Goal: Task Accomplishment & Management: Manage account settings

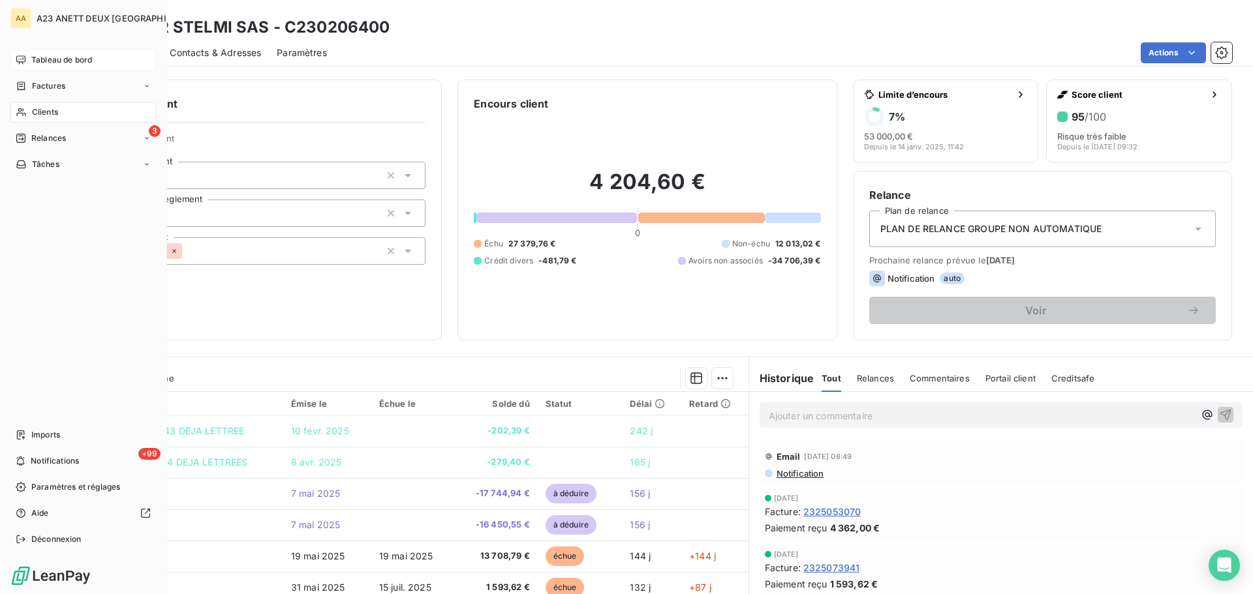
click at [44, 62] on span "Tableau de bord" at bounding box center [61, 60] width 61 height 12
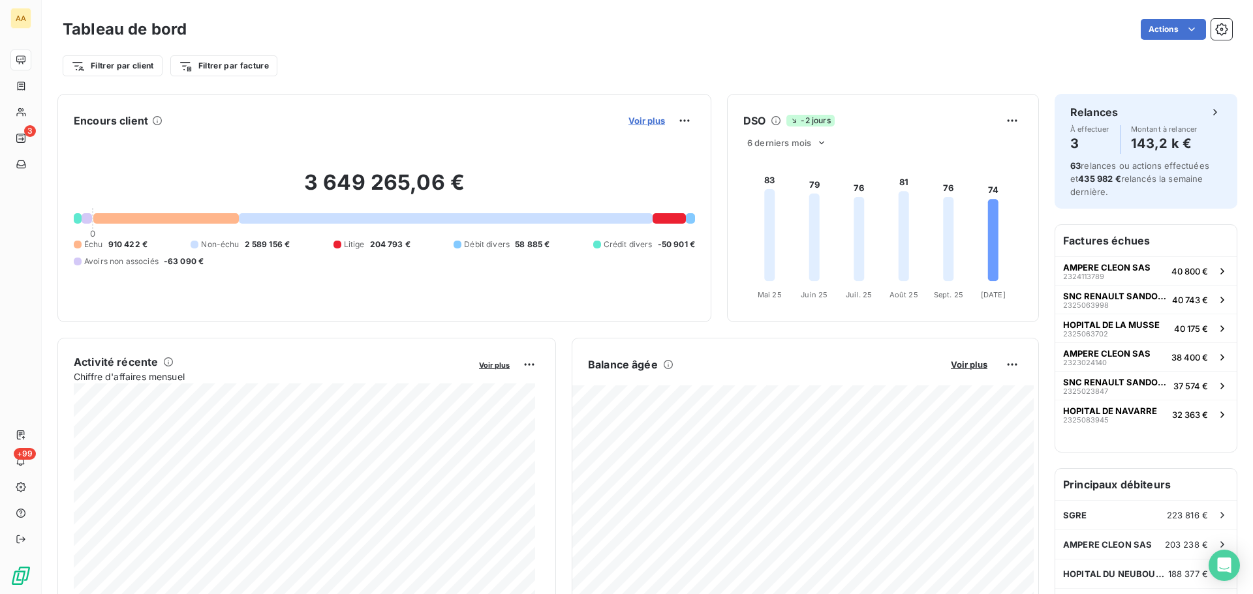
click at [647, 124] on span "Voir plus" at bounding box center [646, 120] width 37 height 10
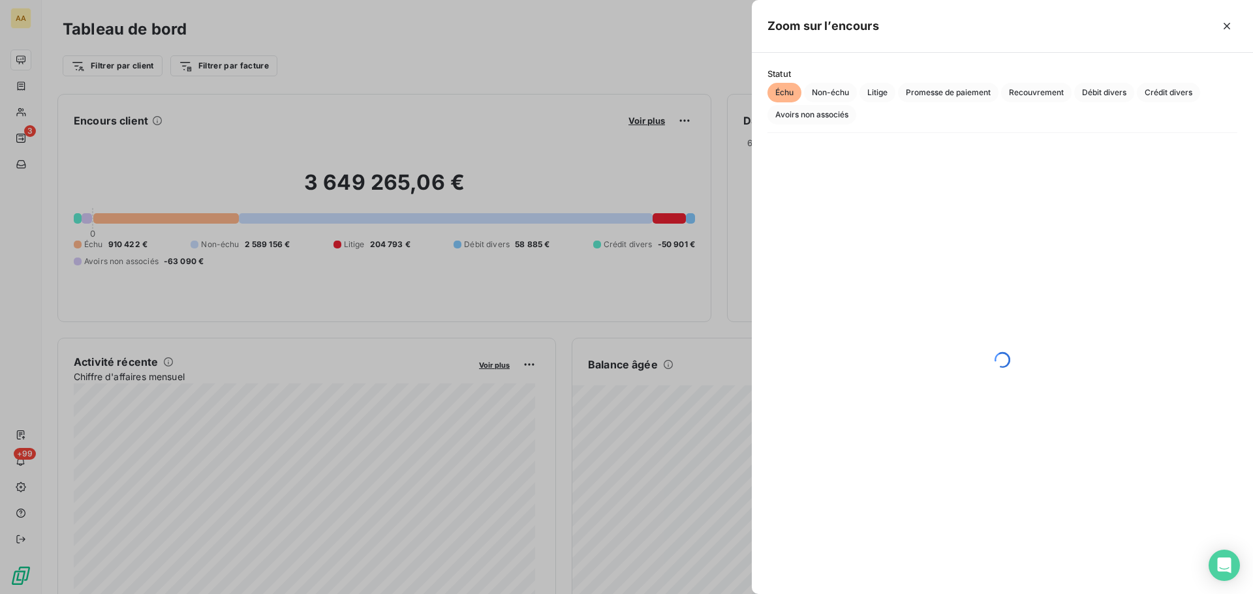
click at [786, 97] on span "Échu" at bounding box center [784, 93] width 34 height 20
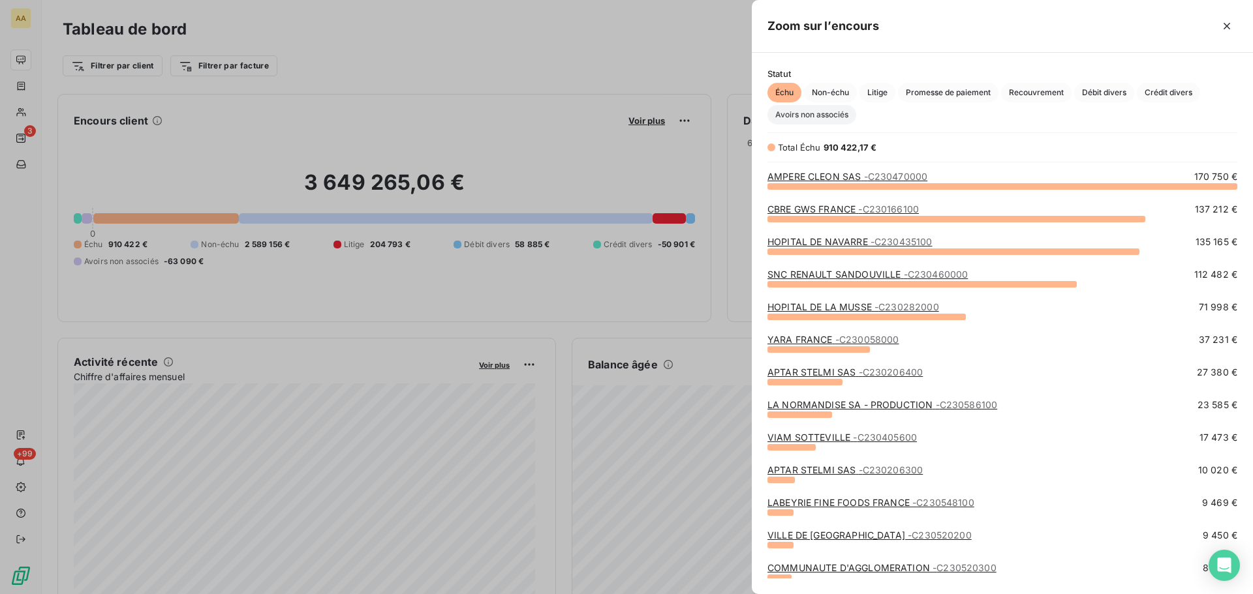
scroll to position [399, 491]
click at [44, 125] on div at bounding box center [626, 297] width 1253 height 594
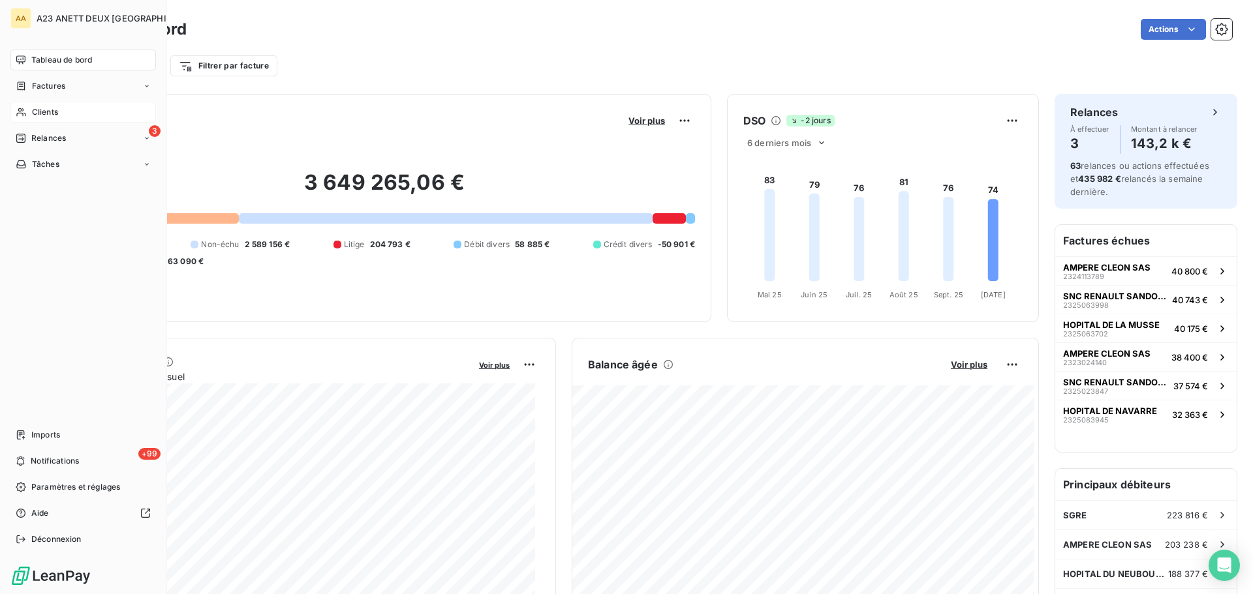
click at [38, 112] on span "Clients" at bounding box center [45, 112] width 26 height 12
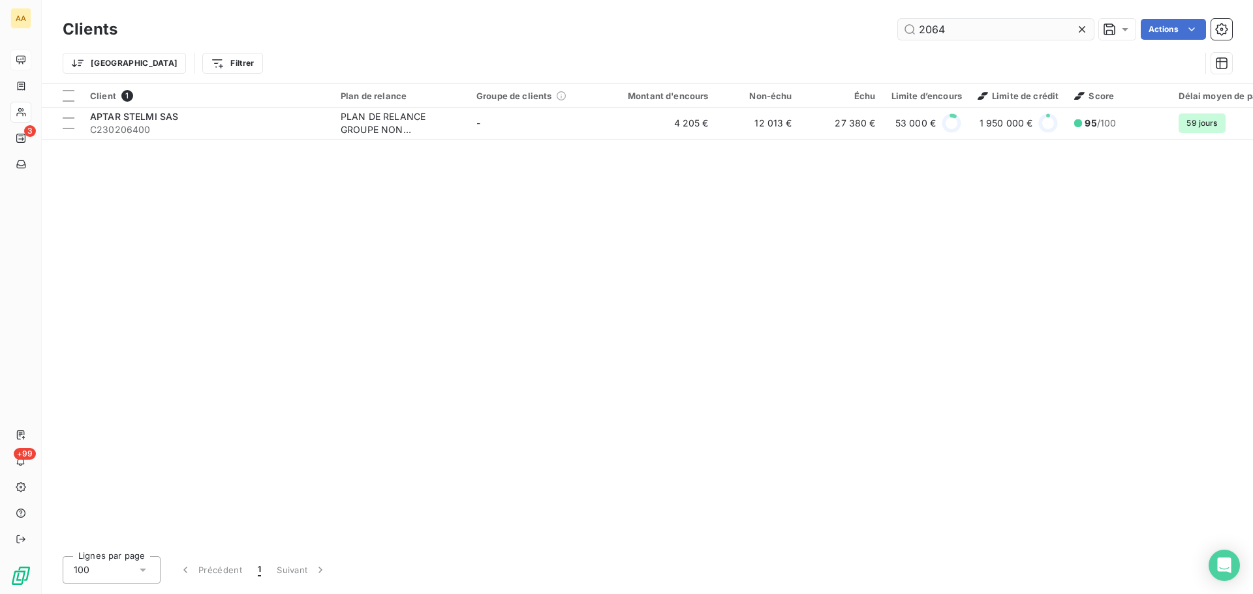
click at [947, 37] on input "2064" at bounding box center [996, 29] width 196 height 21
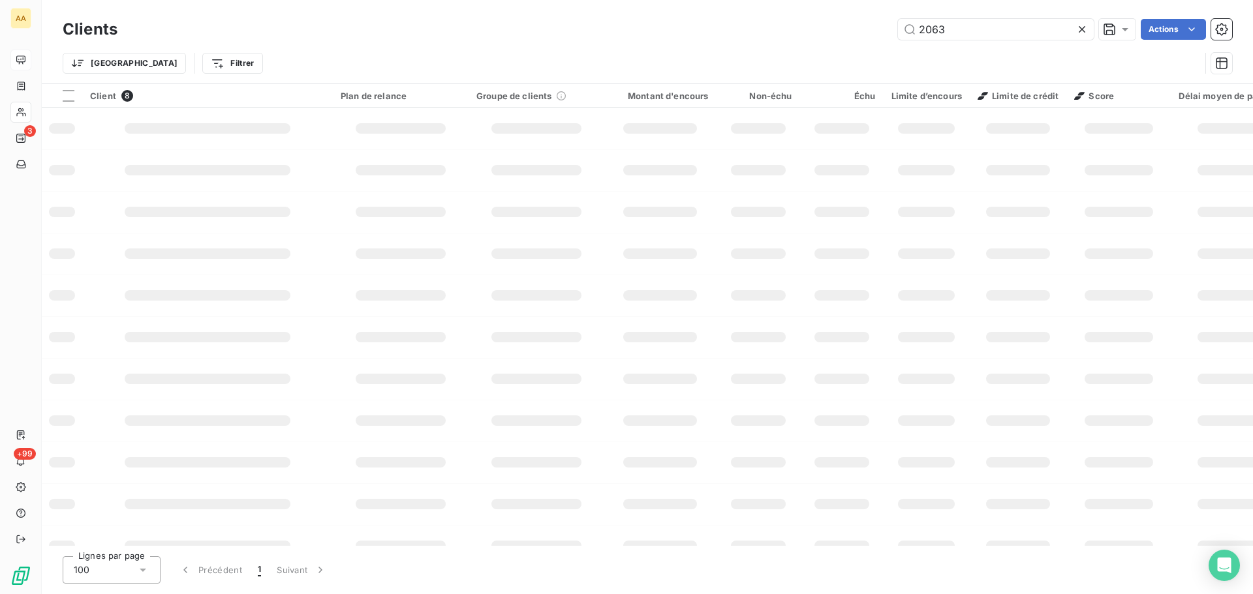
type input "2063"
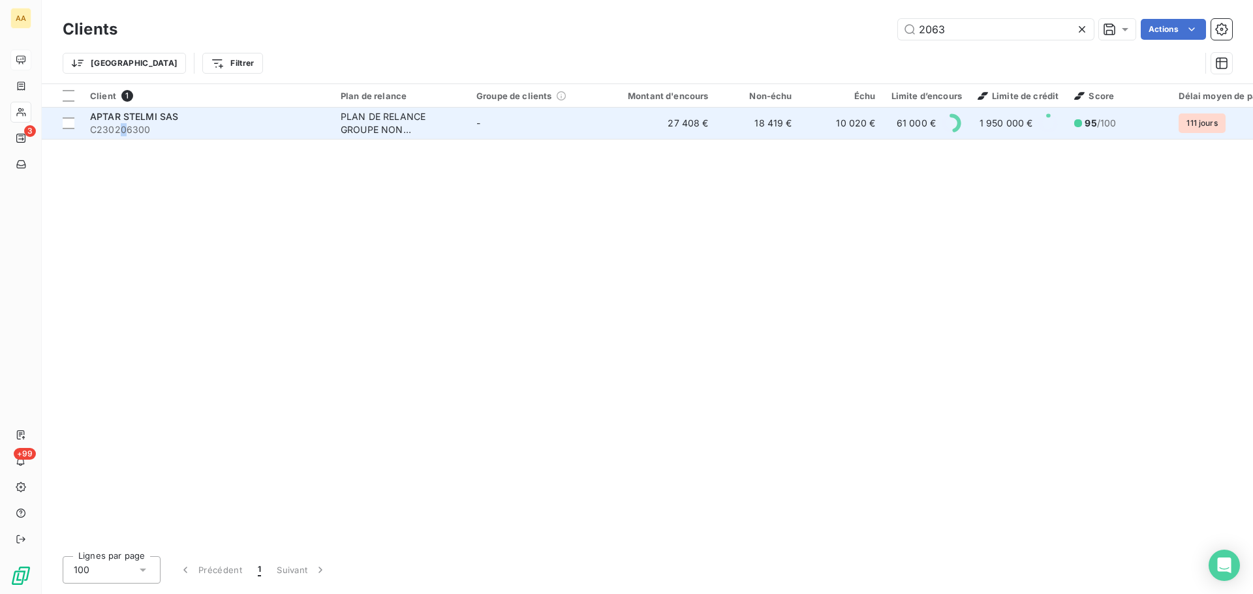
click at [123, 128] on span "C230206300" at bounding box center [207, 129] width 235 height 13
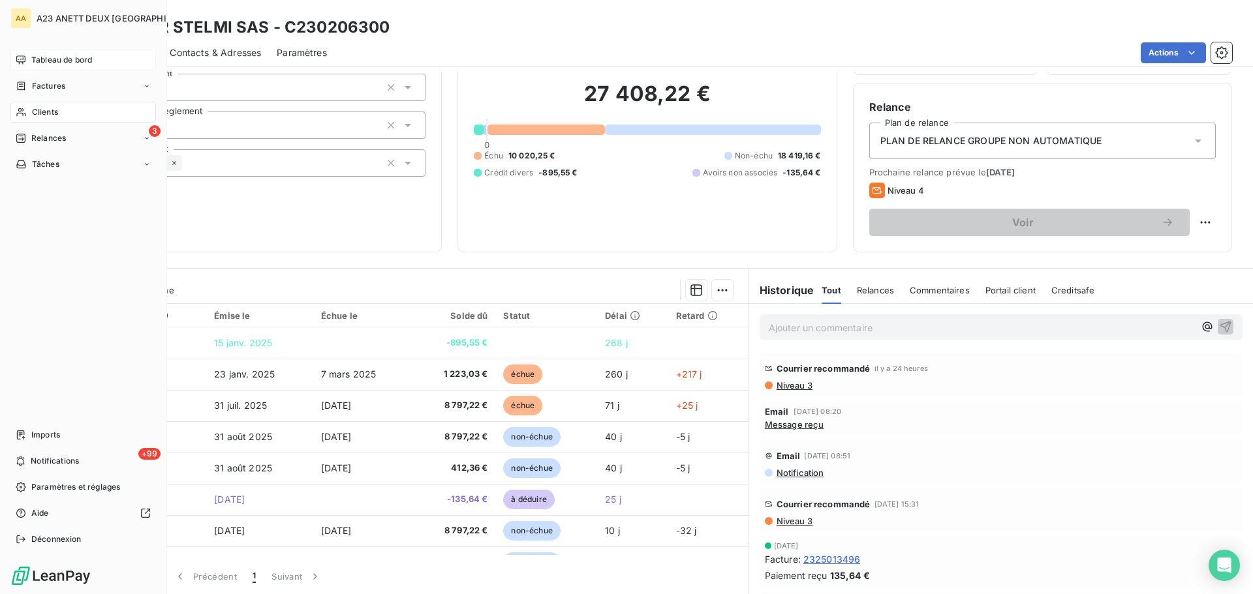
click at [44, 114] on span "Clients" at bounding box center [45, 112] width 26 height 12
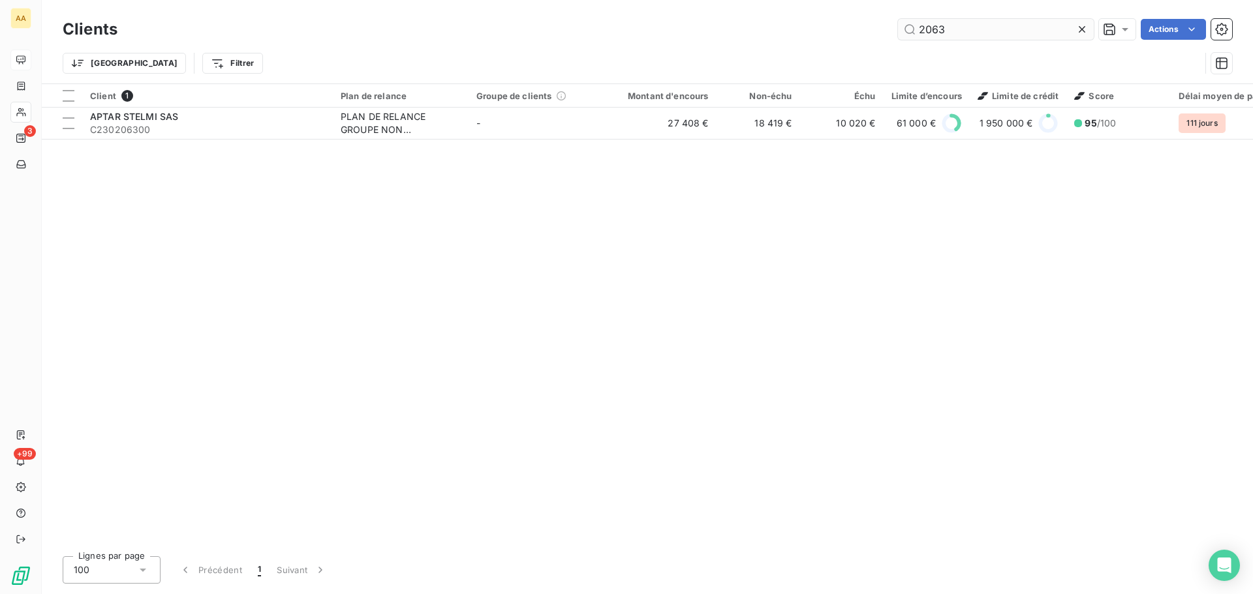
click at [969, 32] on input "2063" at bounding box center [996, 29] width 196 height 21
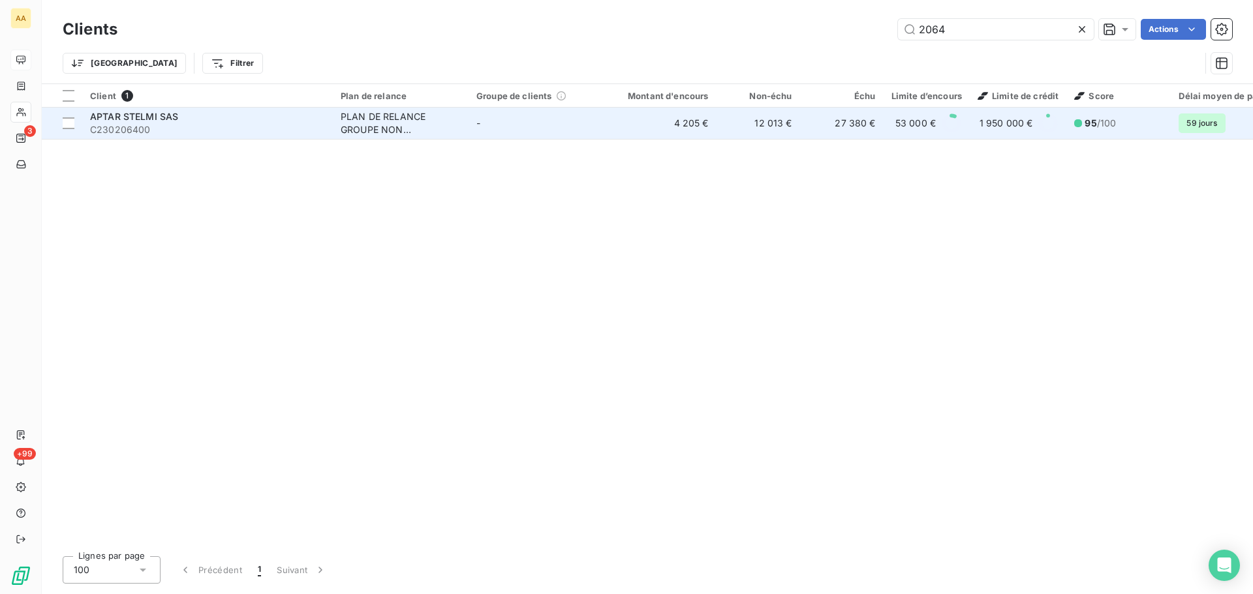
type input "2064"
click at [181, 123] on span "C230206400" at bounding box center [207, 129] width 235 height 13
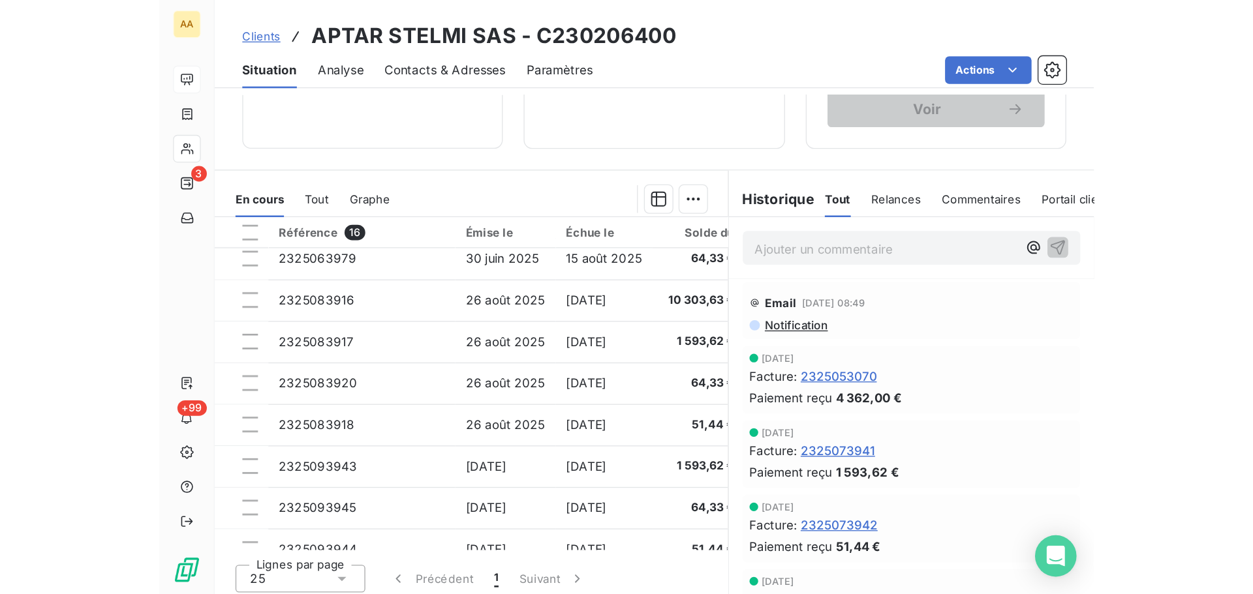
scroll to position [88, 0]
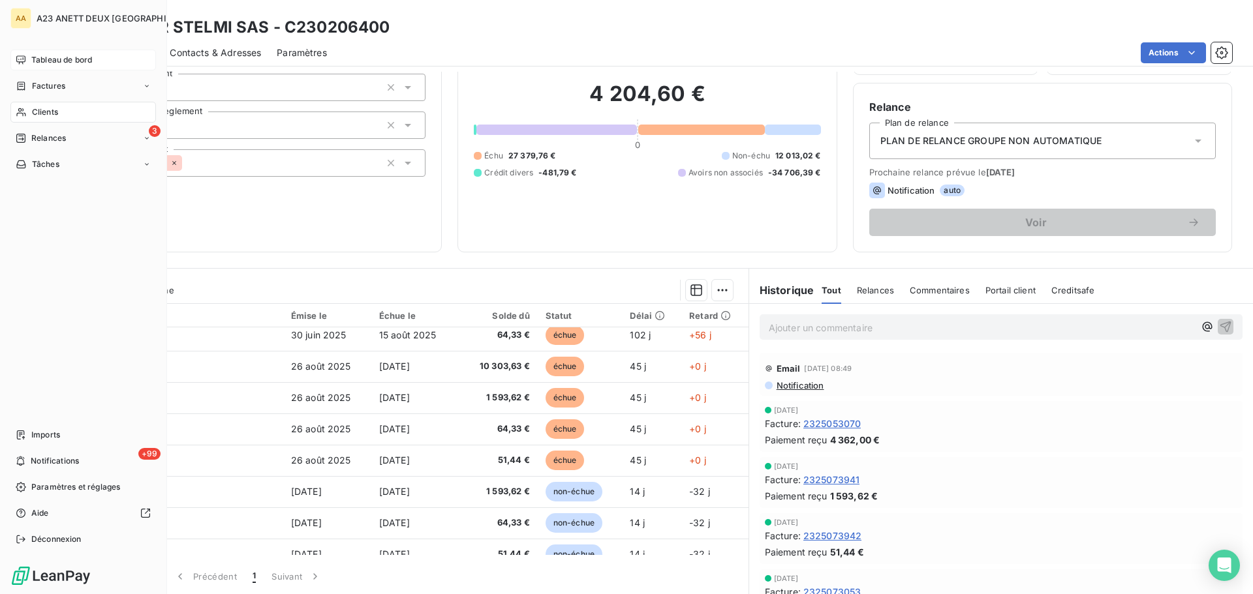
click at [54, 52] on div "Tableau de bord" at bounding box center [82, 60] width 145 height 21
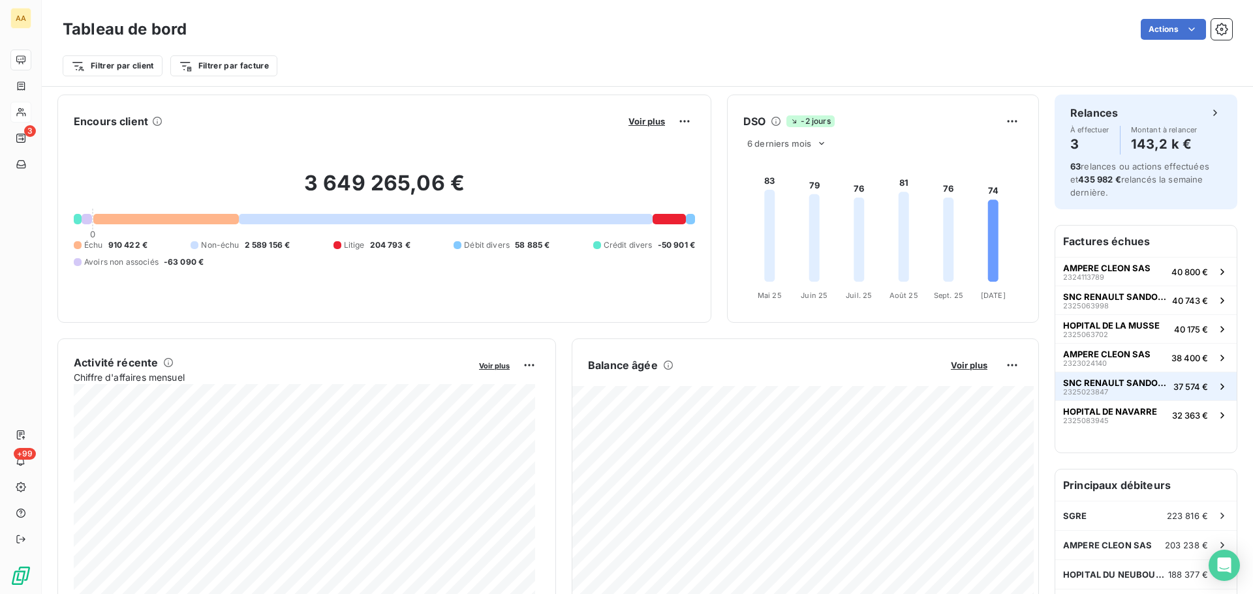
scroll to position [66, 0]
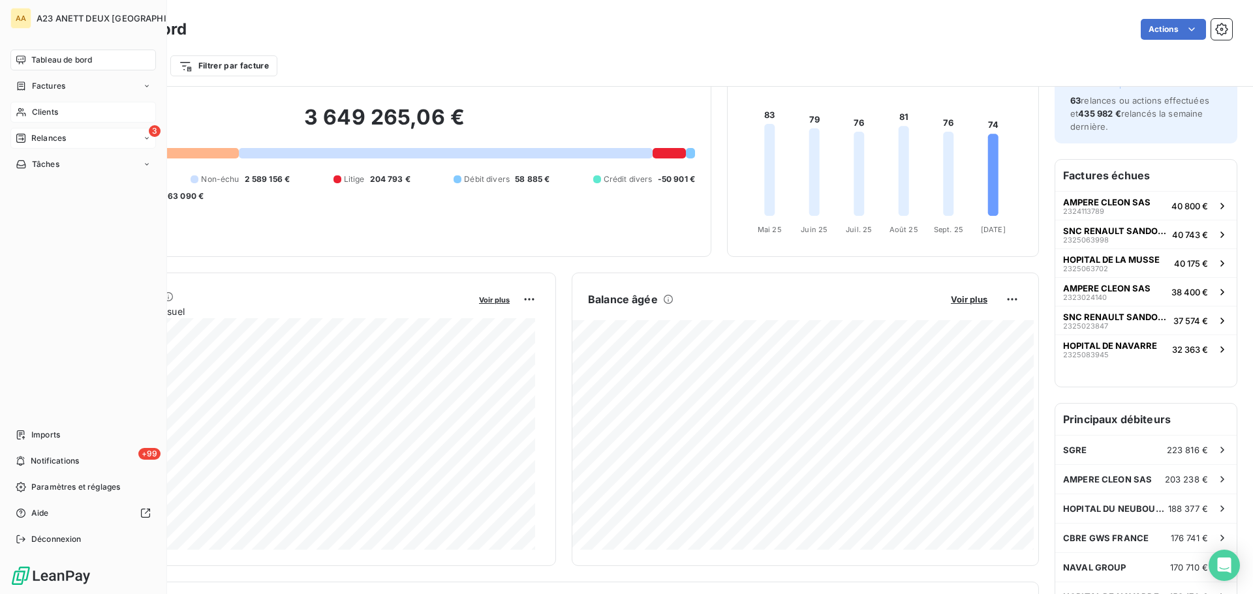
click at [38, 134] on span "Relances" at bounding box center [48, 138] width 35 height 12
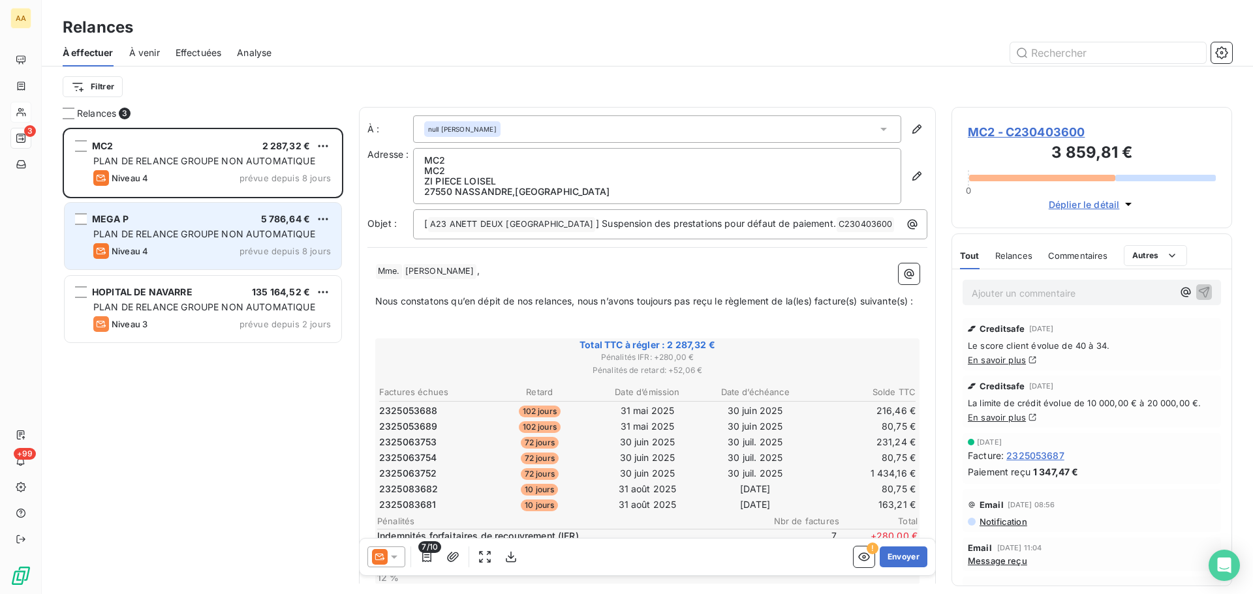
scroll to position [457, 271]
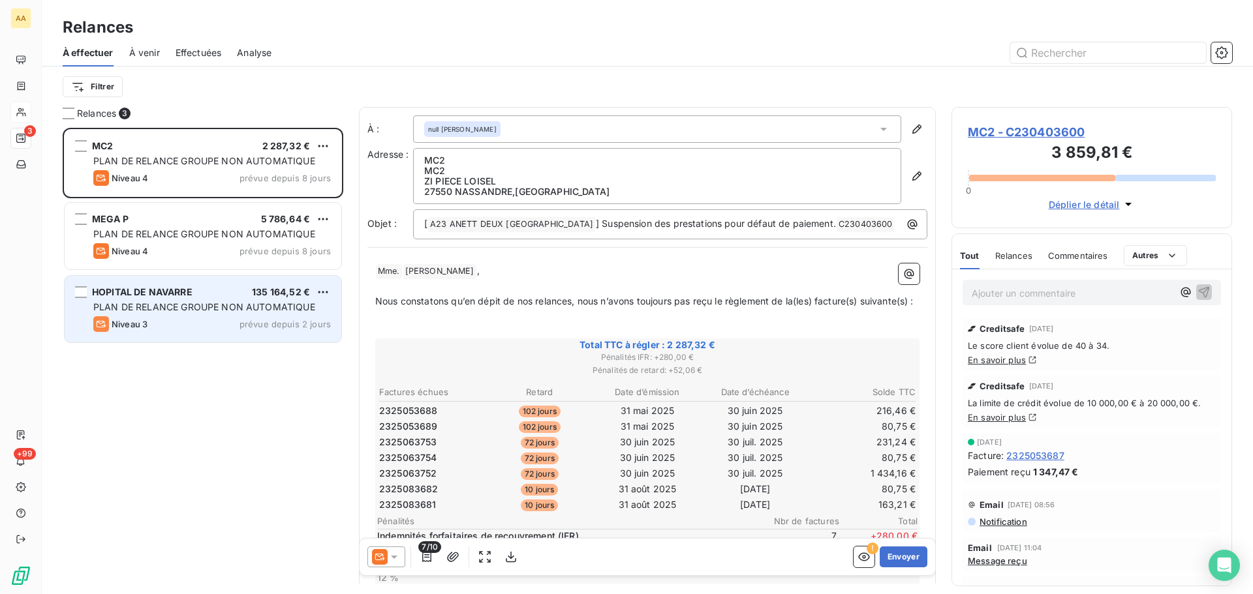
click at [294, 303] on span "PLAN DE RELANCE GROUPE NON AUTOMATIQUE" at bounding box center [204, 306] width 222 height 11
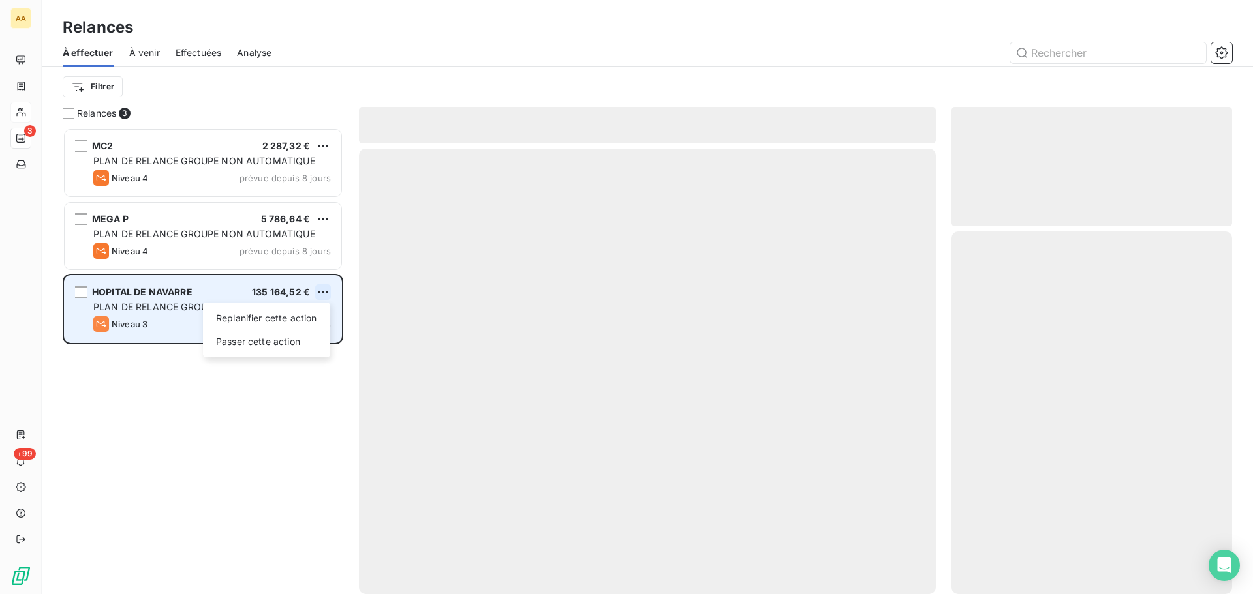
click at [330, 290] on html "AA 3 +99 Relances À effectuer À venir Effectuées Analyse Filtrer Relances 3 MC2…" at bounding box center [626, 297] width 1253 height 594
click at [264, 339] on div "Passer cette action" at bounding box center [266, 341] width 117 height 21
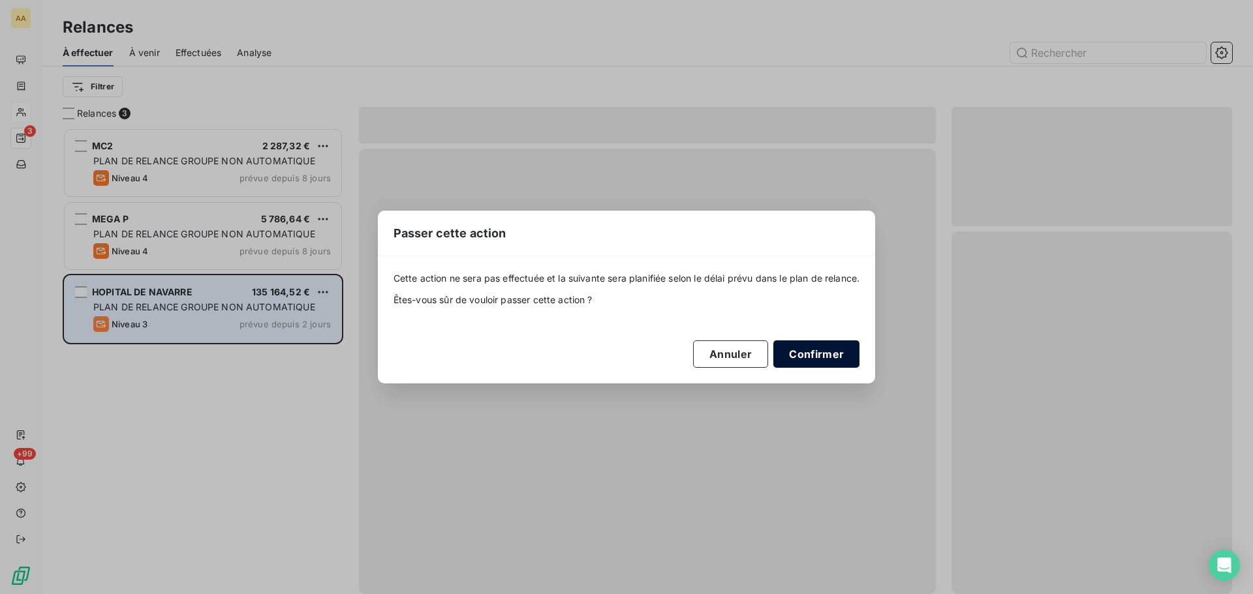
click at [836, 356] on button "Confirmer" at bounding box center [816, 354] width 86 height 27
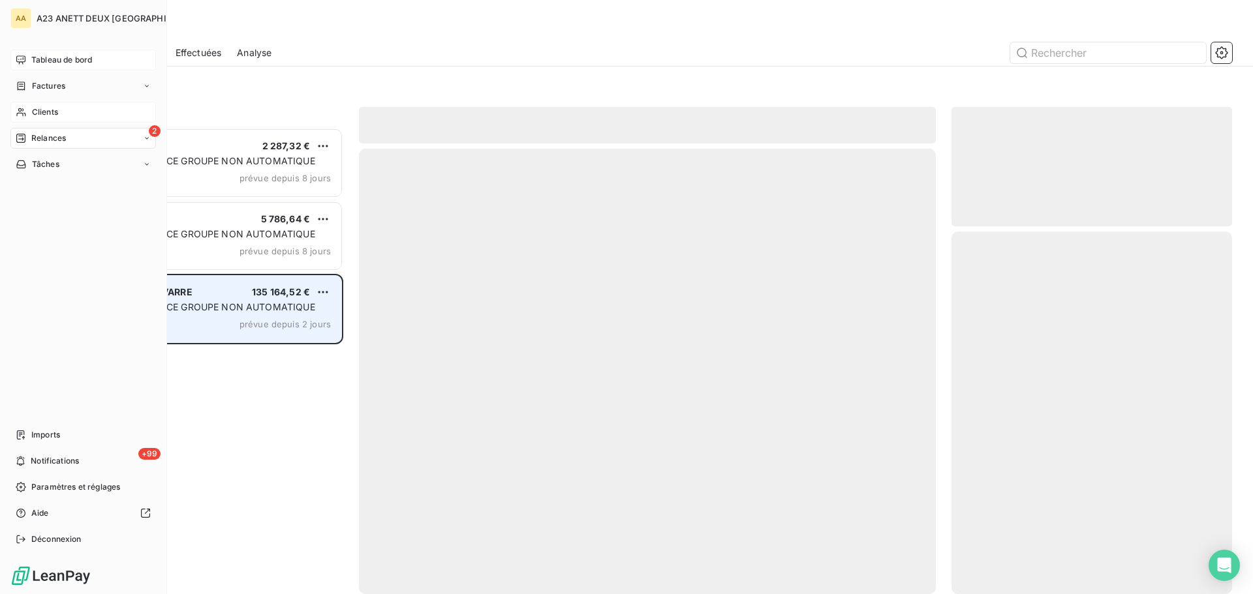
click at [69, 55] on span "Tableau de bord" at bounding box center [61, 60] width 61 height 12
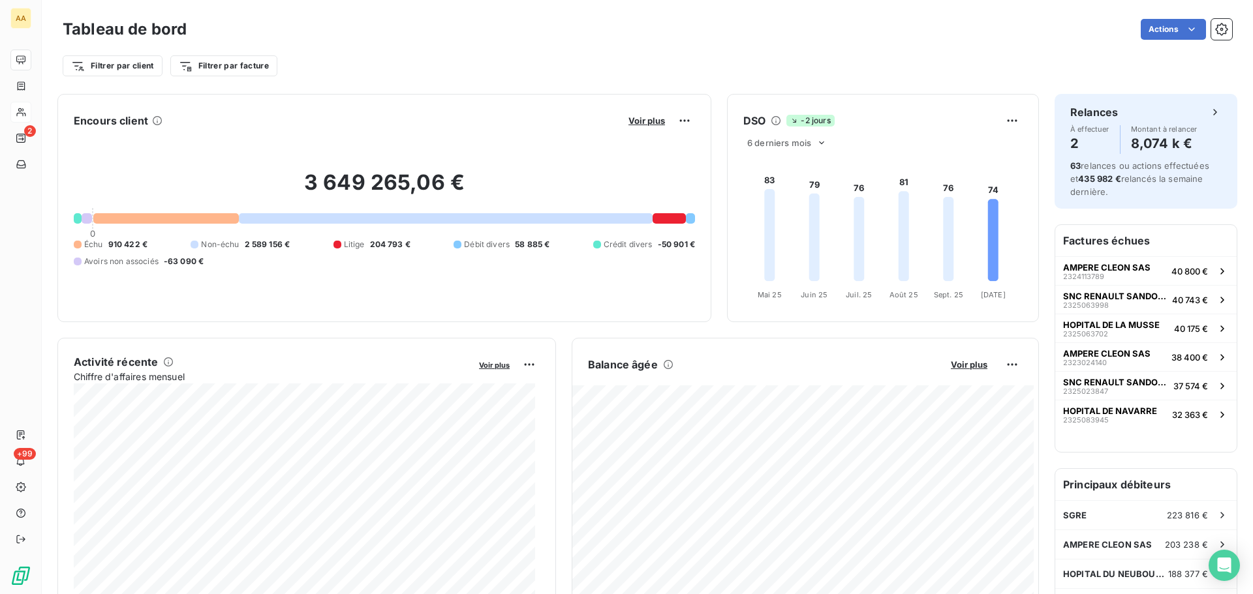
click at [642, 127] on div "Voir plus" at bounding box center [659, 120] width 70 height 21
click at [628, 120] on span "Voir plus" at bounding box center [646, 120] width 37 height 10
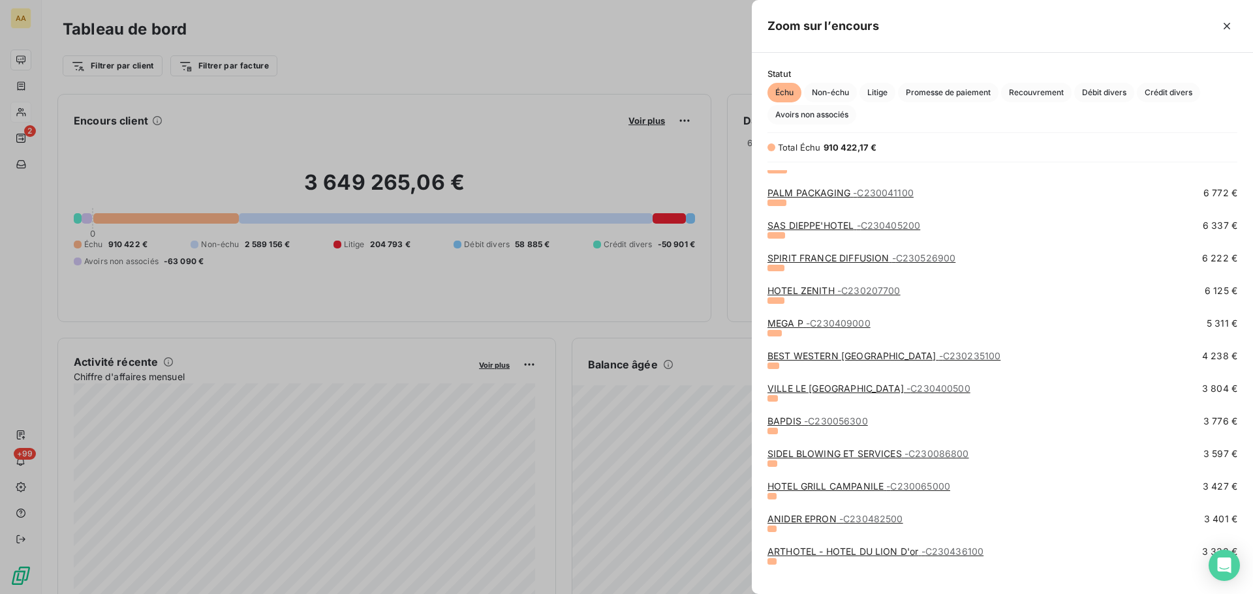
scroll to position [522, 0]
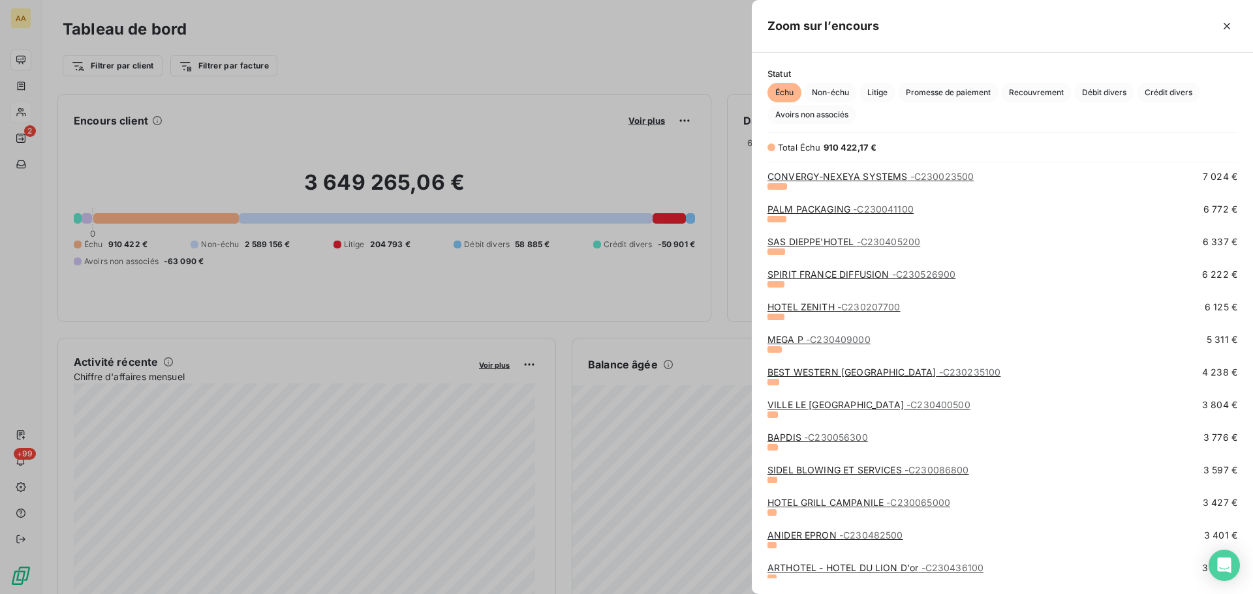
click at [688, 349] on div at bounding box center [626, 297] width 1253 height 594
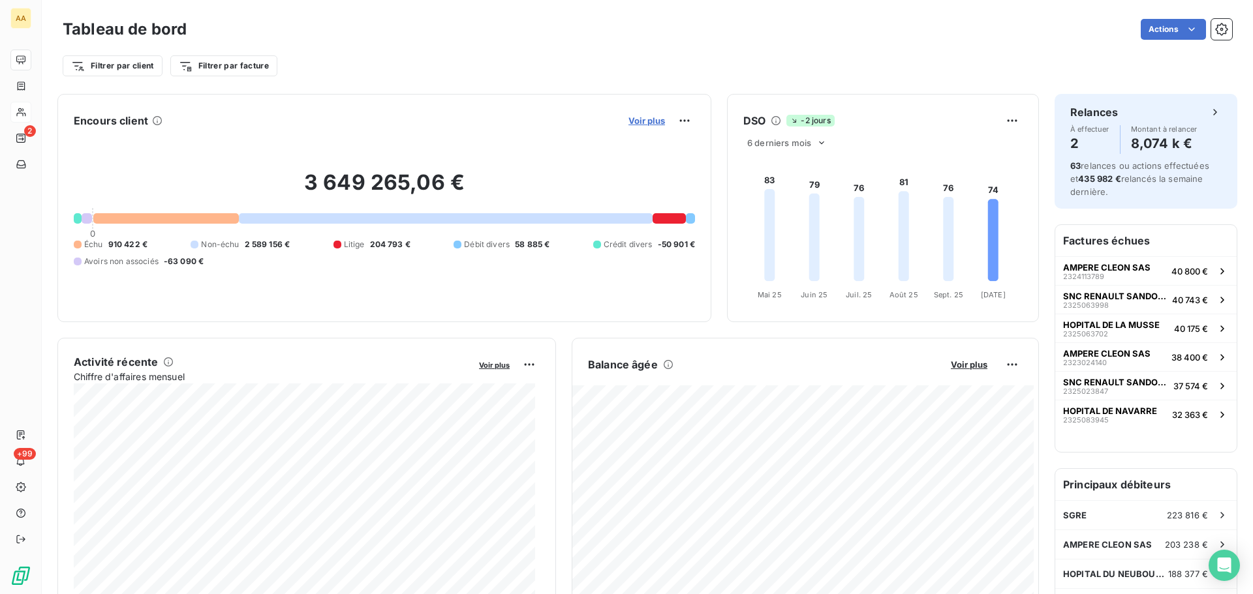
click at [656, 122] on span "Voir plus" at bounding box center [646, 120] width 37 height 10
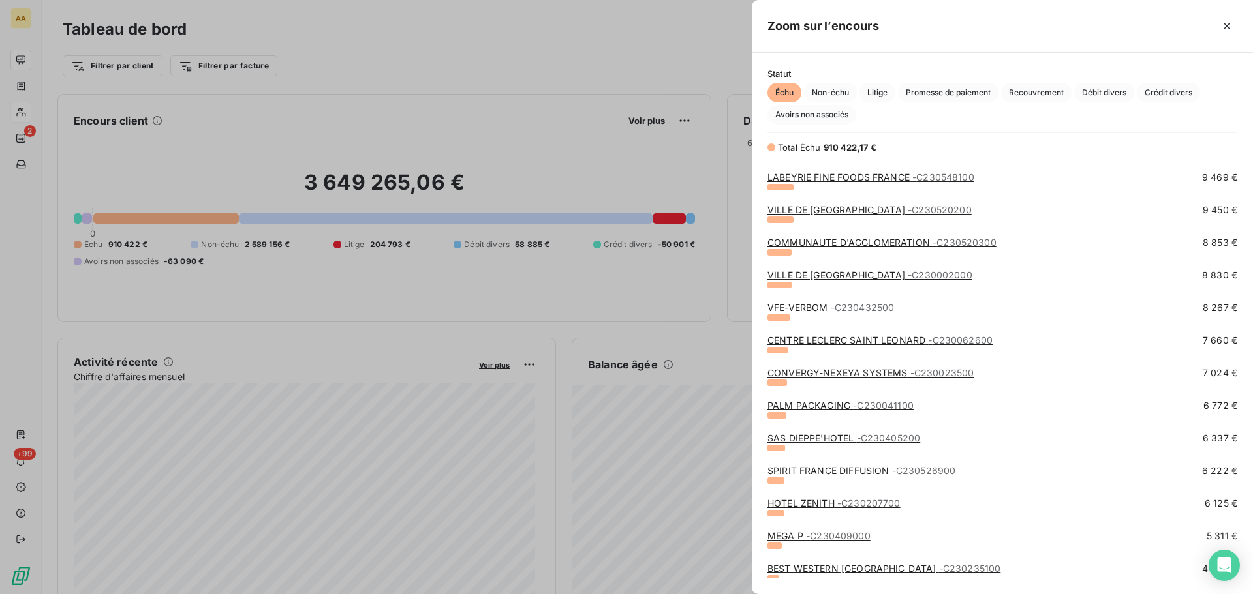
scroll to position [326, 0]
click at [875, 310] on span "- C230432500" at bounding box center [863, 306] width 64 height 11
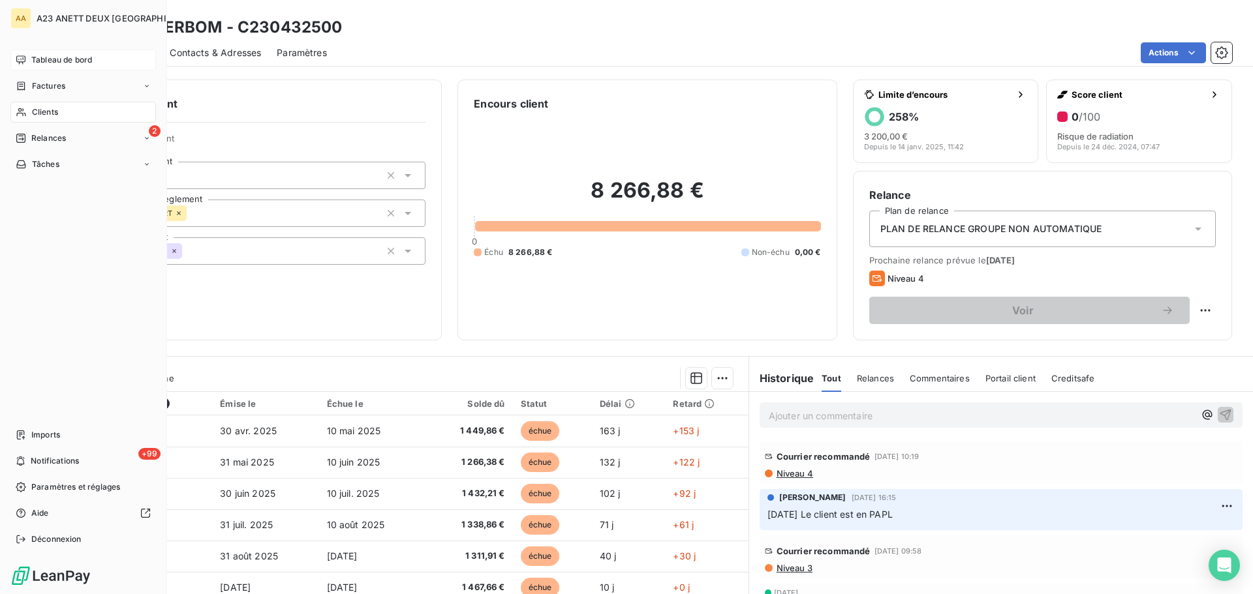
click at [57, 63] on span "Tableau de bord" at bounding box center [61, 60] width 61 height 12
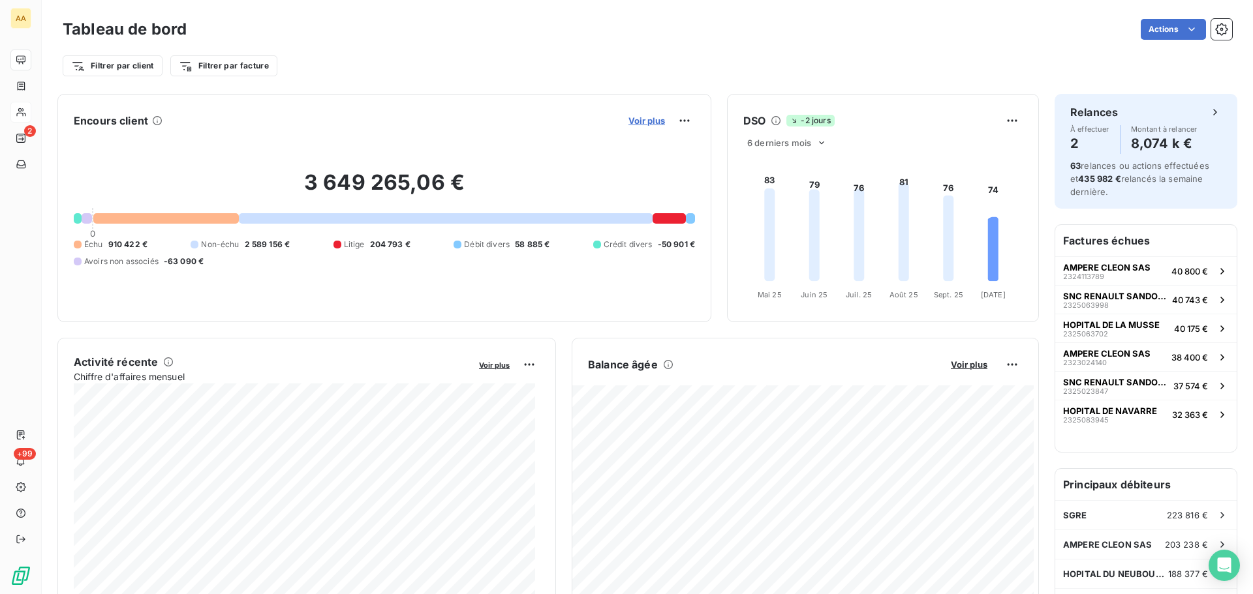
click at [628, 119] on span "Voir plus" at bounding box center [646, 120] width 37 height 10
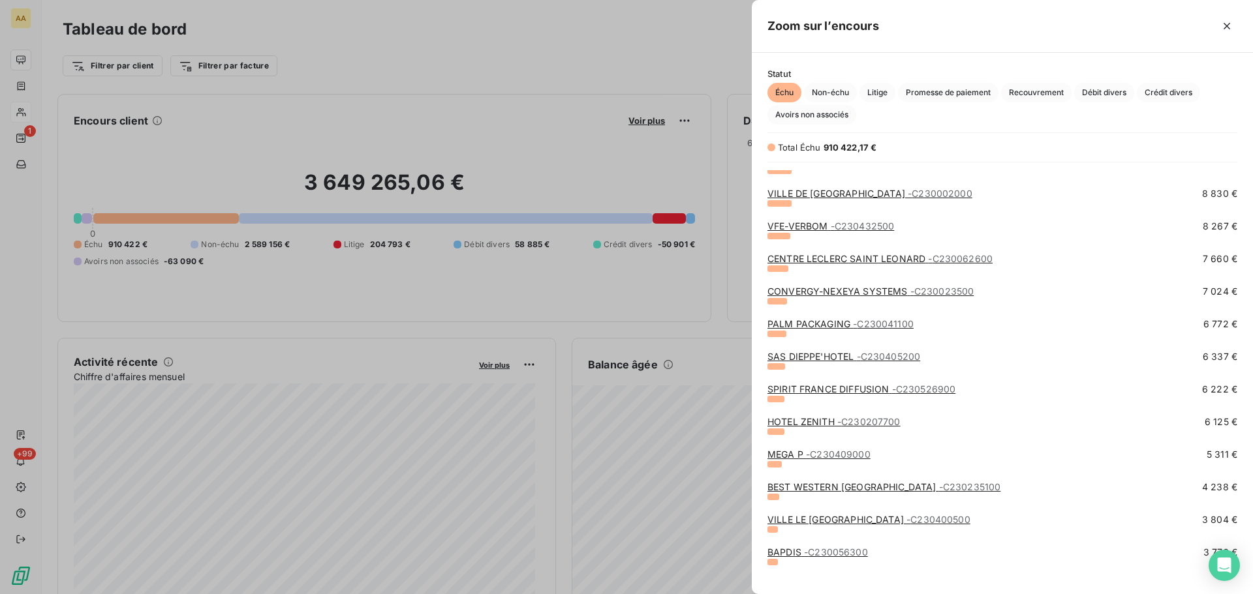
scroll to position [457, 0]
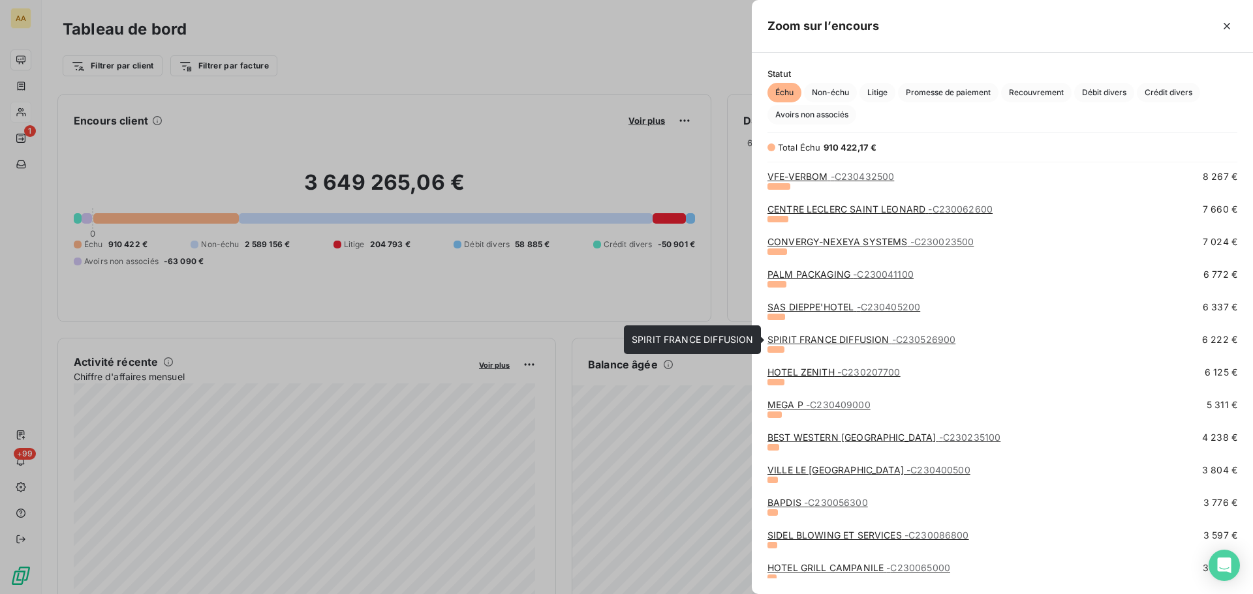
click at [852, 339] on link "SPIRIT FRANCE DIFFUSION - C230526900" at bounding box center [861, 339] width 188 height 11
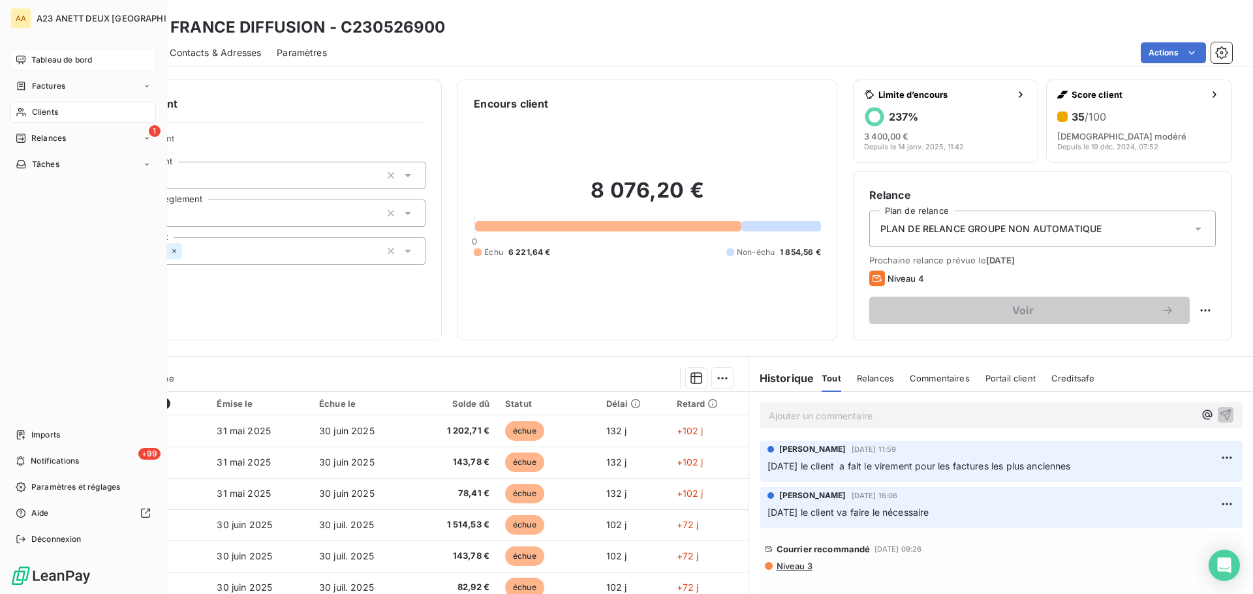
click at [40, 108] on span "Clients" at bounding box center [45, 112] width 26 height 12
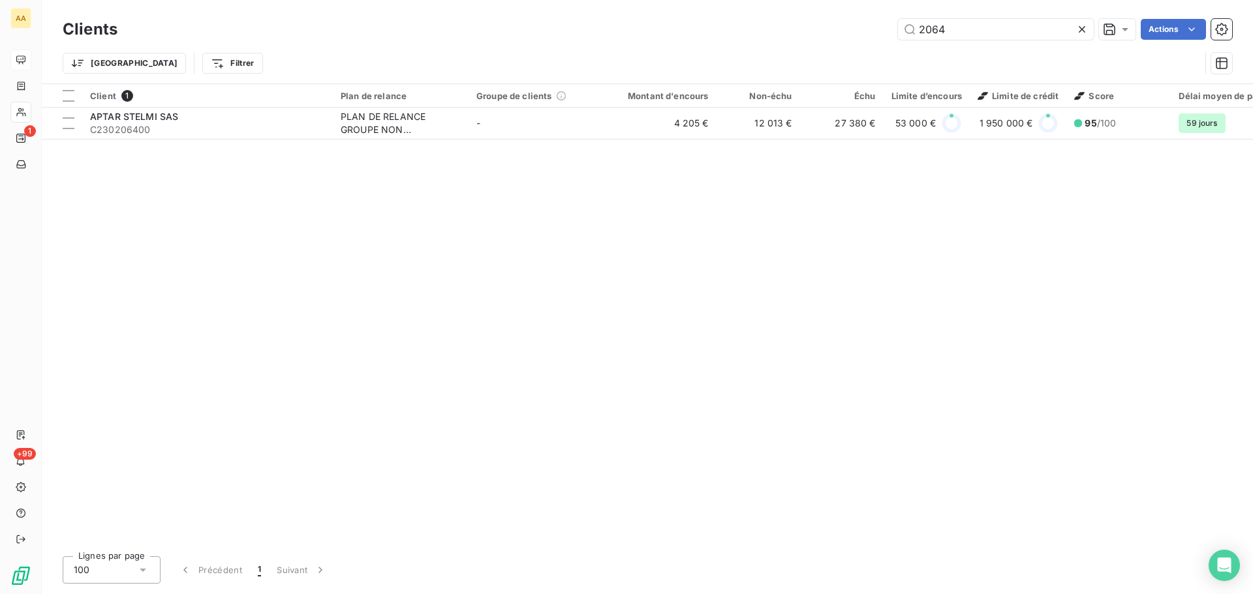
drag, startPoint x: 954, startPoint y: 33, endPoint x: 655, endPoint y: 37, distance: 298.8
click at [781, 37] on div "2064 Actions" at bounding box center [682, 29] width 1099 height 21
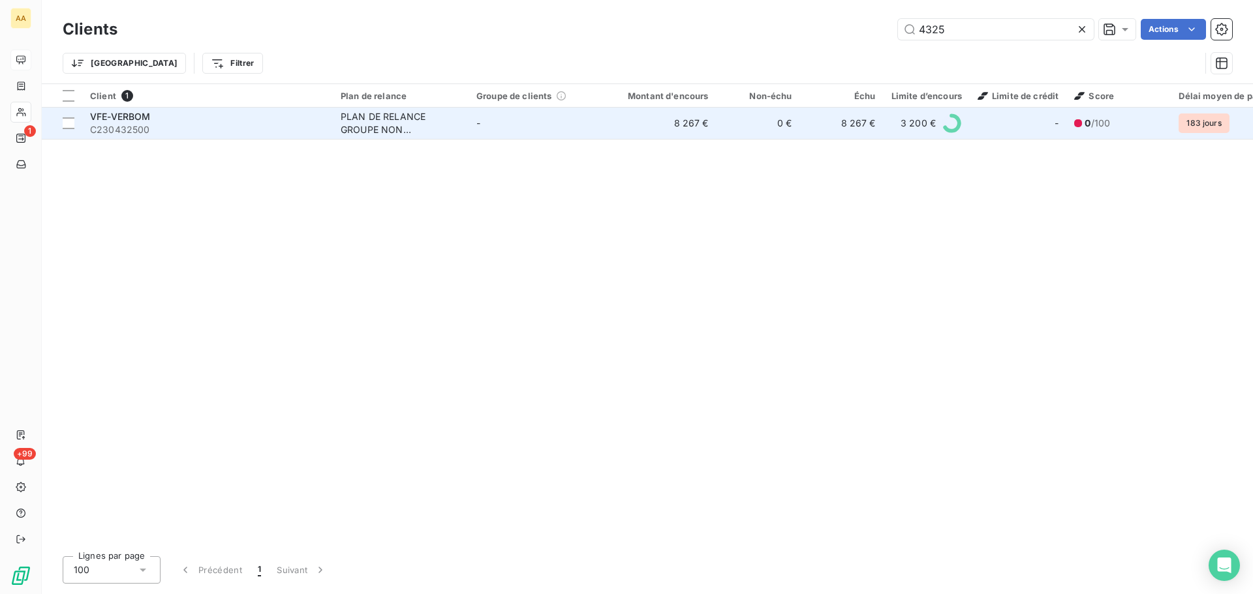
type input "4325"
click at [188, 124] on span "C230432500" at bounding box center [207, 129] width 235 height 13
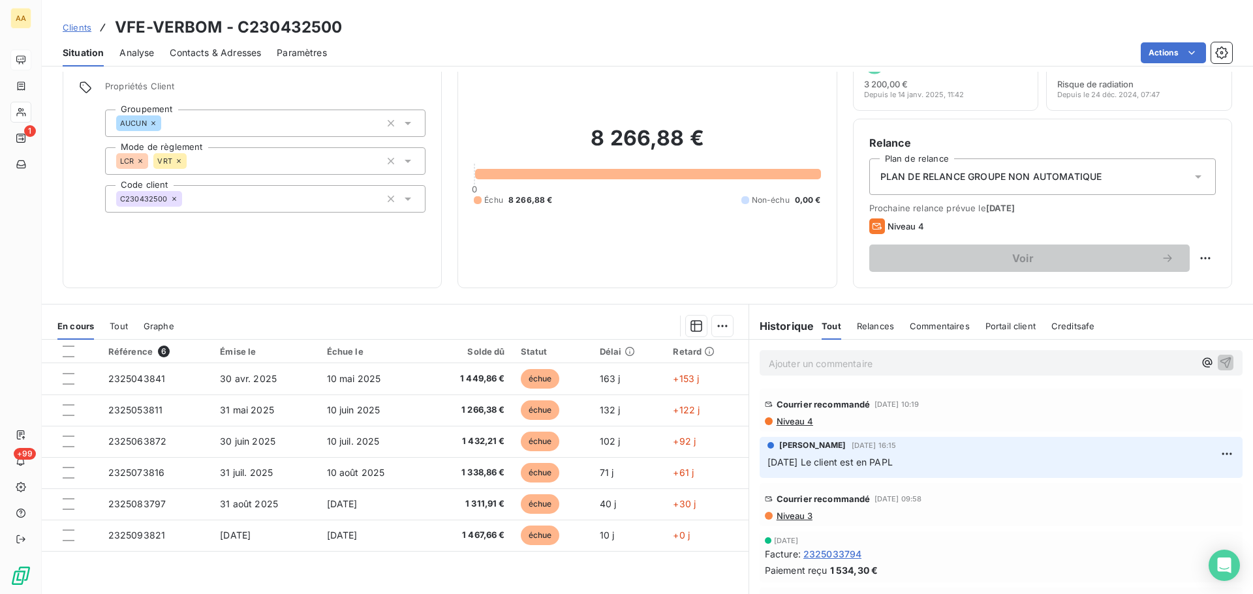
scroll to position [23, 0]
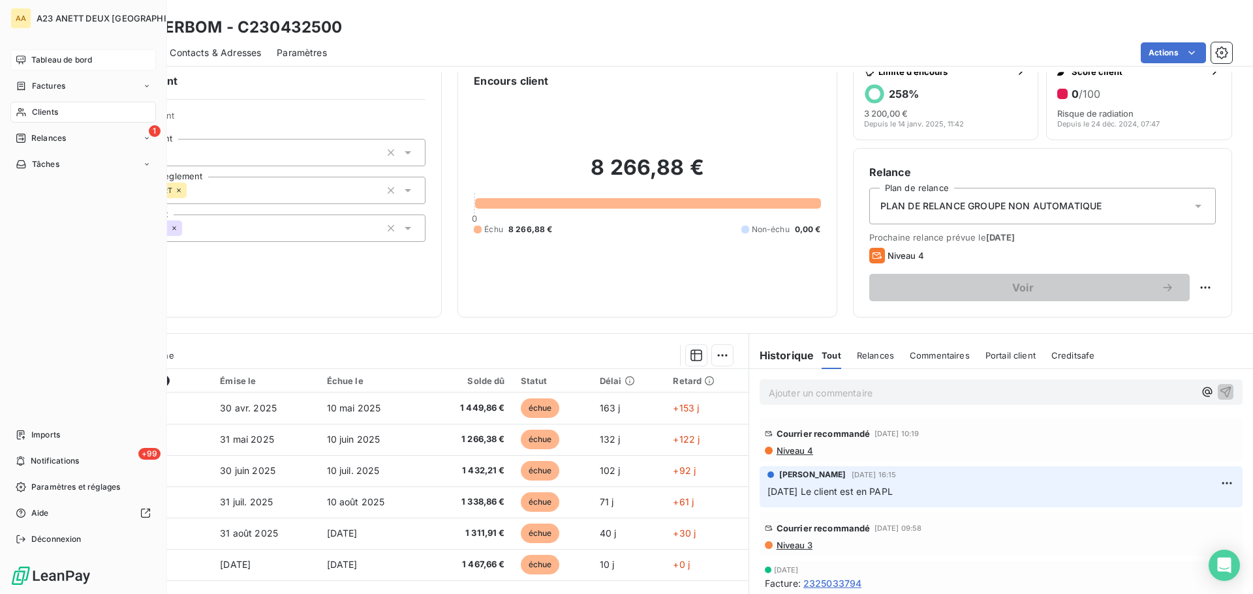
click at [47, 114] on span "Clients" at bounding box center [45, 112] width 26 height 12
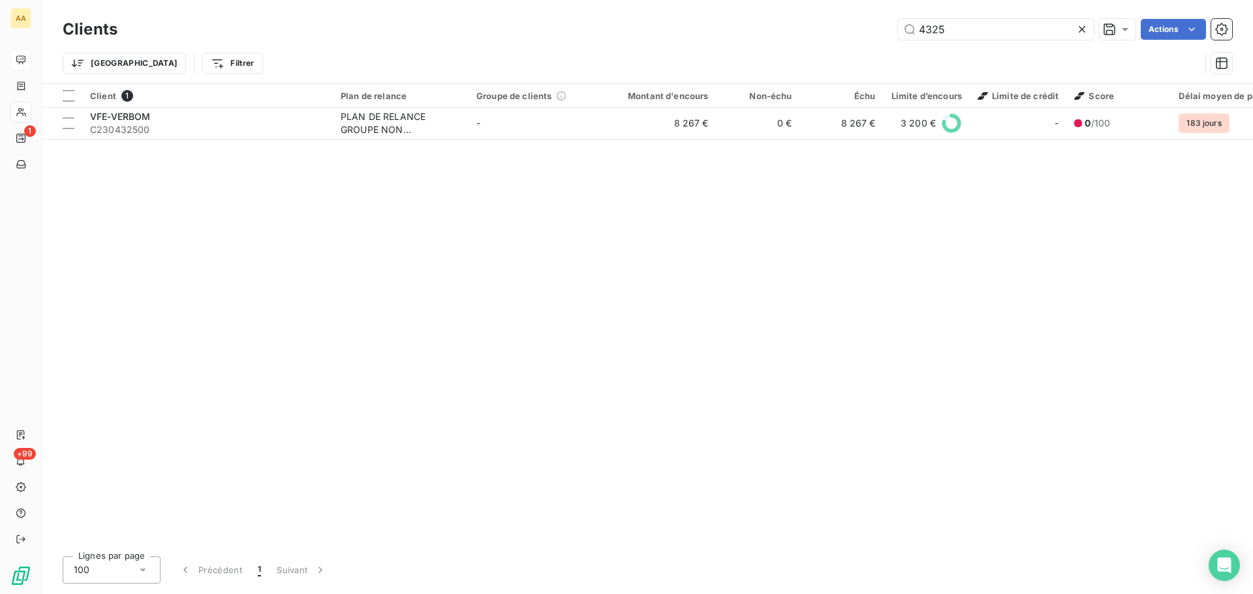
drag, startPoint x: 947, startPoint y: 35, endPoint x: 848, endPoint y: 32, distance: 98.6
click at [885, 35] on div "4325 Actions" at bounding box center [682, 29] width 1099 height 21
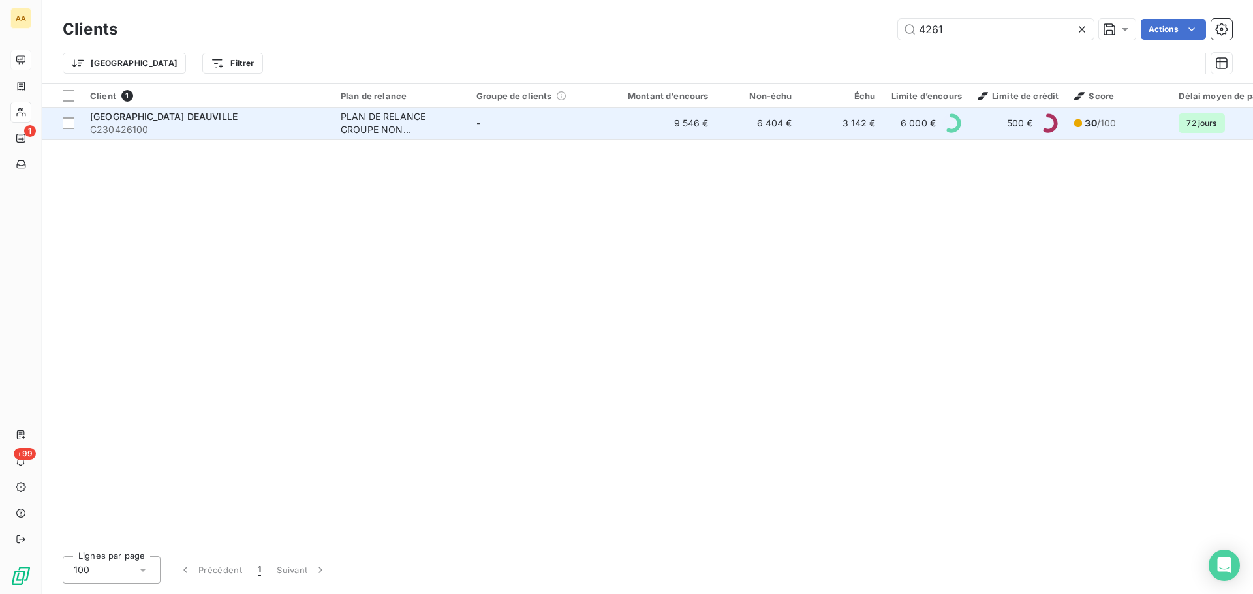
type input "4261"
click at [209, 126] on span "C230426100" at bounding box center [207, 129] width 235 height 13
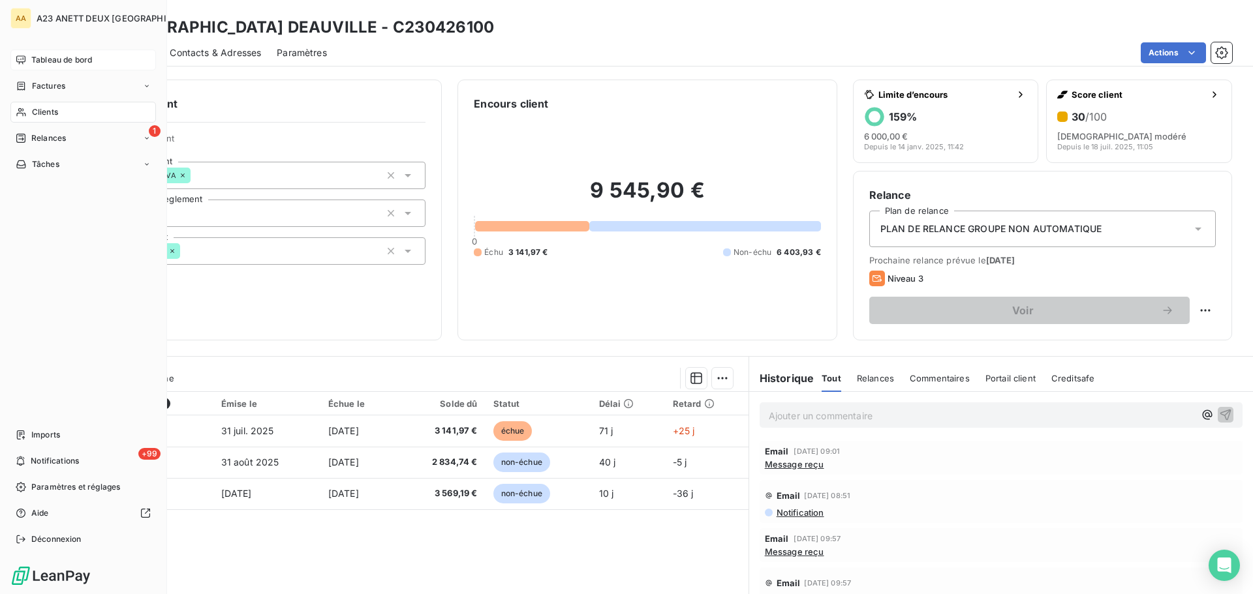
drag, startPoint x: 42, startPoint y: 105, endPoint x: 52, endPoint y: 108, distance: 10.3
click at [46, 107] on div "Clients" at bounding box center [82, 112] width 145 height 21
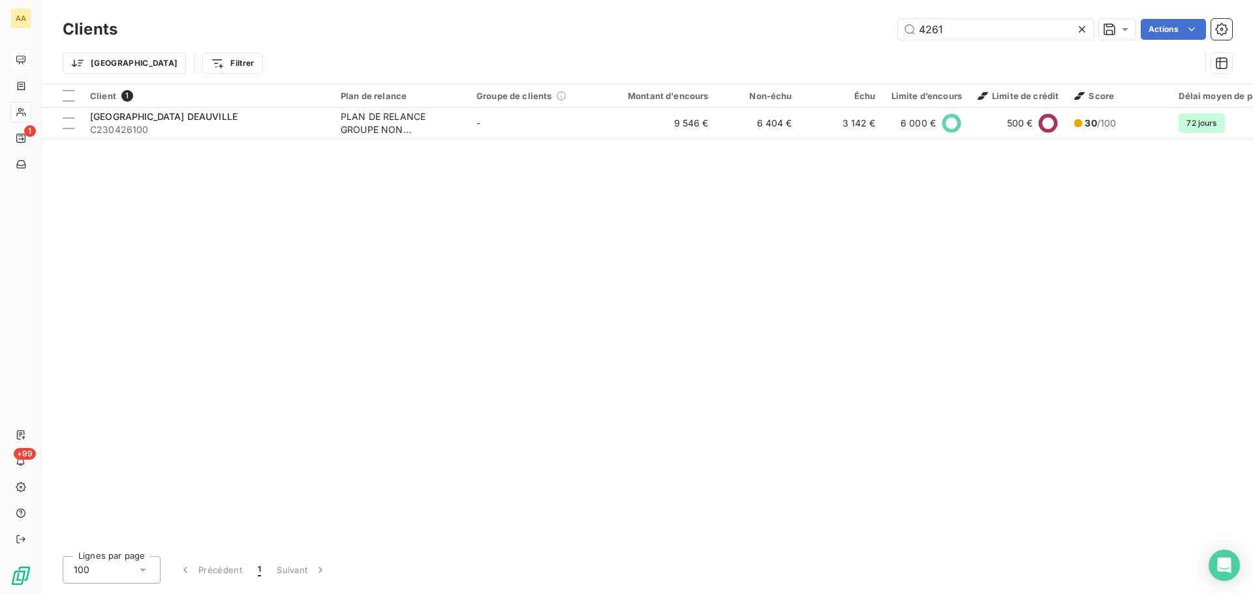
drag, startPoint x: 961, startPoint y: 35, endPoint x: 846, endPoint y: 27, distance: 115.1
click at [849, 28] on div "4261 Actions" at bounding box center [682, 29] width 1099 height 21
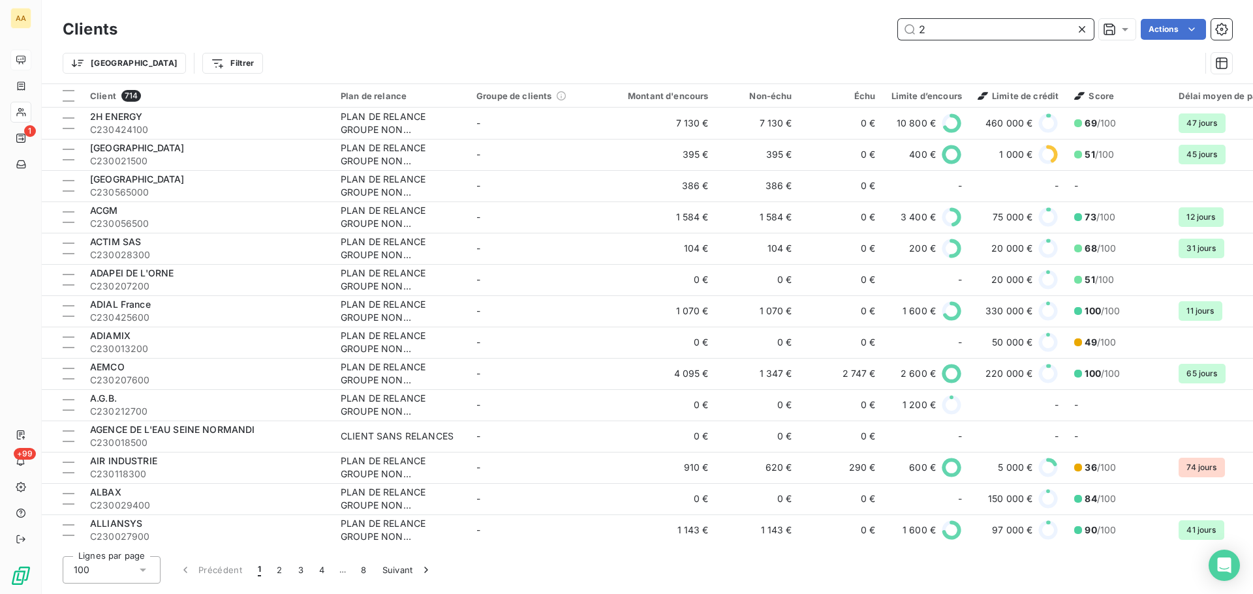
click at [979, 33] on input "2" at bounding box center [996, 29] width 196 height 21
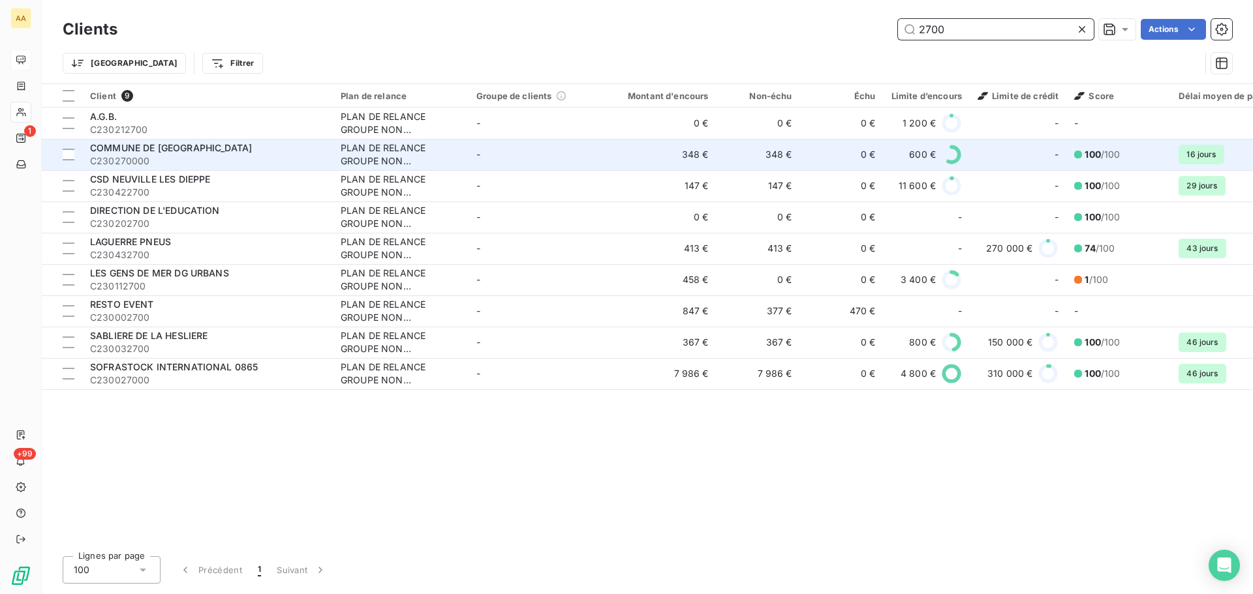
type input "2700"
click at [187, 154] on div "COMMUNE DE [GEOGRAPHIC_DATA] DE L'ORNE" at bounding box center [207, 148] width 235 height 13
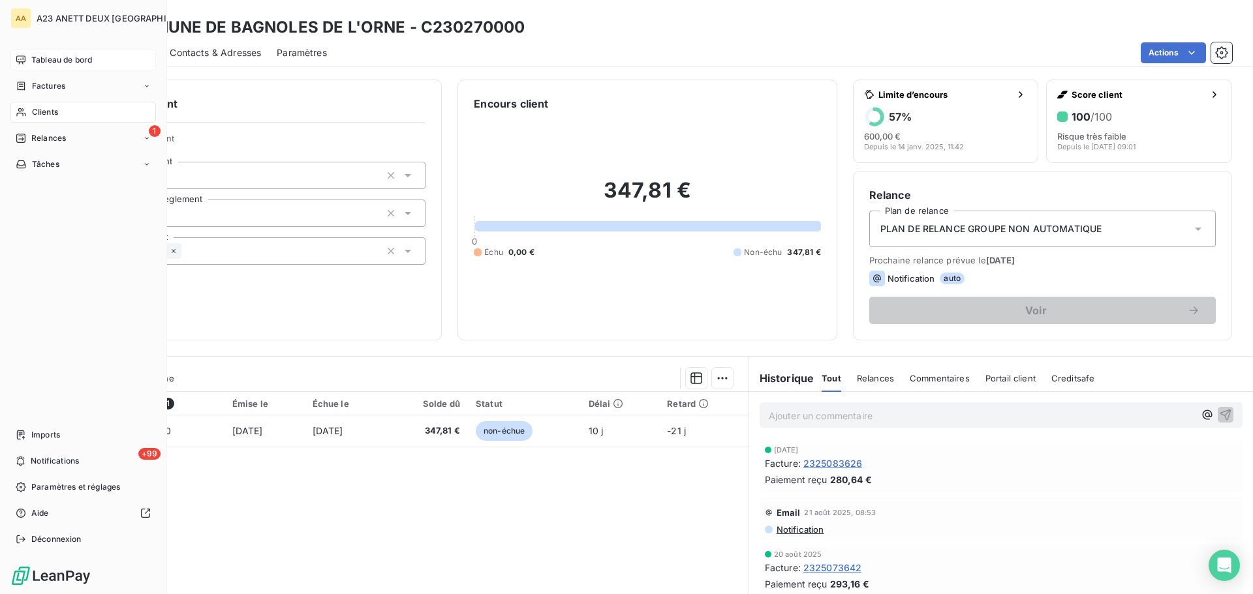
click at [41, 107] on span "Clients" at bounding box center [45, 112] width 26 height 12
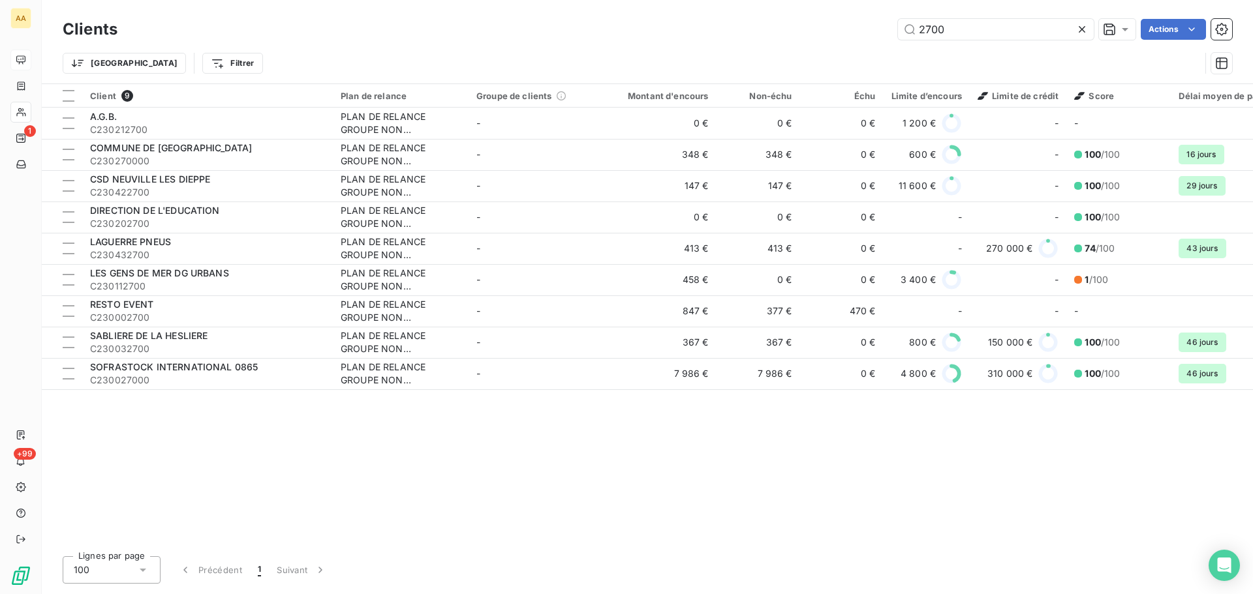
drag, startPoint x: 962, startPoint y: 28, endPoint x: 646, endPoint y: 11, distance: 316.2
click at [686, 20] on div "2700 Actions" at bounding box center [682, 29] width 1099 height 21
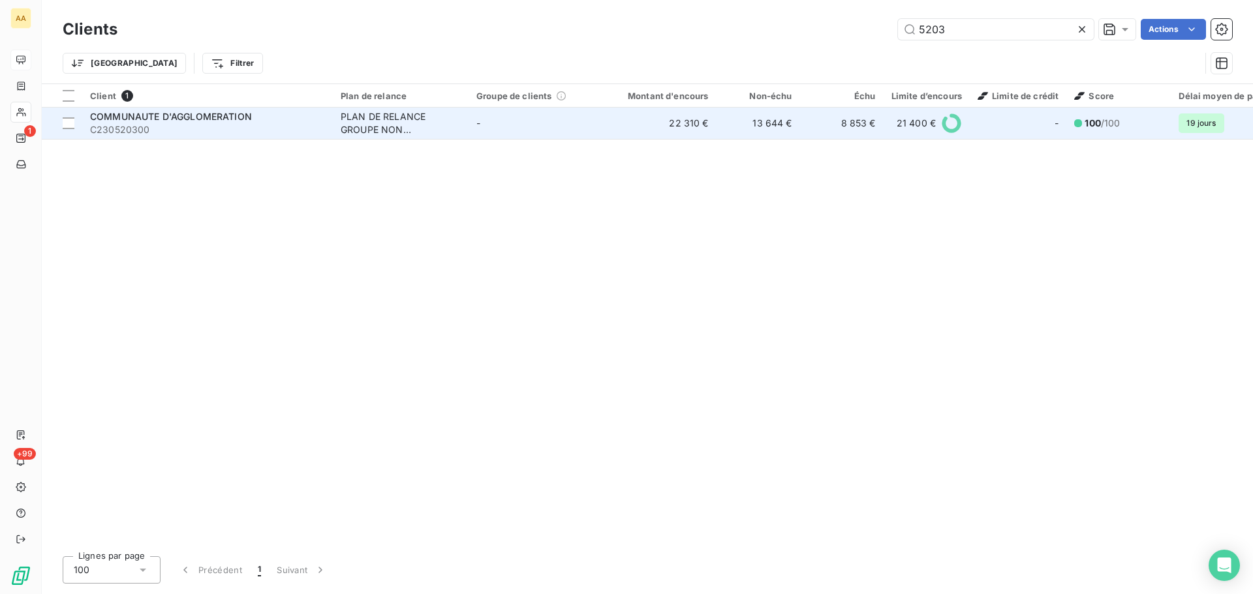
type input "5203"
click at [232, 132] on span "C230520300" at bounding box center [207, 129] width 235 height 13
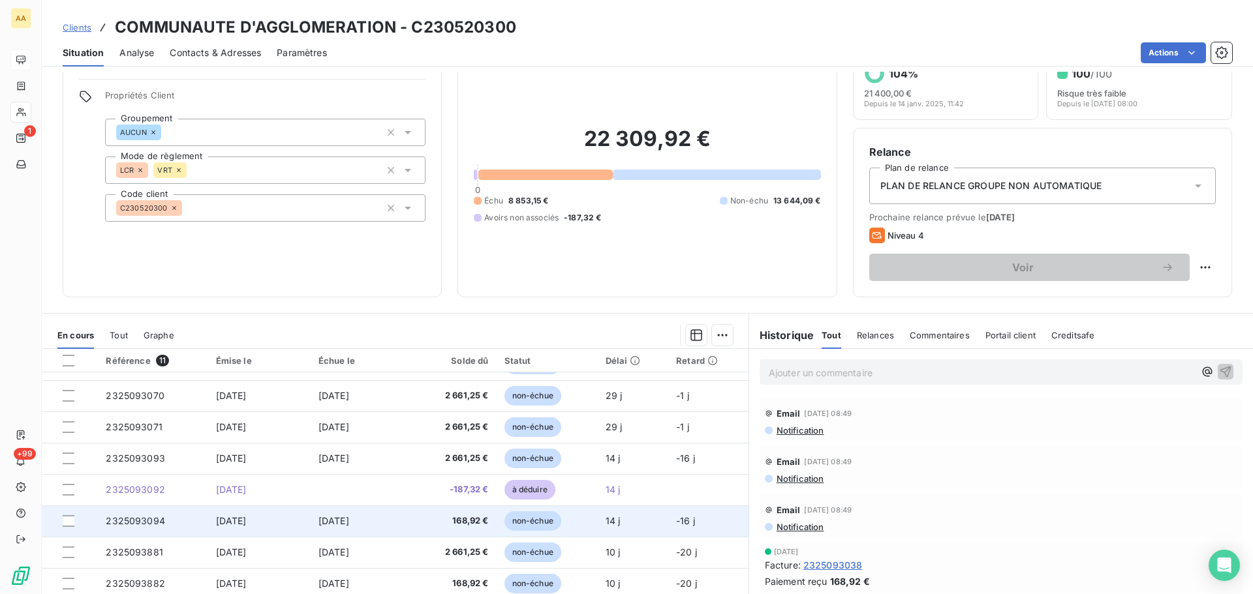
scroll to position [88, 0]
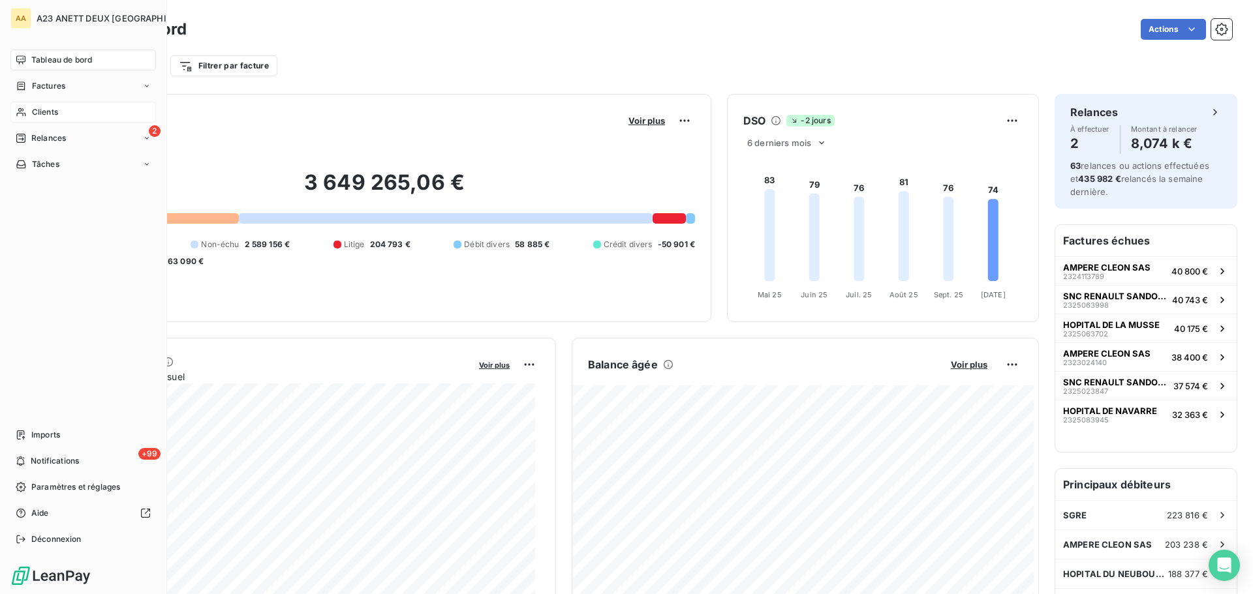
click at [44, 114] on span "Clients" at bounding box center [45, 112] width 26 height 12
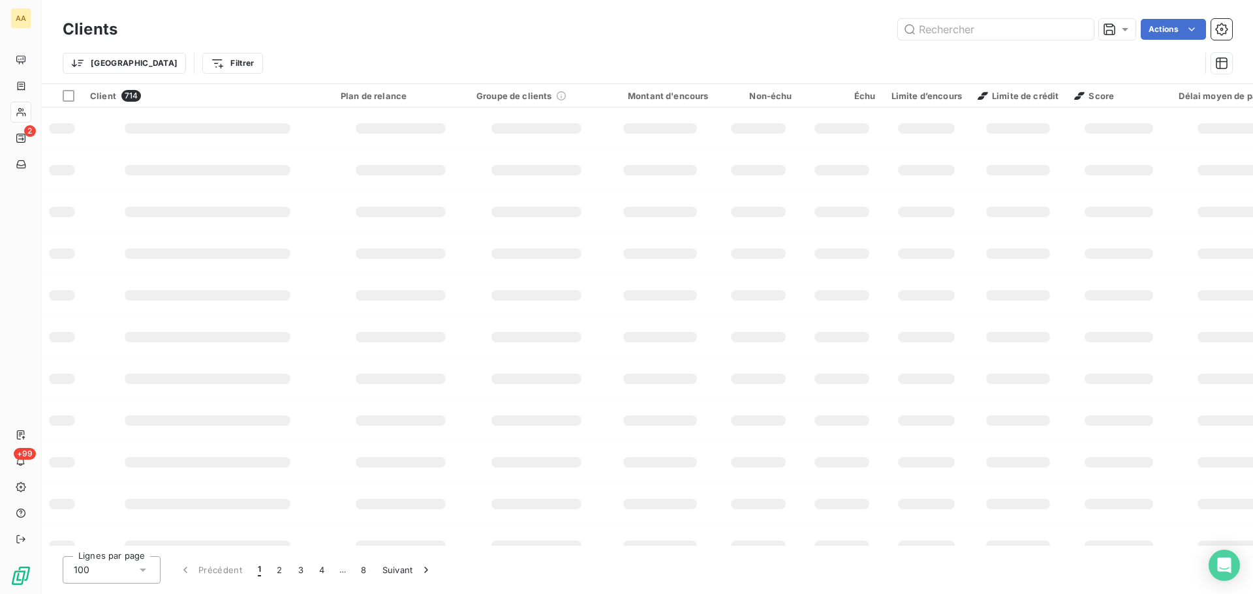
click at [29, 113] on div at bounding box center [20, 112] width 21 height 21
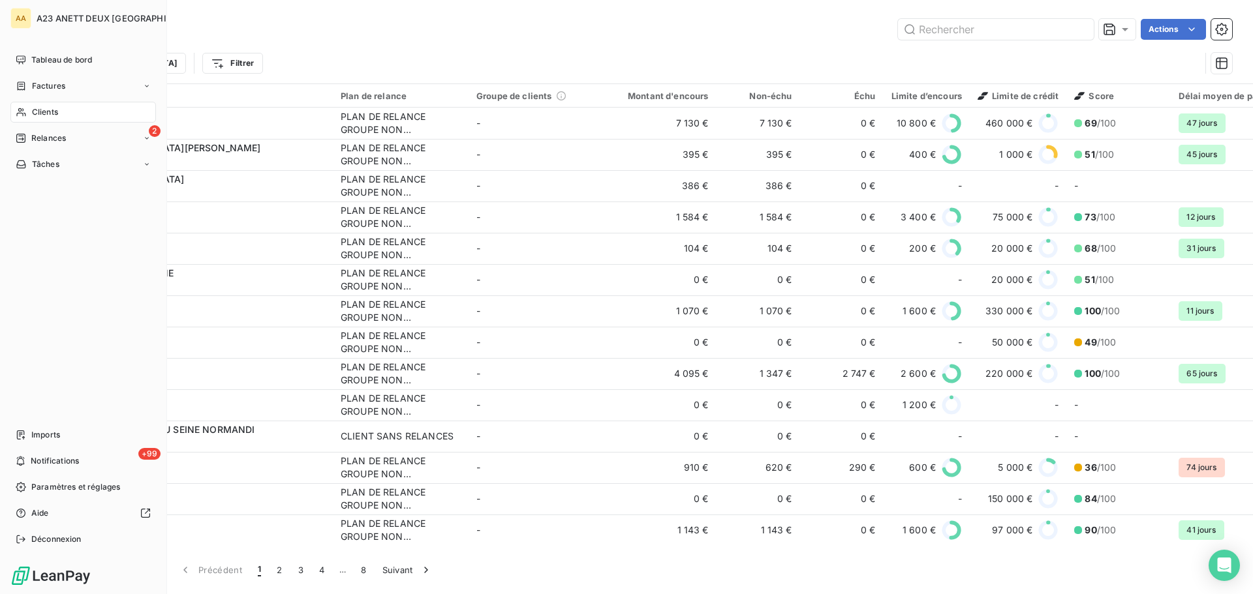
click at [43, 111] on span "Clients" at bounding box center [45, 112] width 26 height 12
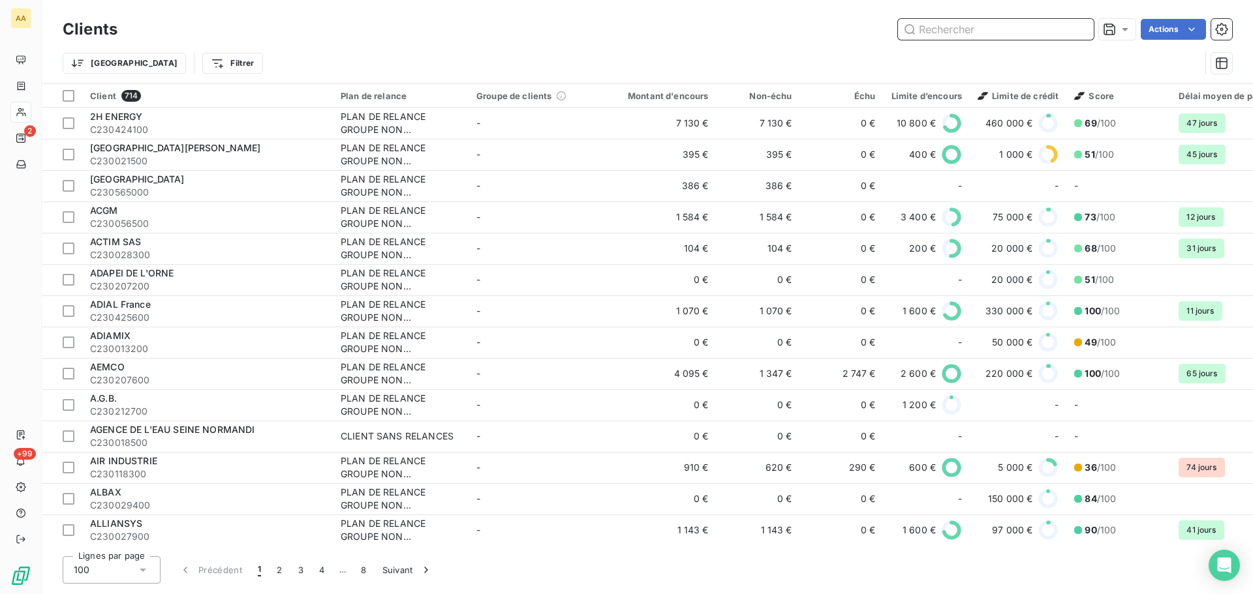
click at [1033, 31] on input "text" at bounding box center [996, 29] width 196 height 21
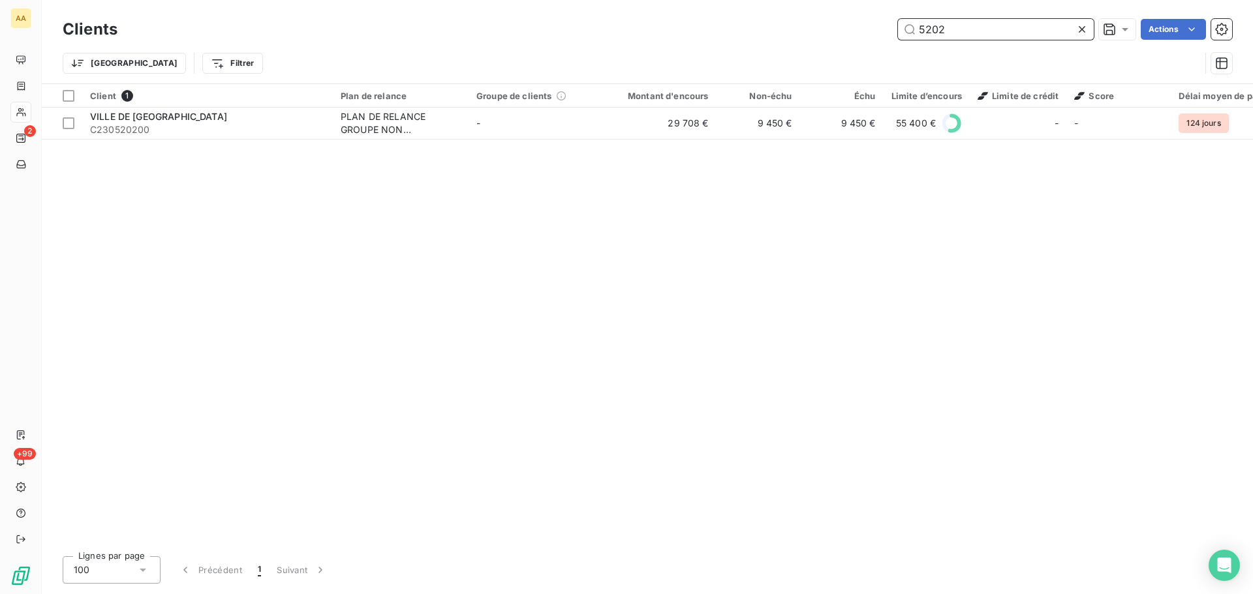
type input "5202"
click at [149, 142] on div "Client 1 Plan de relance Groupe de clients Montant d'encours Non-échu Échu Limi…" at bounding box center [647, 315] width 1211 height 462
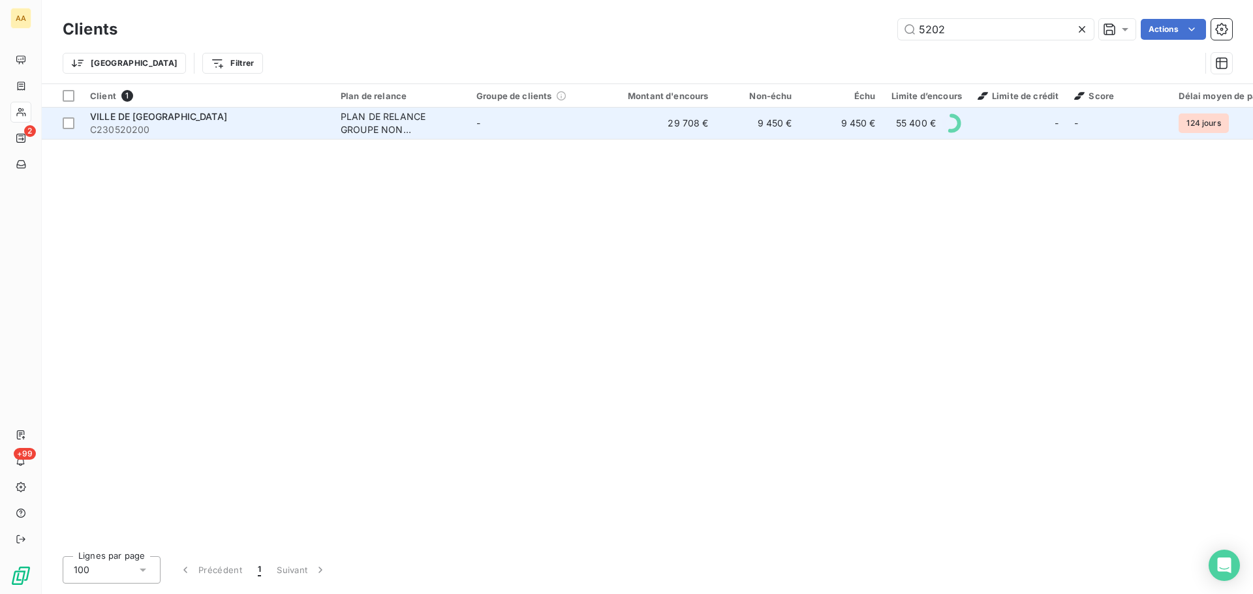
click at [166, 125] on span "C230520200" at bounding box center [207, 129] width 235 height 13
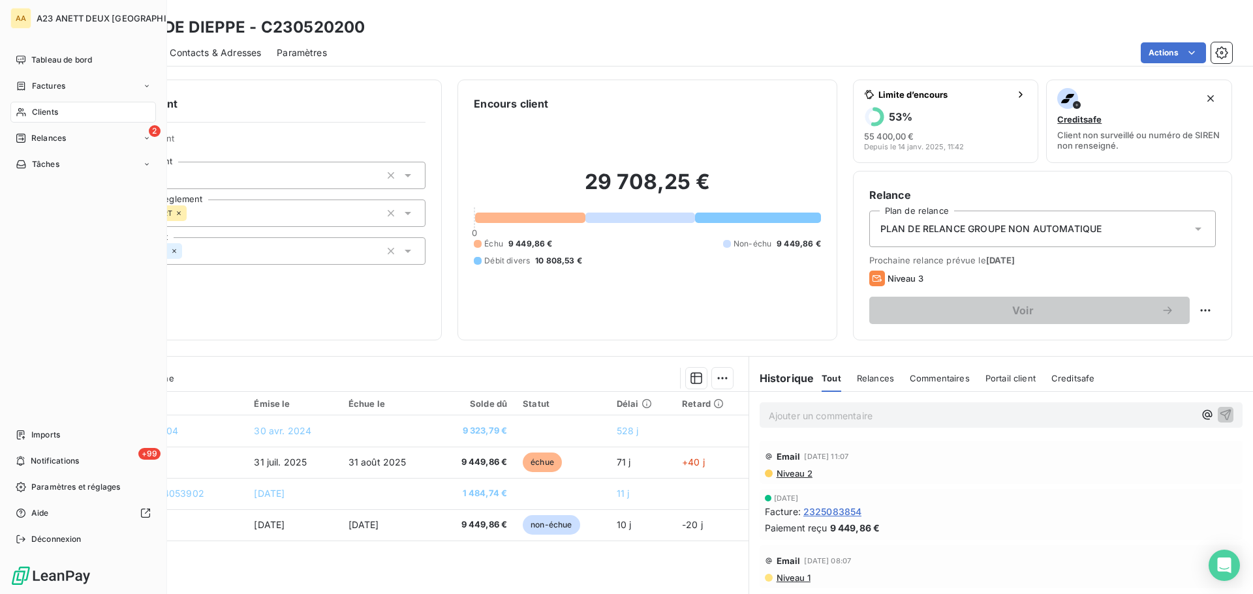
click at [61, 119] on div "Clients" at bounding box center [82, 112] width 145 height 21
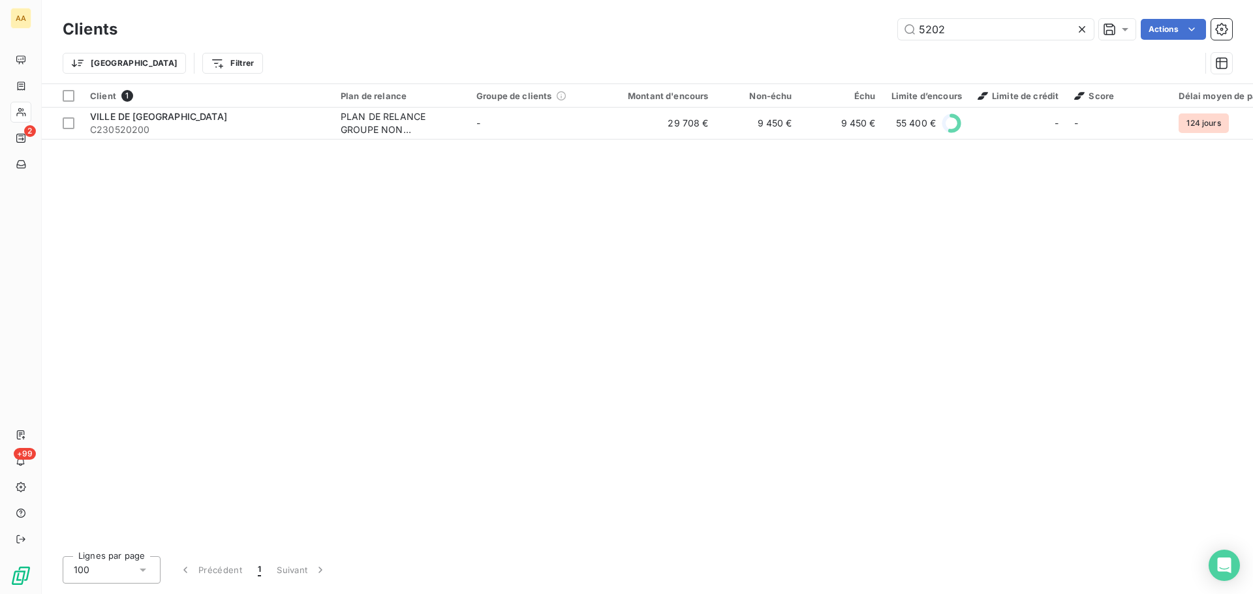
drag, startPoint x: 949, startPoint y: 37, endPoint x: 853, endPoint y: 52, distance: 96.4
click at [864, 52] on div "Clients 5202 Actions Trier Filtrer" at bounding box center [647, 50] width 1169 height 68
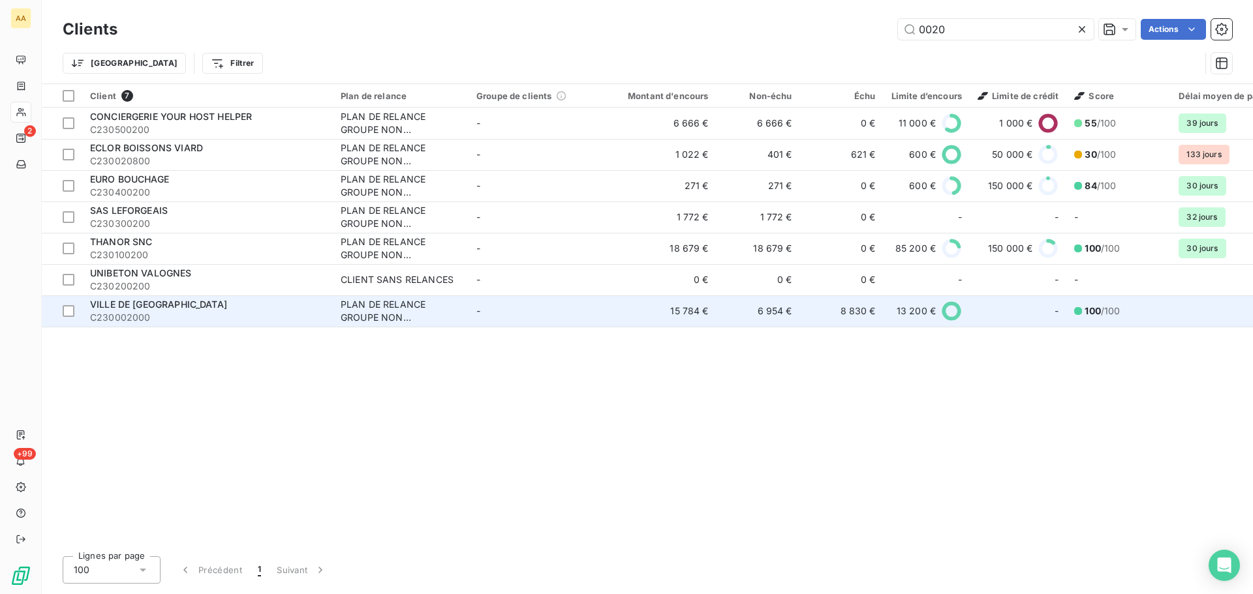
type input "0020"
click at [202, 310] on div "VILLE DE [GEOGRAPHIC_DATA]" at bounding box center [207, 304] width 235 height 13
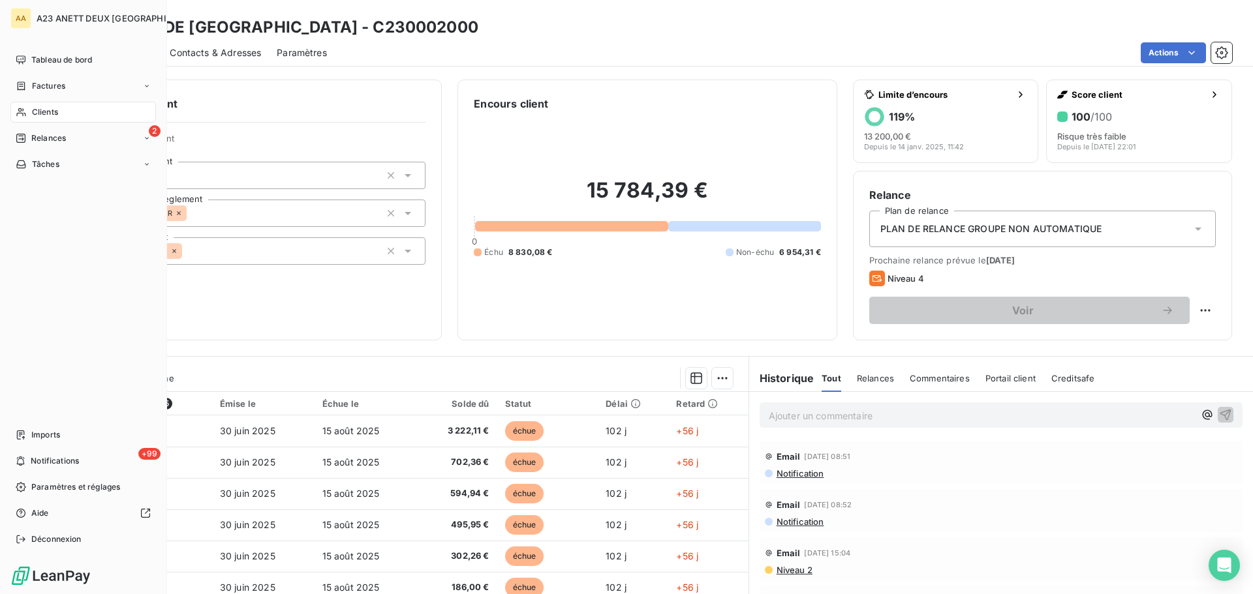
click at [38, 114] on span "Clients" at bounding box center [45, 112] width 26 height 12
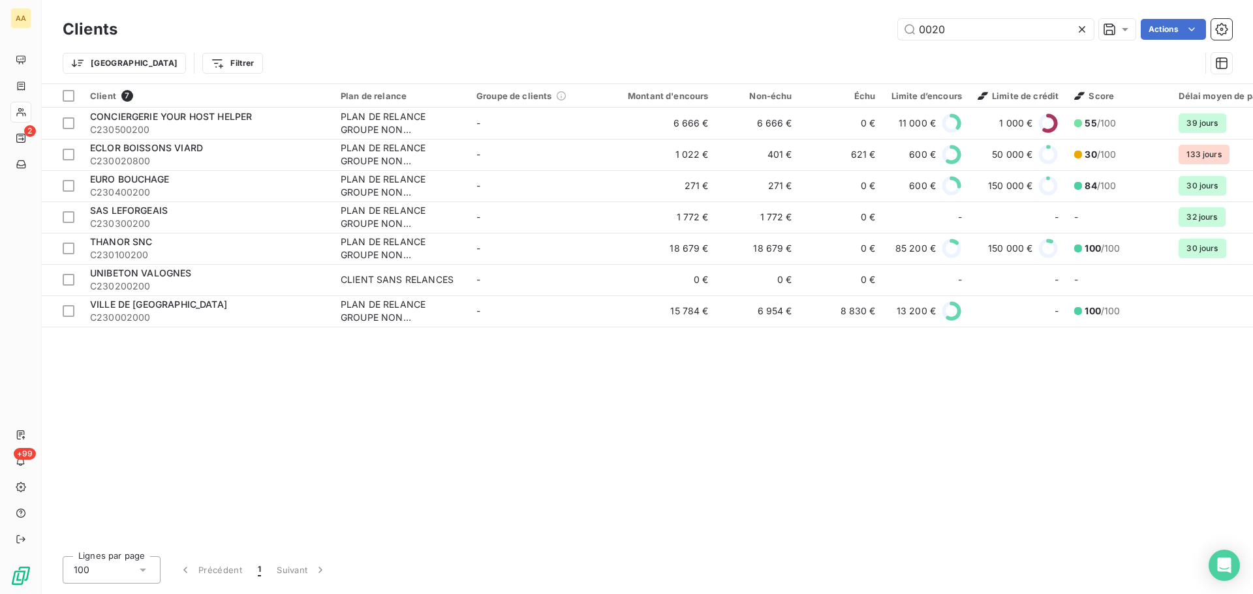
drag, startPoint x: 1017, startPoint y: 35, endPoint x: 763, endPoint y: 35, distance: 253.8
click at [774, 35] on div "0020 Actions" at bounding box center [682, 29] width 1099 height 21
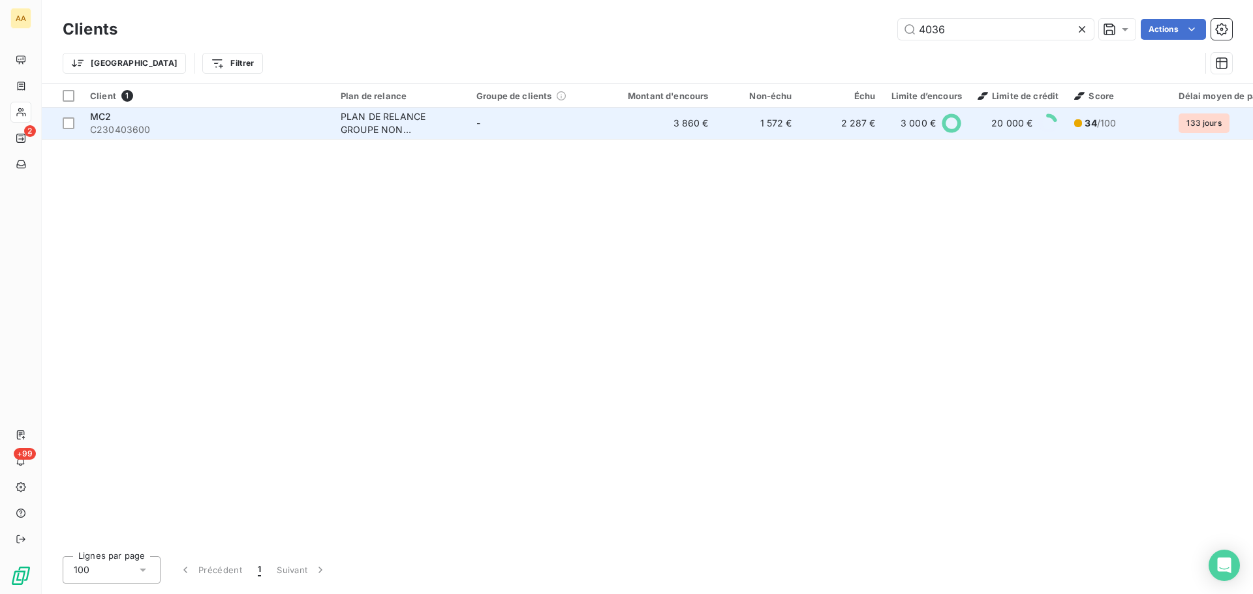
type input "4036"
click at [172, 122] on div "MC2" at bounding box center [207, 116] width 235 height 13
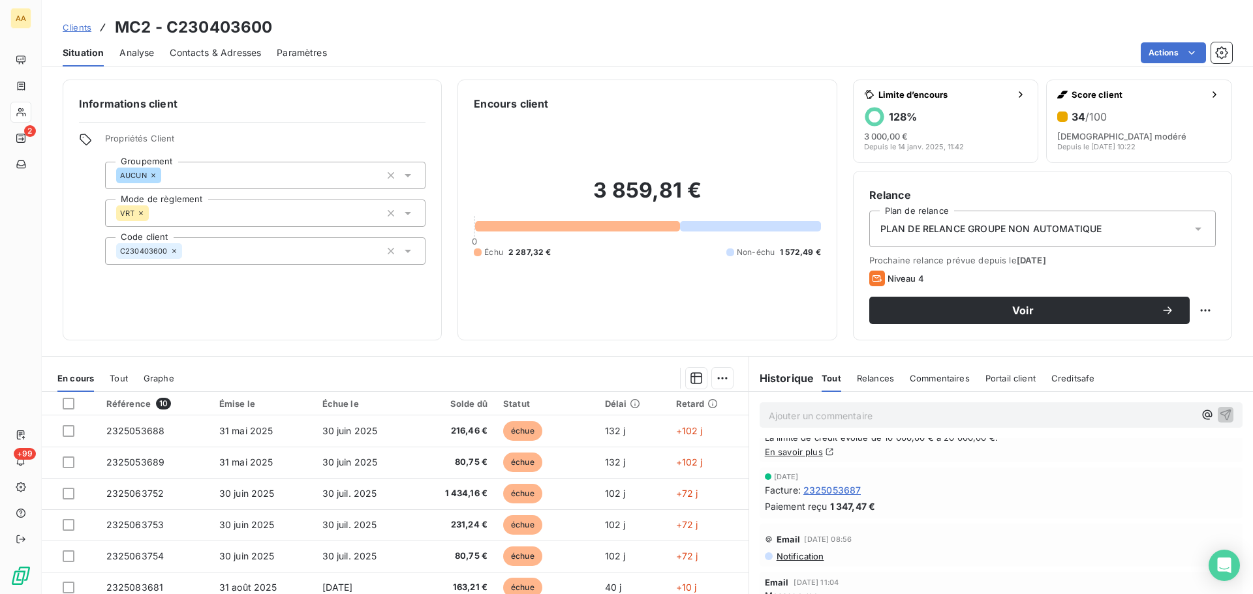
scroll to position [65, 0]
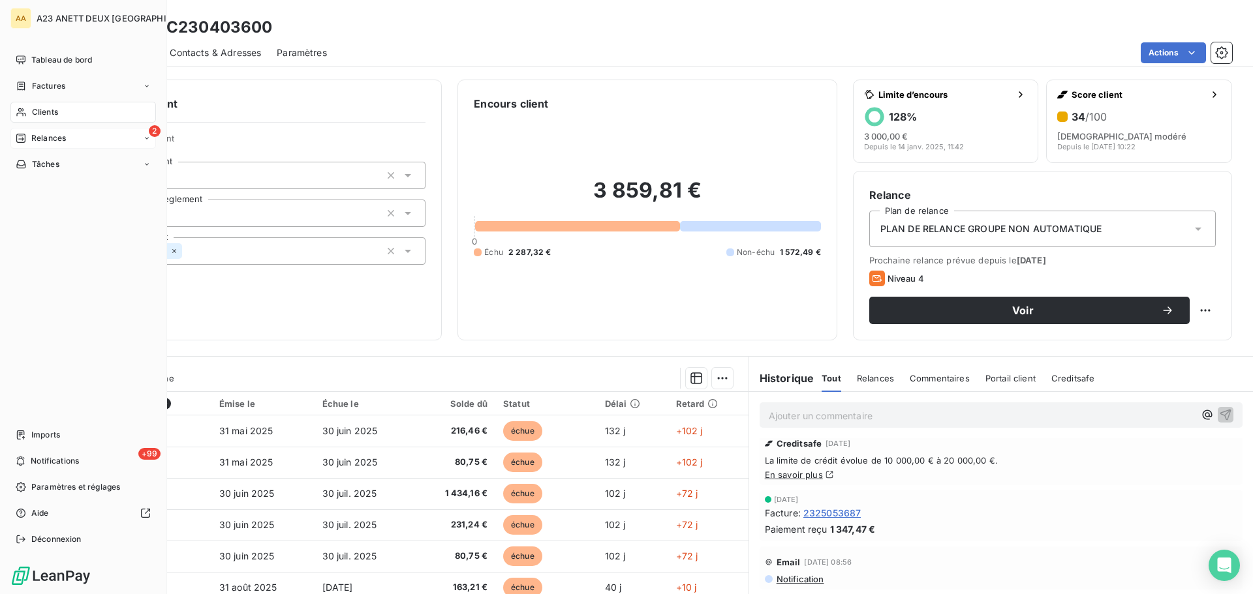
click at [44, 140] on span "Relances" at bounding box center [48, 138] width 35 height 12
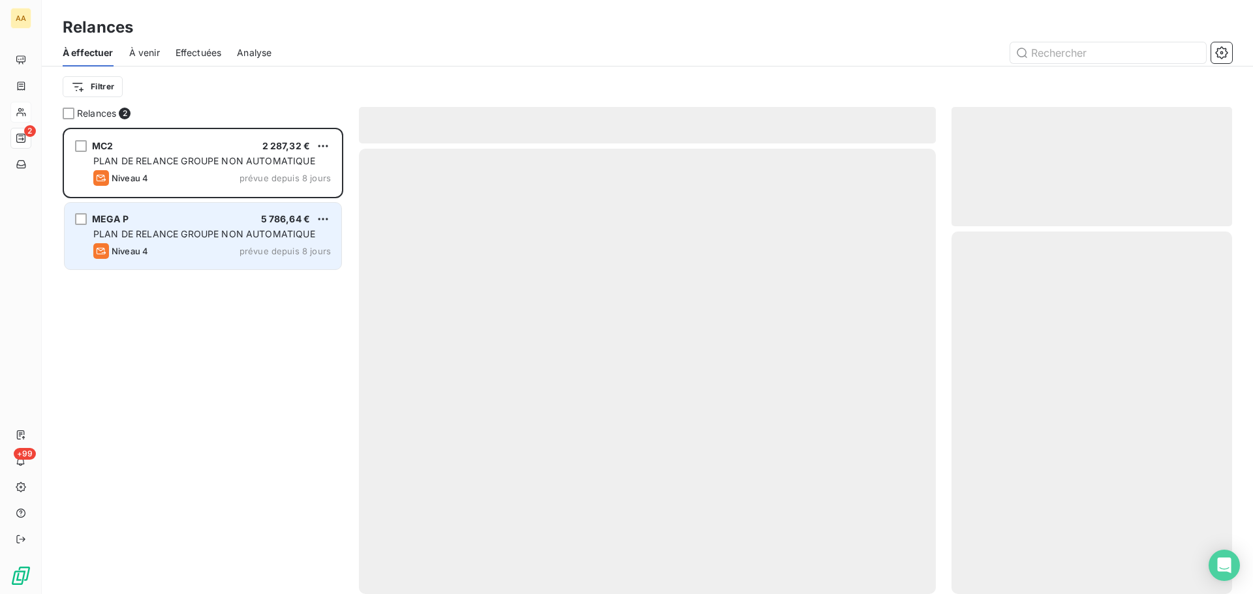
scroll to position [457, 271]
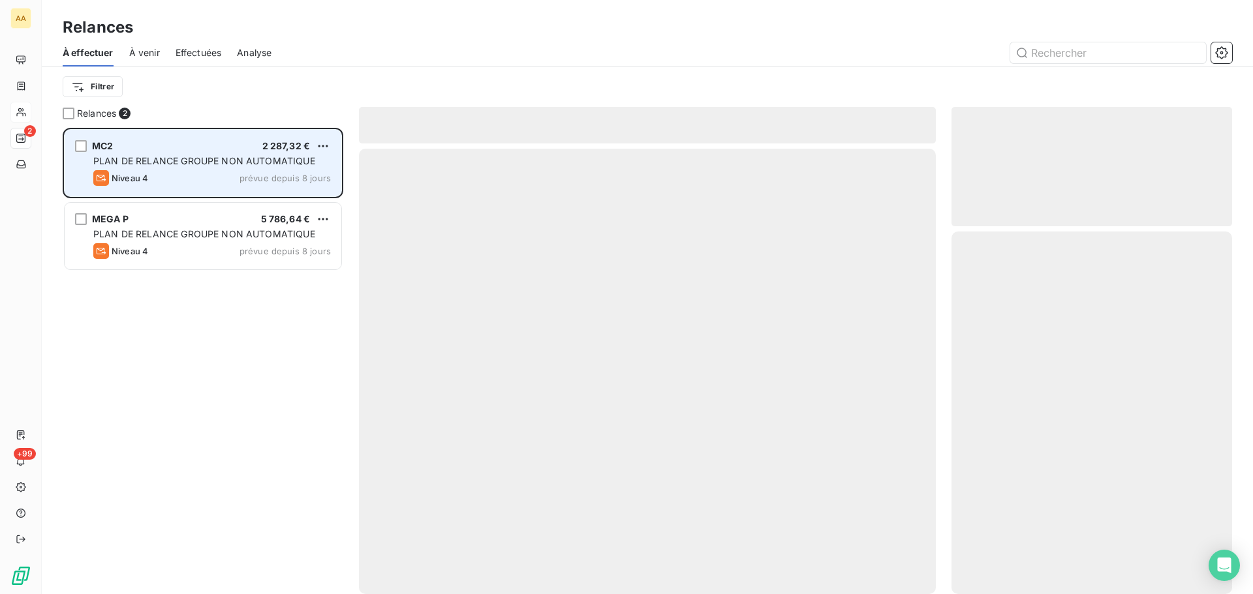
click at [121, 182] on span "Niveau 4" at bounding box center [130, 178] width 37 height 10
click at [142, 183] on div "Niveau 4" at bounding box center [120, 178] width 55 height 16
click at [256, 156] on span "PLAN DE RELANCE GROUPE NON AUTOMATIQUE" at bounding box center [204, 160] width 222 height 11
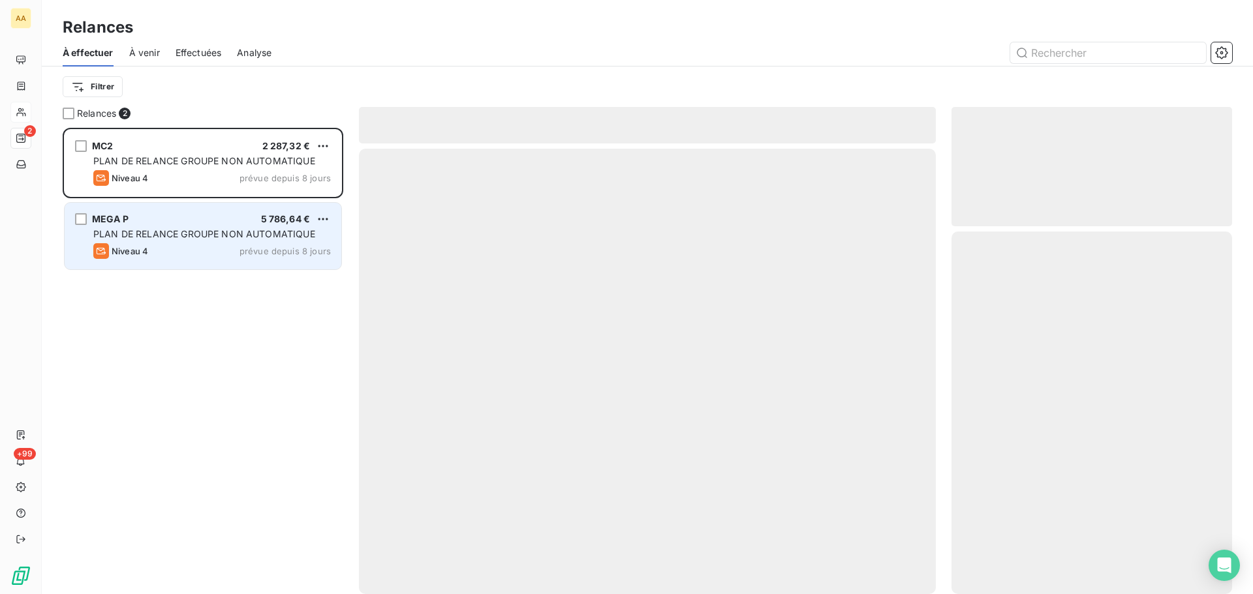
click at [181, 239] on div "PLAN DE RELANCE GROUPE NON AUTOMATIQUE" at bounding box center [211, 234] width 237 height 13
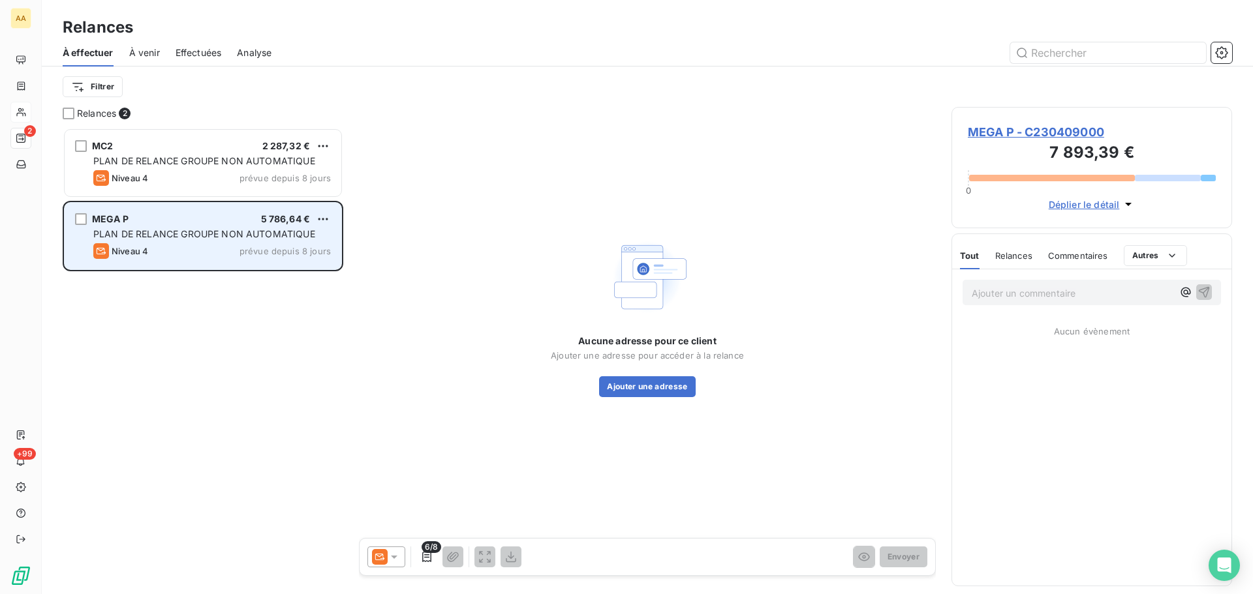
click at [249, 243] on div "MEGA P 5 786,64 € PLAN DE RELANCE GROUPE NON AUTOMATIQUE Niveau 4 prévue depuis…" at bounding box center [203, 236] width 277 height 67
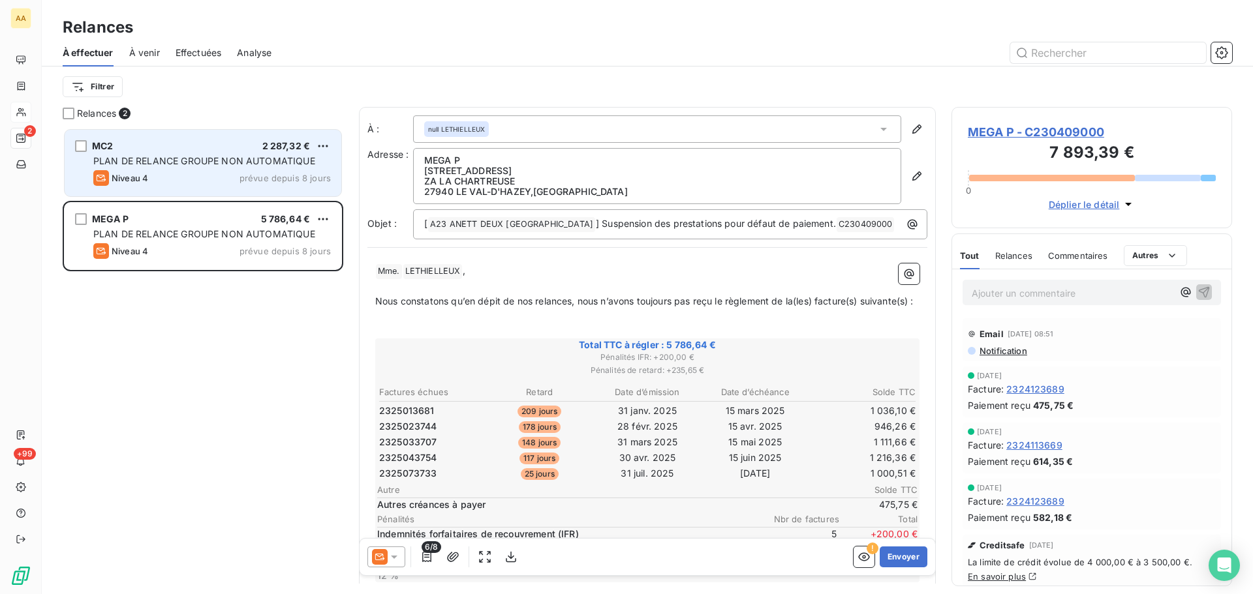
click at [158, 155] on div "PLAN DE RELANCE GROUPE NON AUTOMATIQUE" at bounding box center [211, 161] width 237 height 13
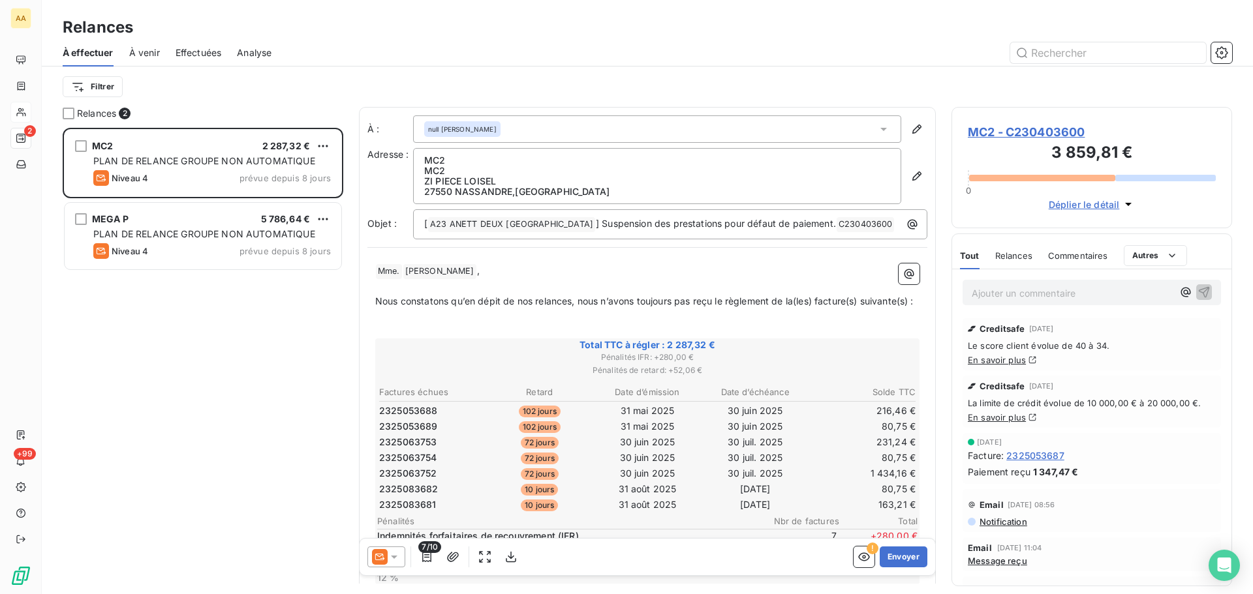
click at [391, 559] on icon at bounding box center [394, 557] width 13 height 13
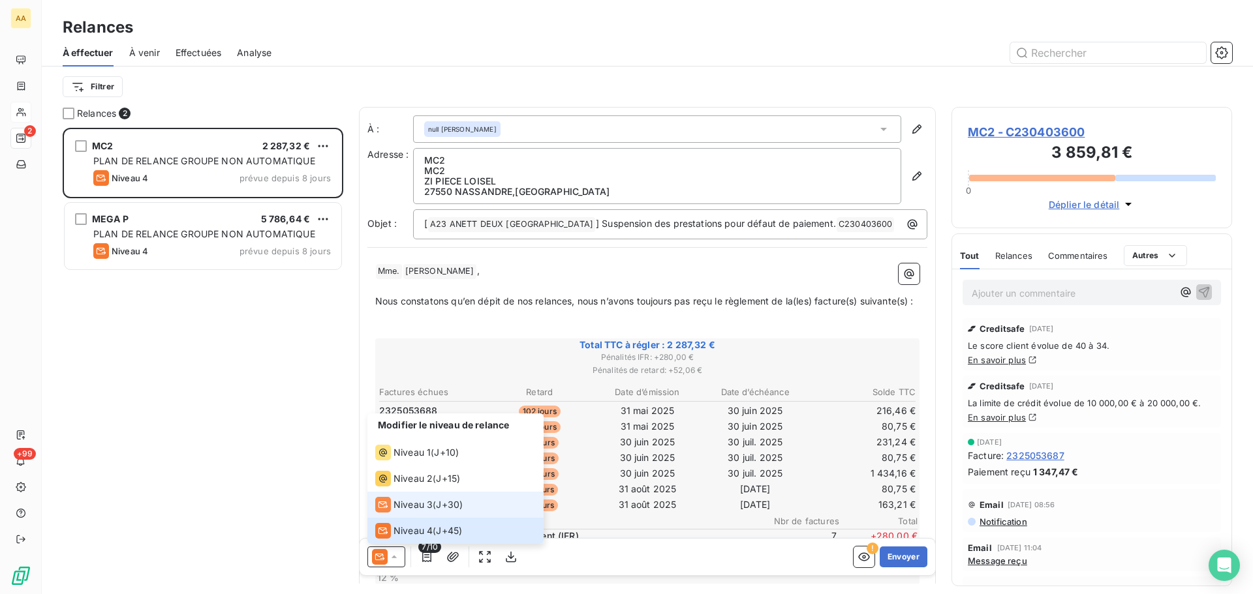
click at [408, 513] on li "Niveau 3 ( J+30 )" at bounding box center [455, 505] width 176 height 26
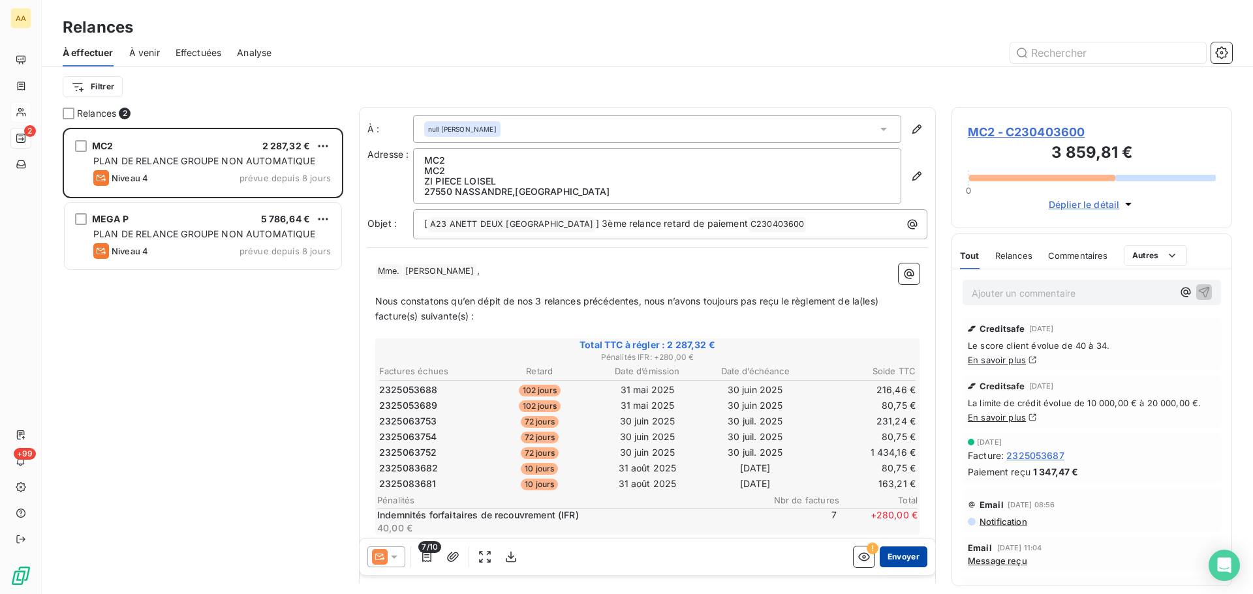
click at [893, 561] on button "Envoyer" at bounding box center [903, 557] width 48 height 21
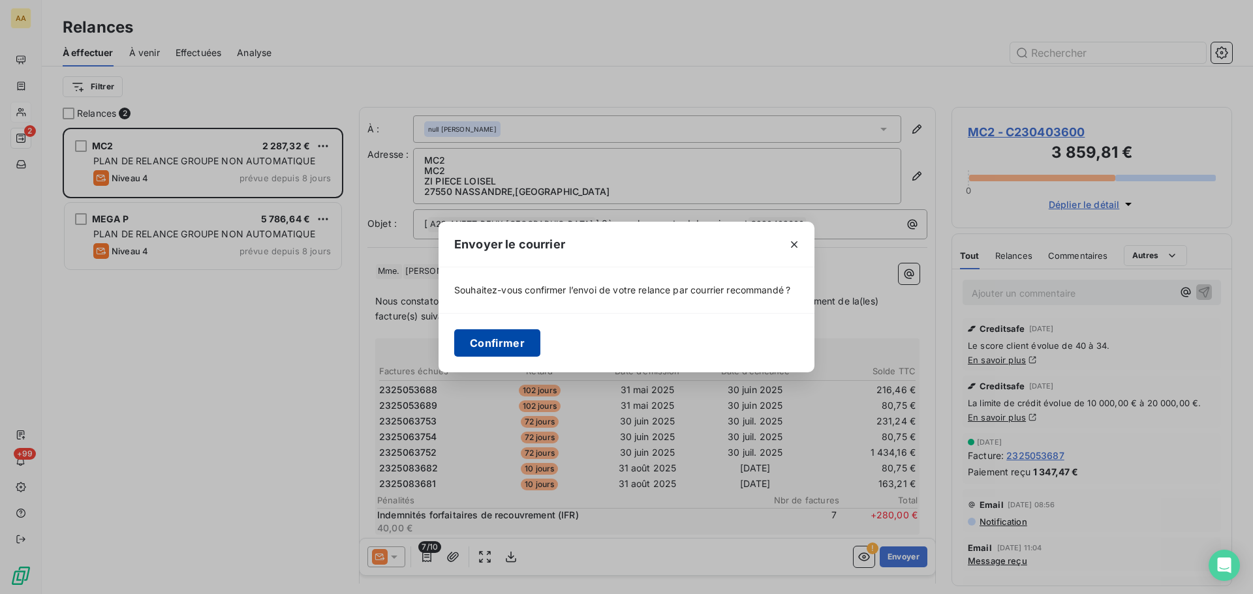
click at [509, 343] on button "Confirmer" at bounding box center [497, 342] width 86 height 27
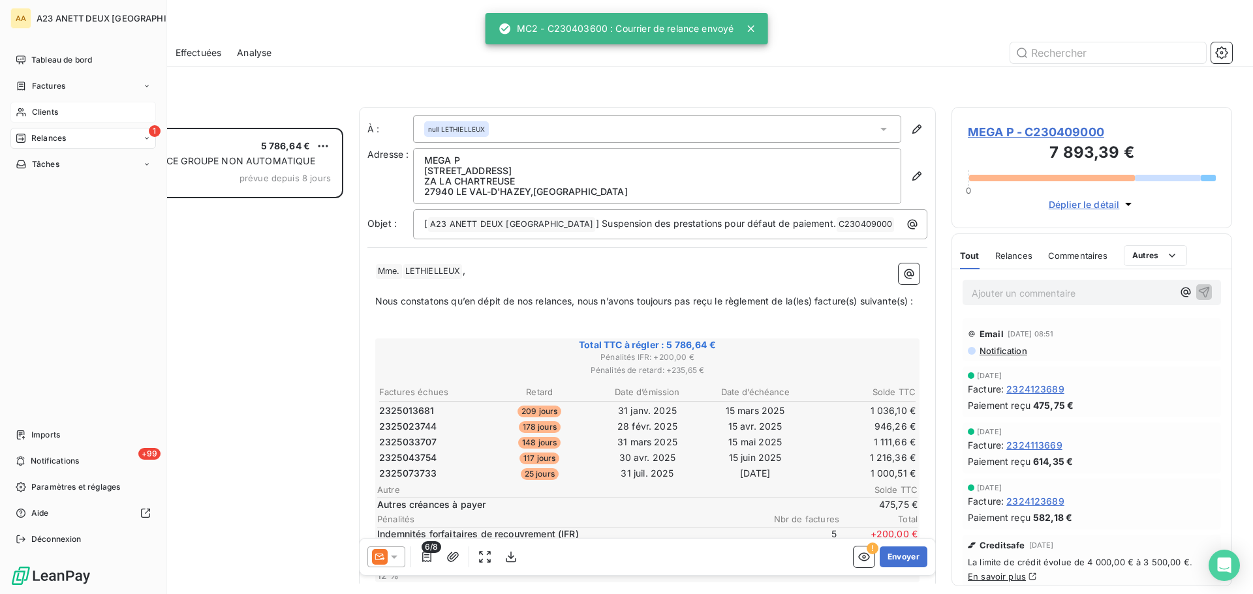
click at [43, 105] on div "Clients" at bounding box center [82, 112] width 145 height 21
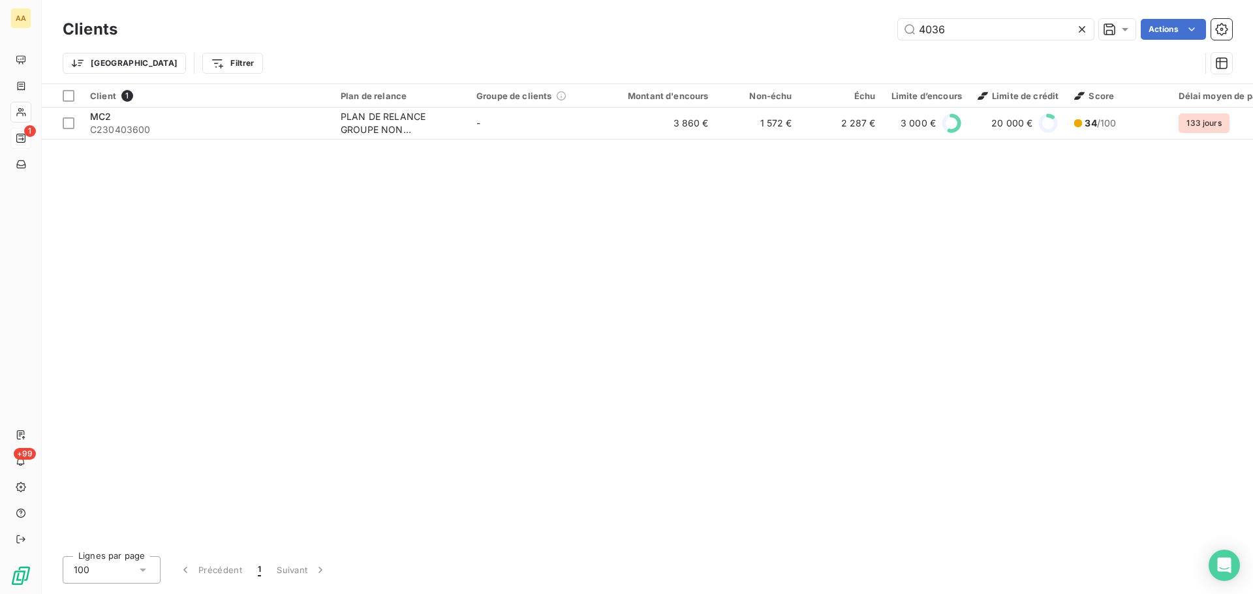
drag, startPoint x: 967, startPoint y: 25, endPoint x: 854, endPoint y: 39, distance: 113.8
click at [857, 37] on div "4036 Actions" at bounding box center [682, 29] width 1099 height 21
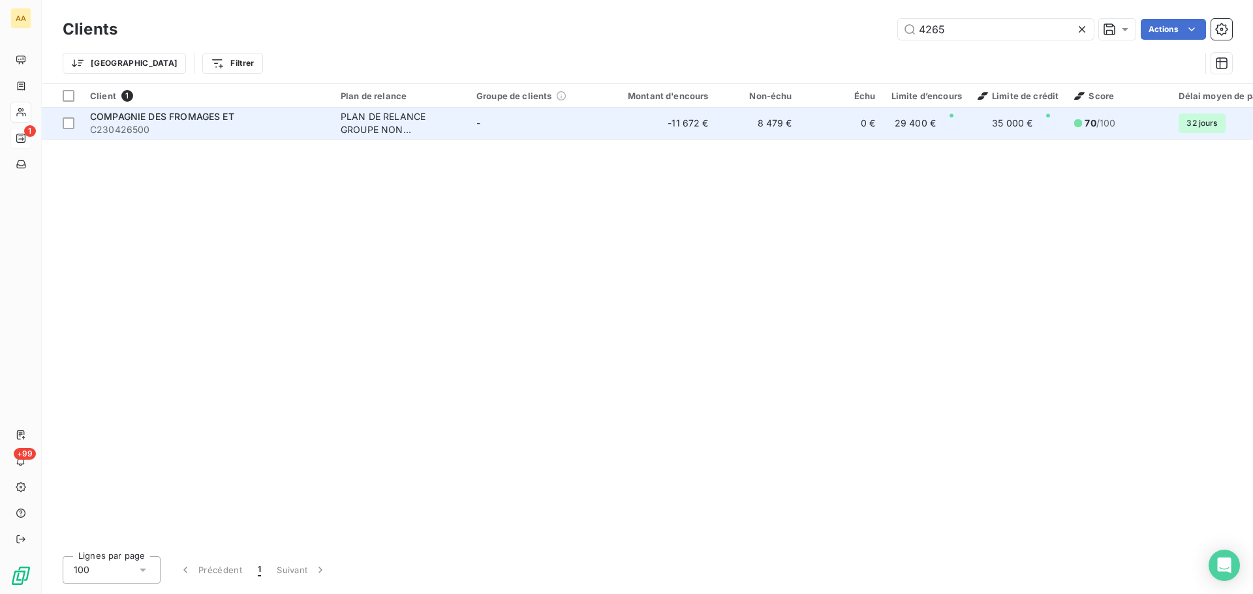
type input "4265"
click at [208, 126] on span "C230426500" at bounding box center [207, 129] width 235 height 13
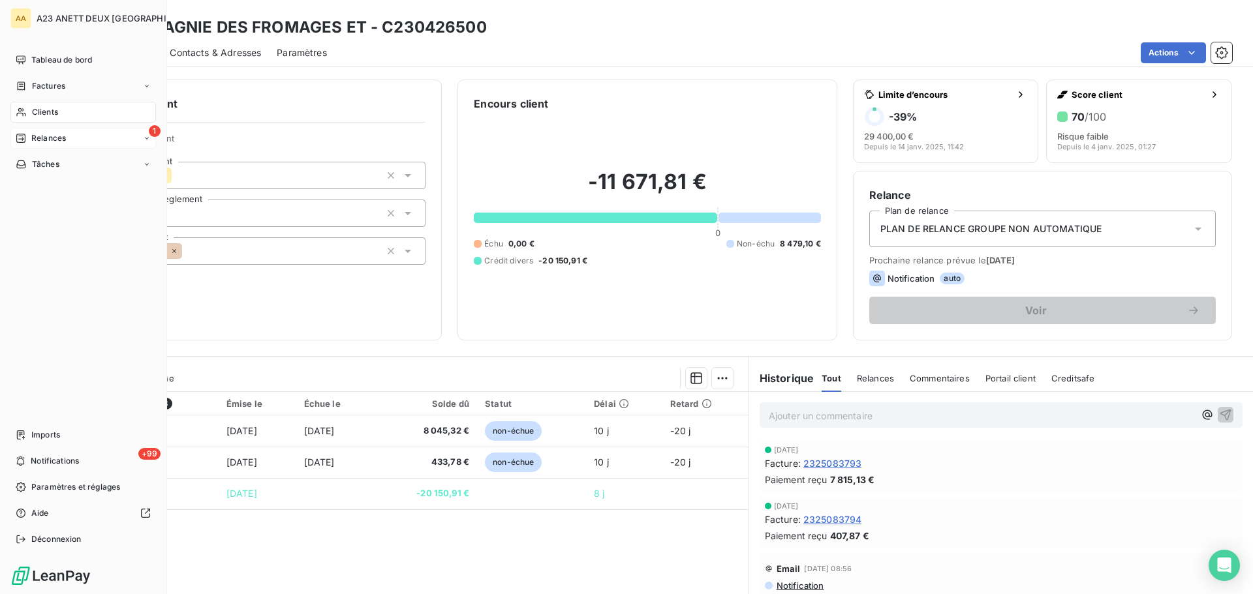
click at [35, 108] on span "Clients" at bounding box center [45, 112] width 26 height 12
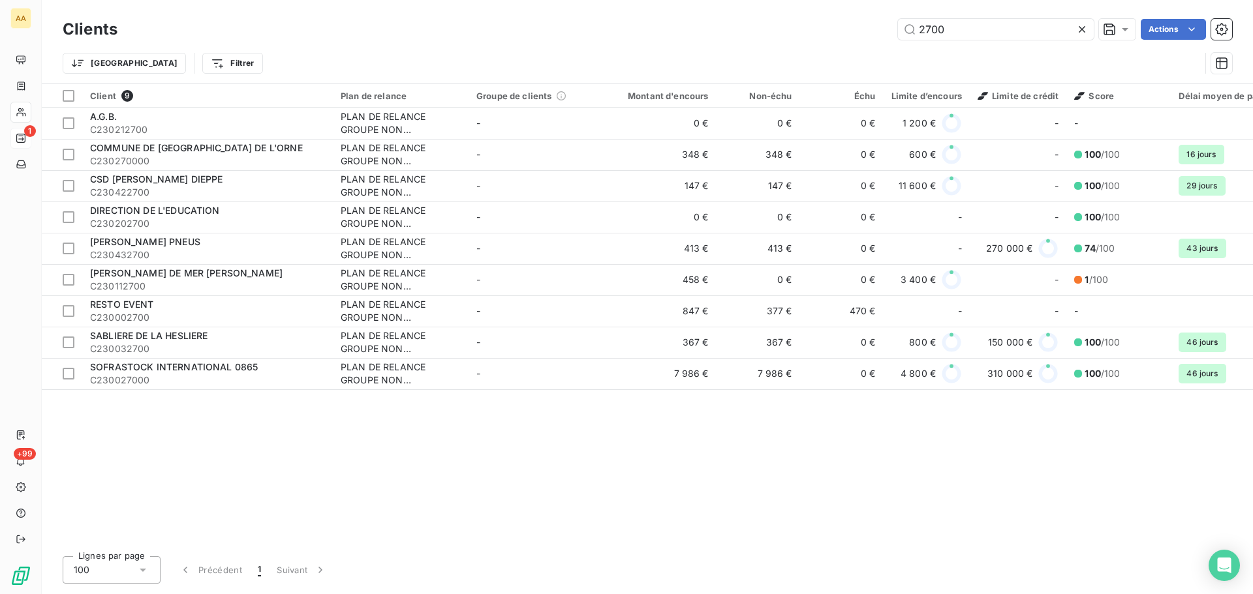
type input "5203"
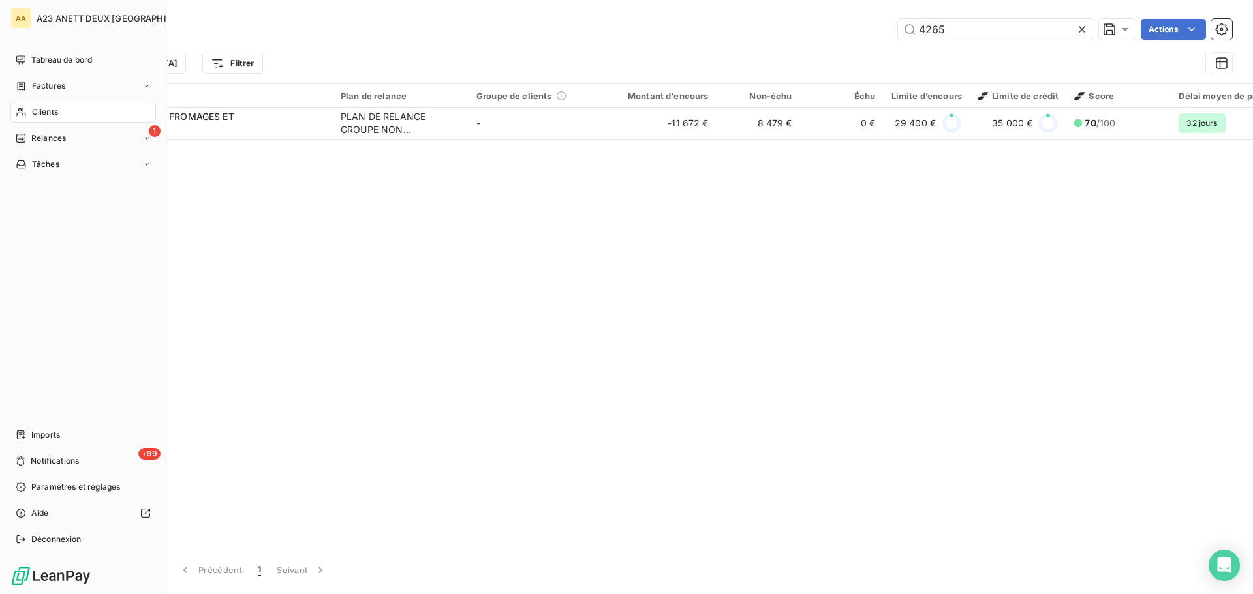
click at [55, 108] on span "Clients" at bounding box center [45, 112] width 26 height 12
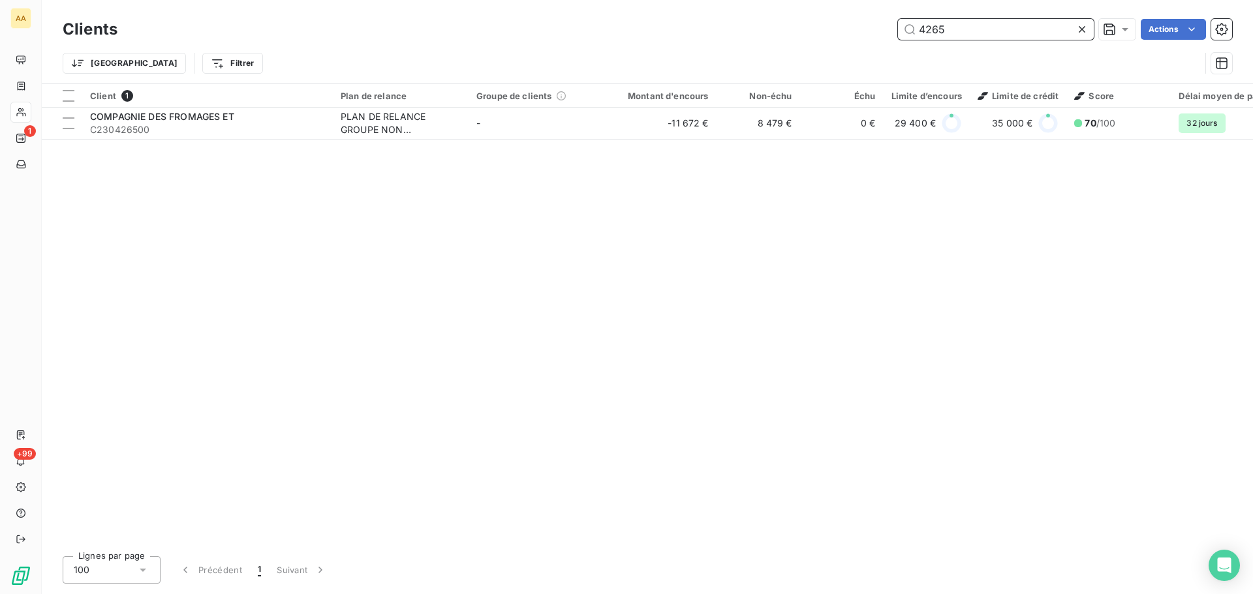
drag, startPoint x: 911, startPoint y: 35, endPoint x: 849, endPoint y: 31, distance: 62.1
click at [849, 31] on div "4265 Actions" at bounding box center [682, 29] width 1099 height 21
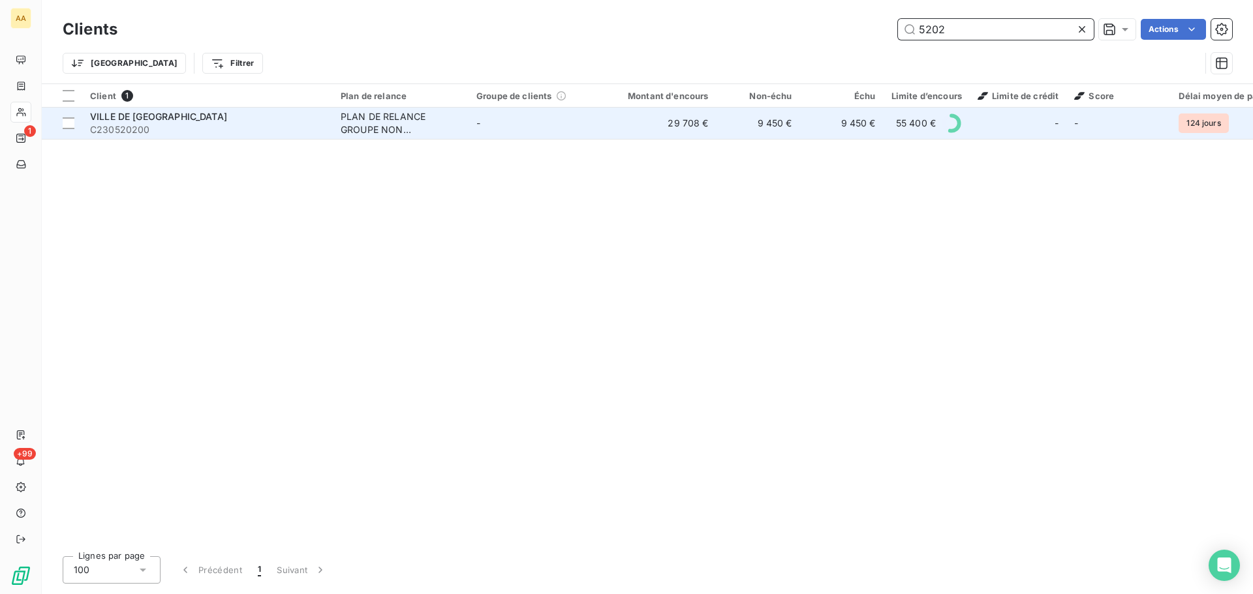
type input "5202"
click at [208, 129] on span "C230520200" at bounding box center [207, 129] width 235 height 13
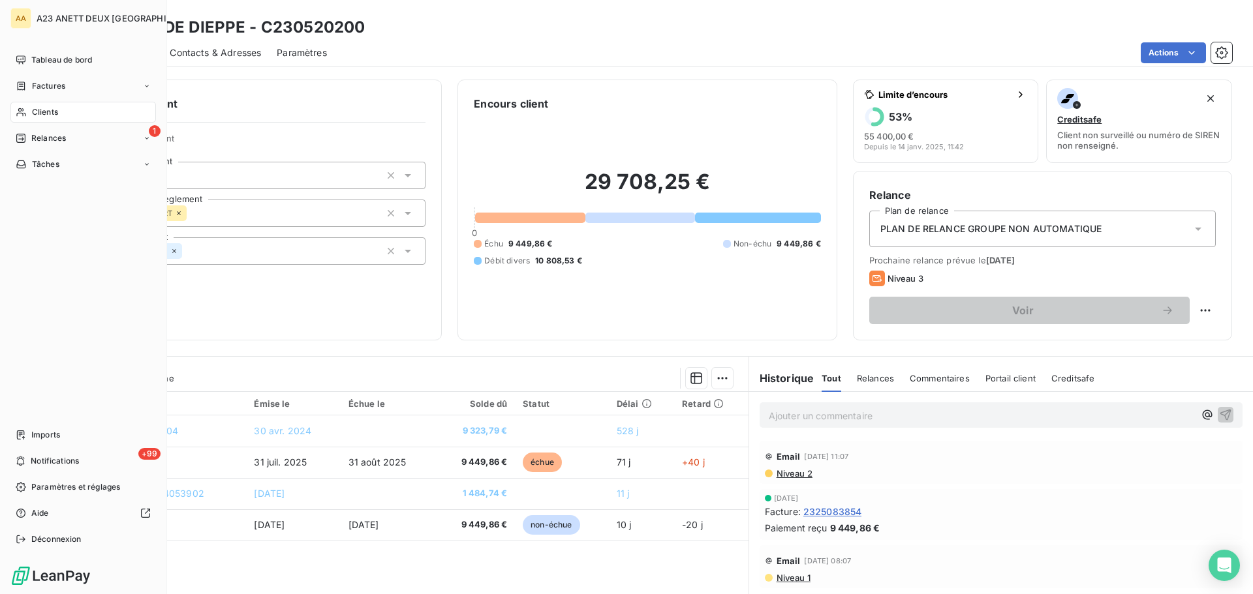
click at [54, 112] on span "Clients" at bounding box center [45, 112] width 26 height 12
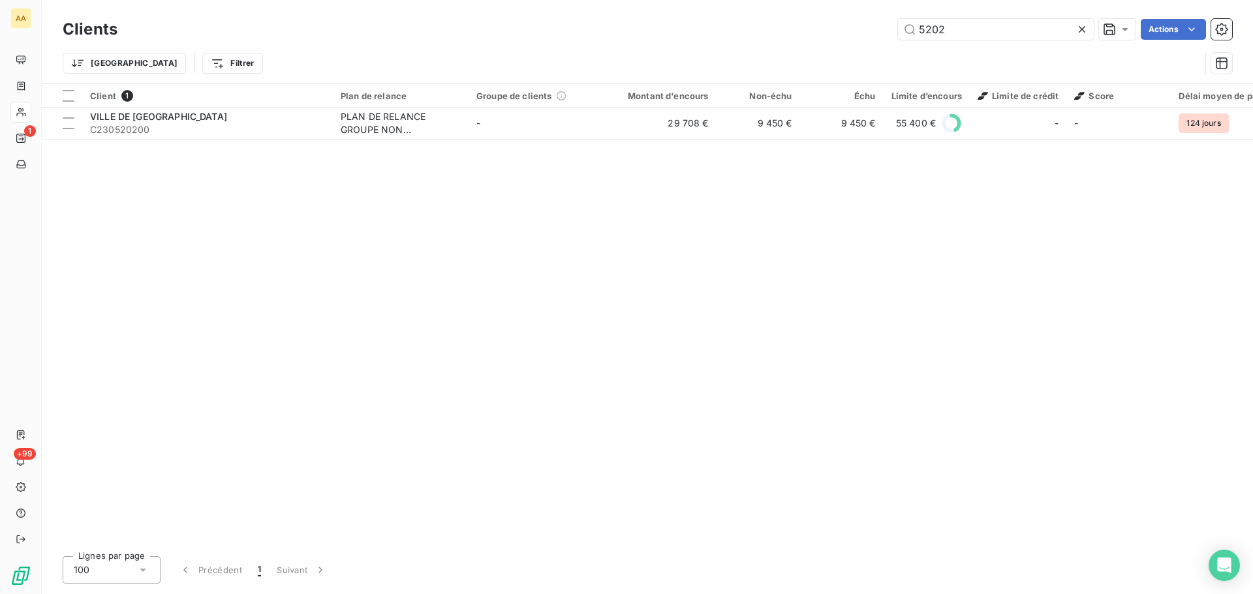
drag, startPoint x: 964, startPoint y: 24, endPoint x: 774, endPoint y: 23, distance: 189.9
click at [774, 23] on div "5202 Actions" at bounding box center [682, 29] width 1099 height 21
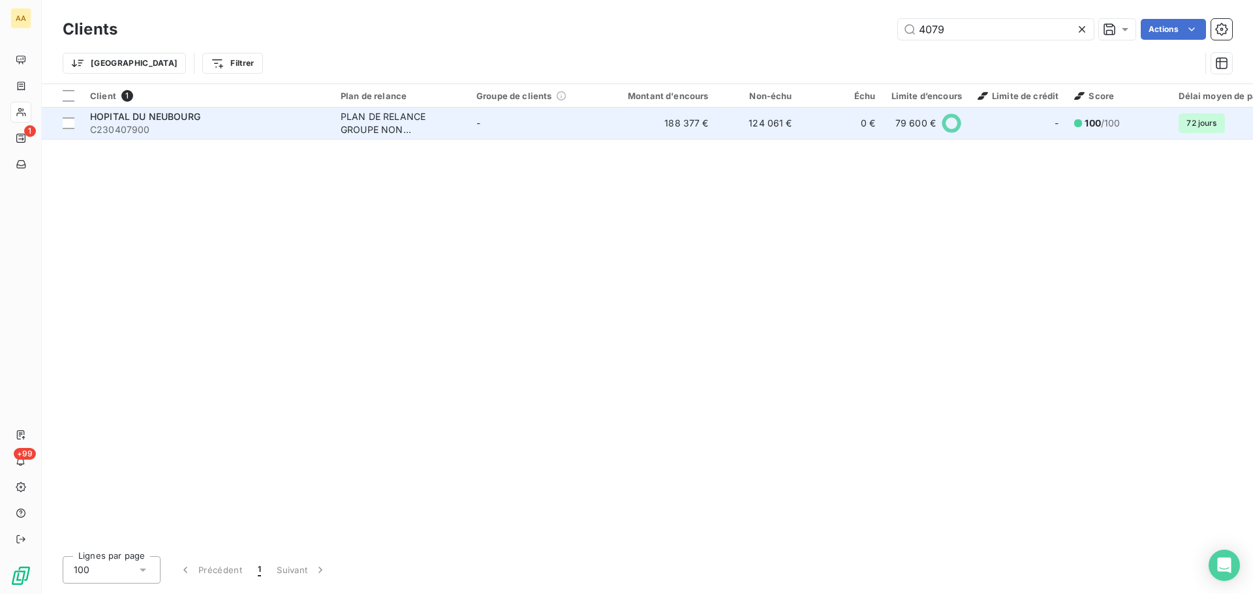
type input "4079"
click at [207, 129] on span "C230407900" at bounding box center [207, 129] width 235 height 13
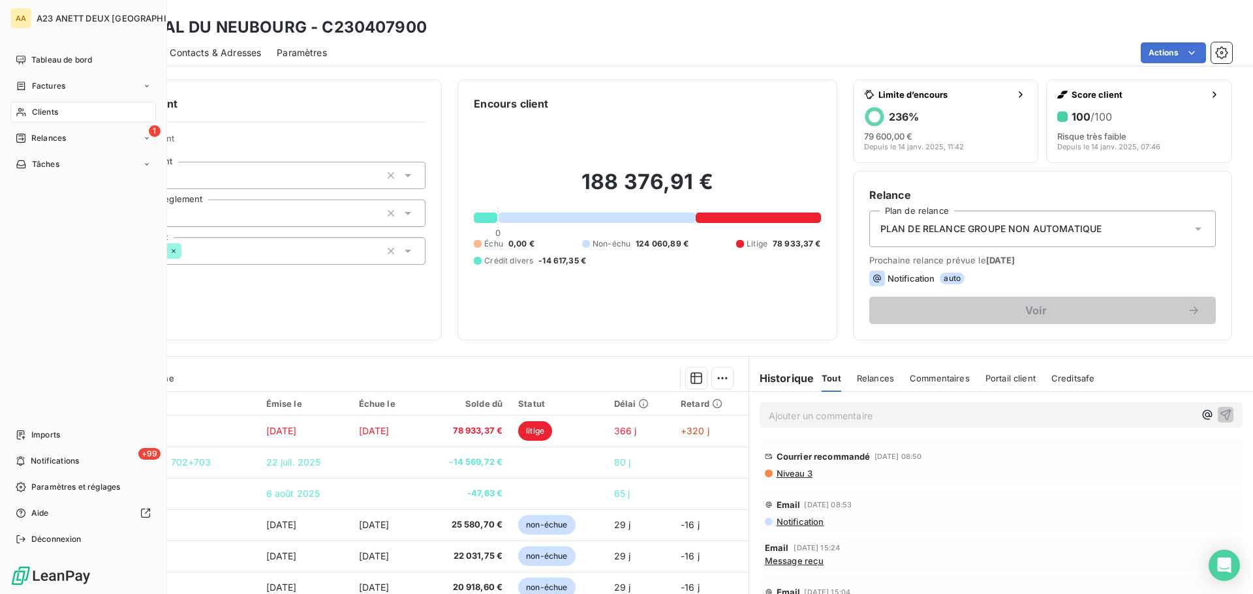
click at [44, 117] on span "Clients" at bounding box center [45, 112] width 26 height 12
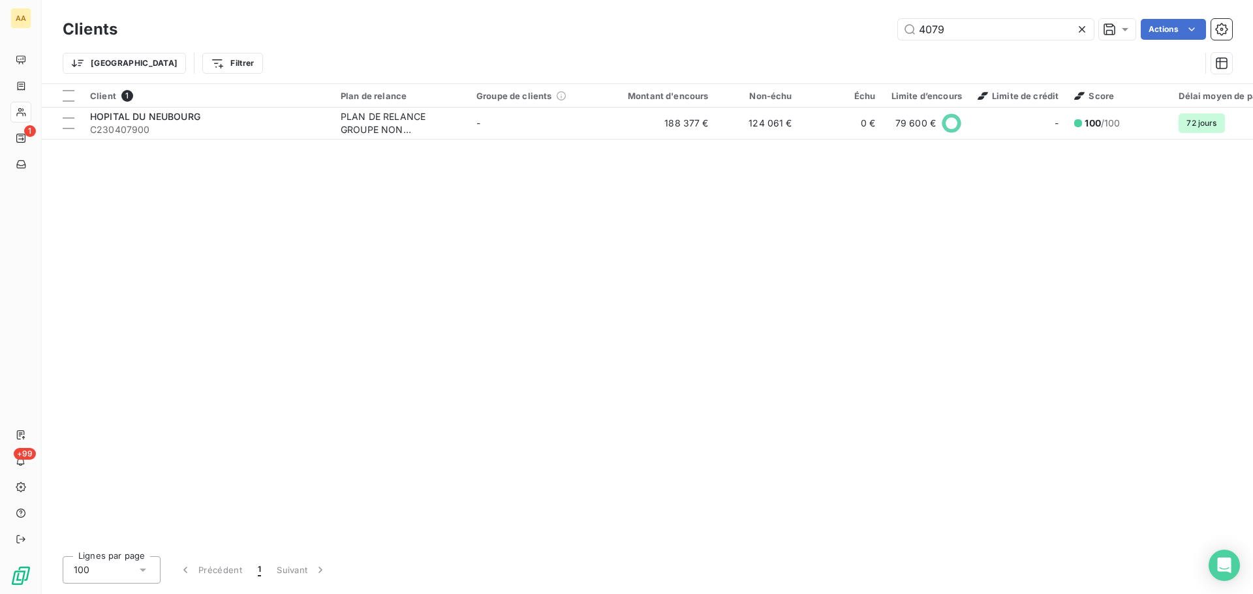
drag, startPoint x: 936, startPoint y: 38, endPoint x: 776, endPoint y: 22, distance: 160.7
click at [829, 35] on div "4079 Actions" at bounding box center [682, 29] width 1099 height 21
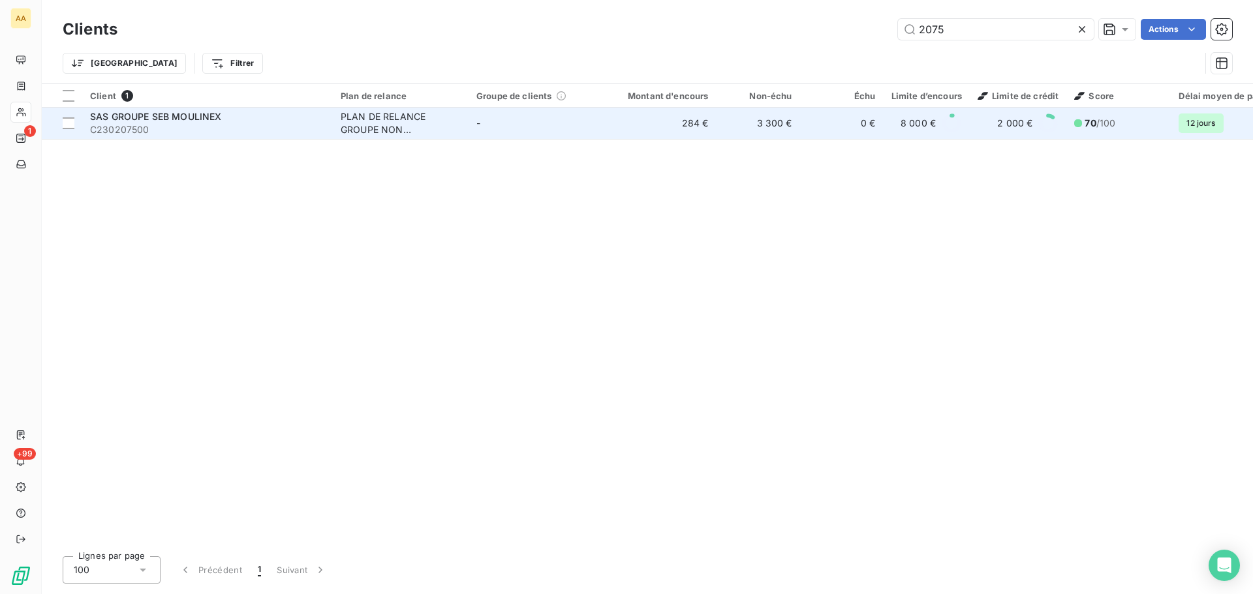
type input "2075"
click at [116, 121] on span "SAS GROUPE SEB MOULINEX" at bounding box center [155, 116] width 131 height 11
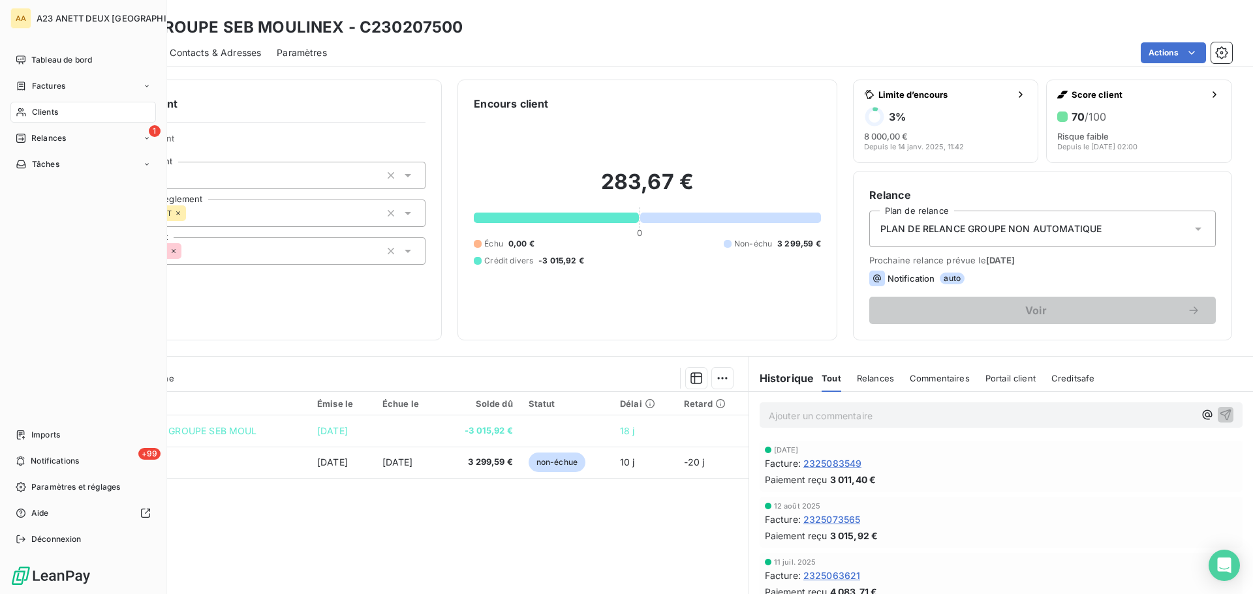
click at [36, 113] on span "Clients" at bounding box center [45, 112] width 26 height 12
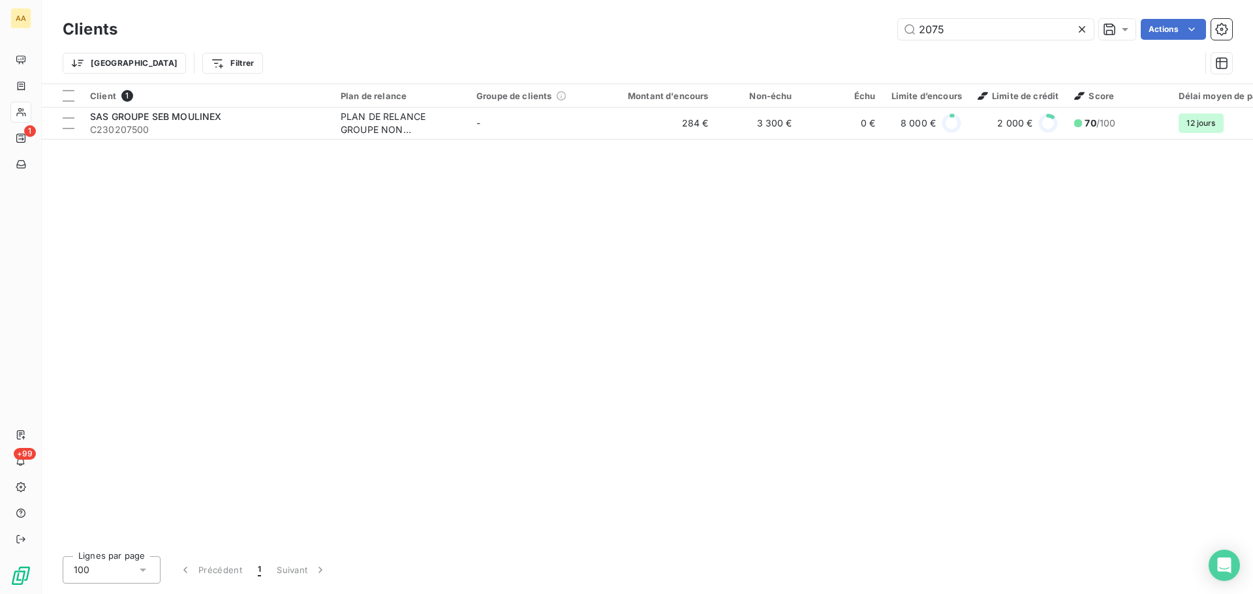
drag, startPoint x: 892, startPoint y: 35, endPoint x: 527, endPoint y: 1, distance: 366.3
click at [650, 22] on div "2075 Actions" at bounding box center [682, 29] width 1099 height 21
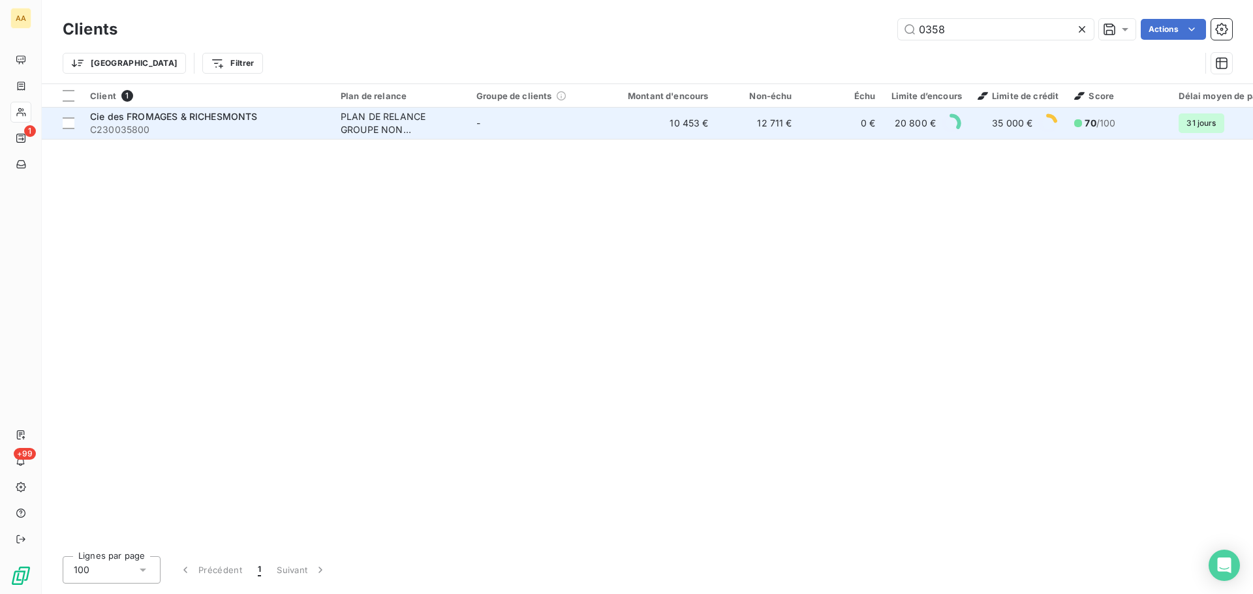
type input "0358"
click at [240, 136] on td "Cie des FROMAGES & RICHESMONTS C230035800" at bounding box center [207, 123] width 251 height 31
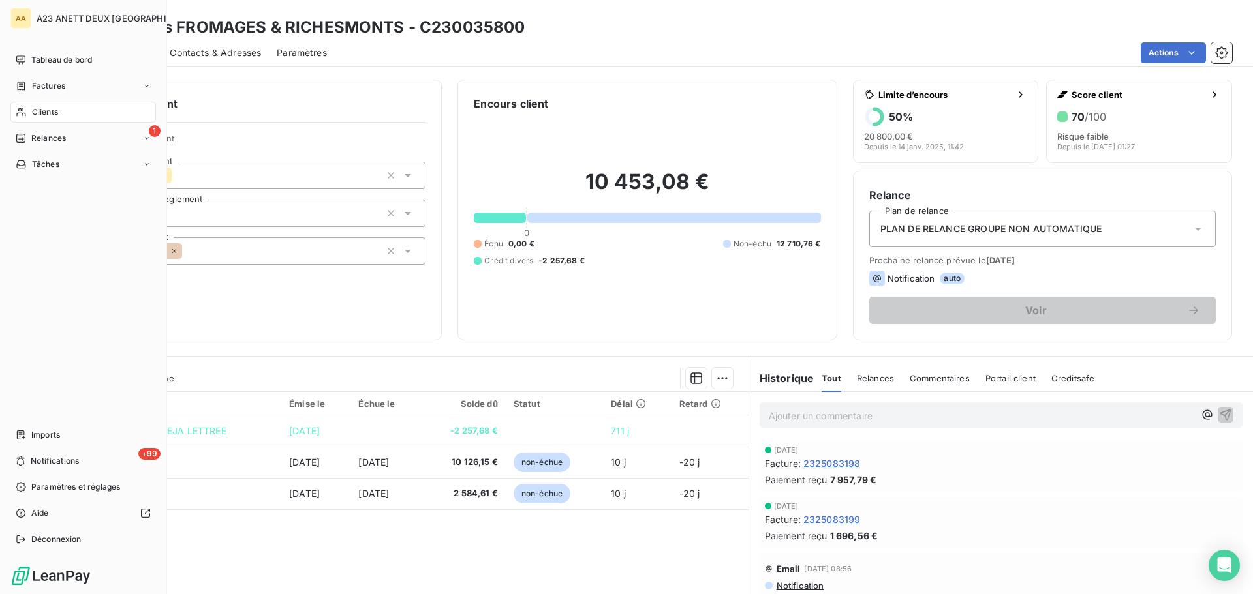
click at [25, 114] on icon at bounding box center [21, 112] width 11 height 10
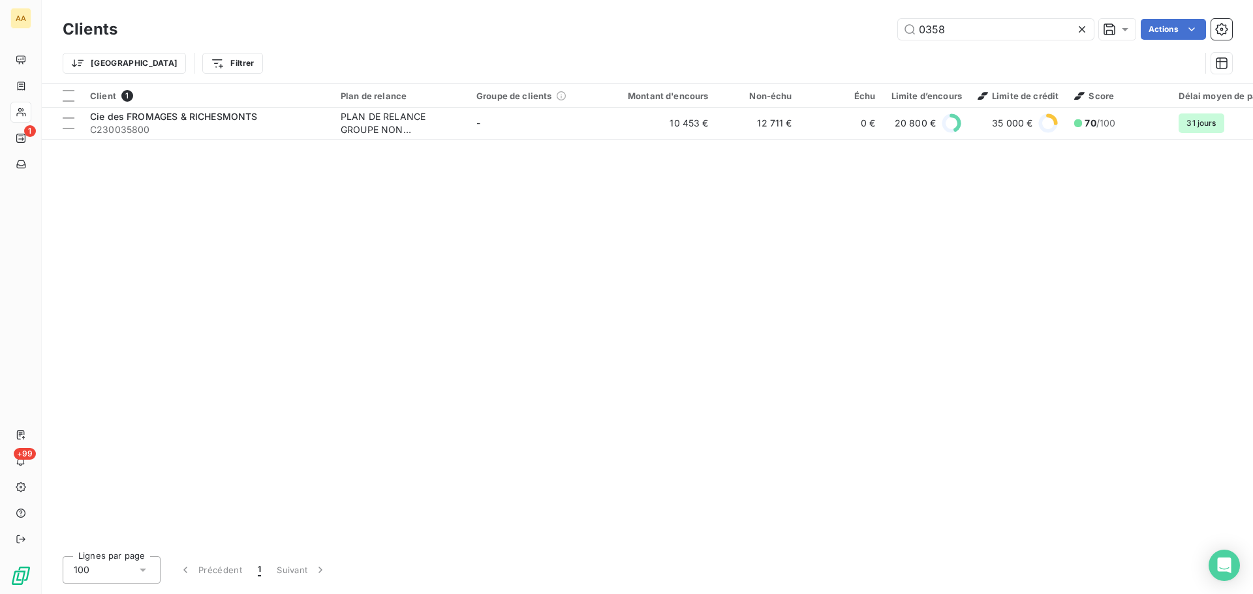
drag, startPoint x: 960, startPoint y: 29, endPoint x: 680, endPoint y: 24, distance: 279.9
click at [687, 26] on div "0358 Actions" at bounding box center [682, 29] width 1099 height 21
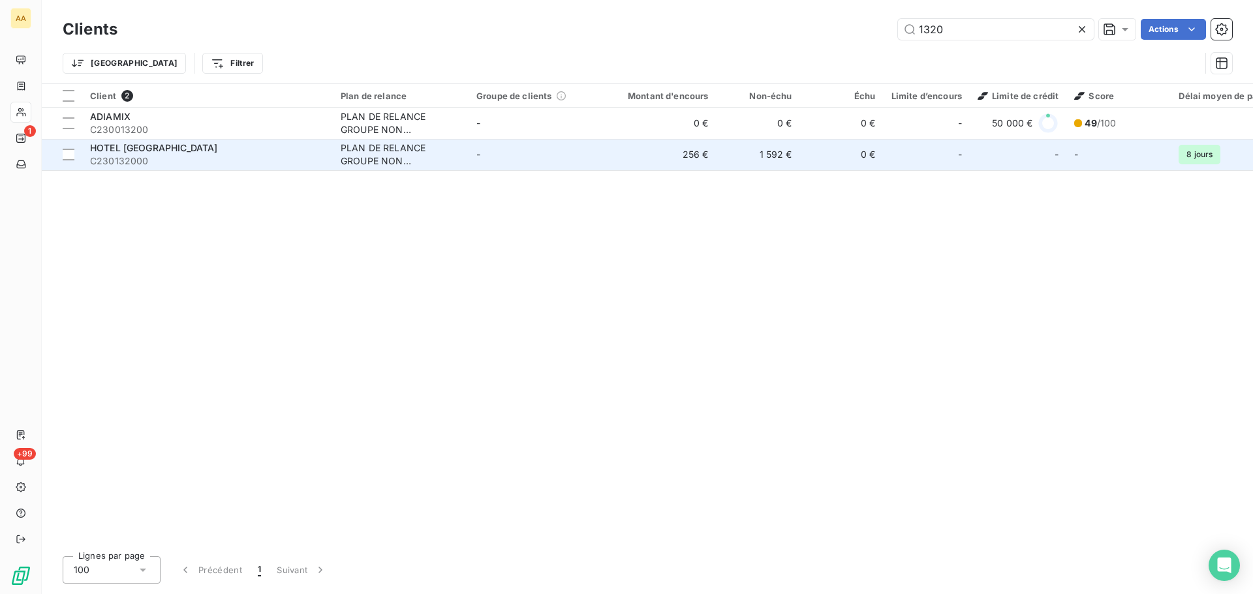
type input "1320"
click at [183, 147] on div "HOTEL PARIS" at bounding box center [207, 148] width 235 height 13
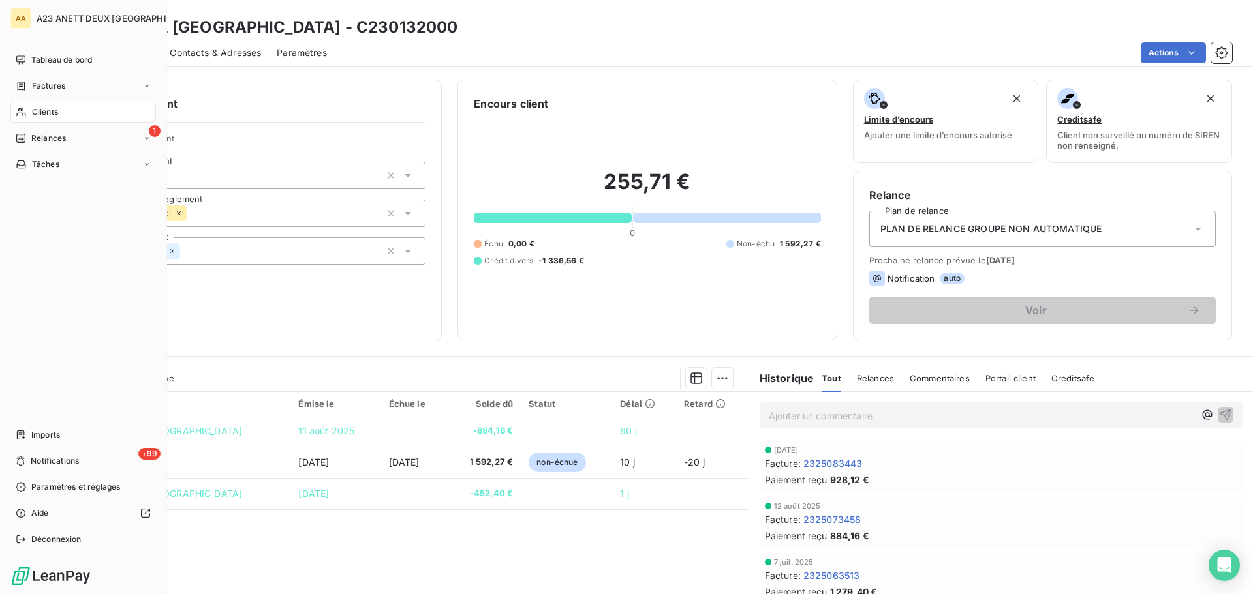
drag, startPoint x: 32, startPoint y: 115, endPoint x: 55, endPoint y: 117, distance: 22.9
click at [33, 115] on span "Clients" at bounding box center [45, 112] width 26 height 12
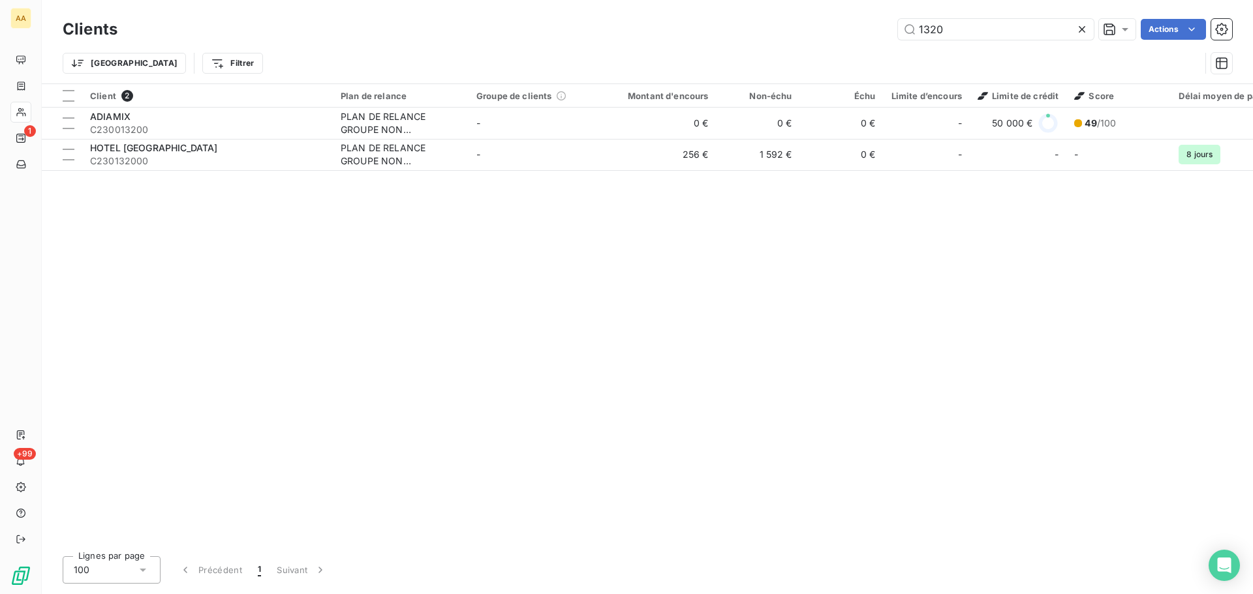
drag, startPoint x: 953, startPoint y: 33, endPoint x: 740, endPoint y: 59, distance: 214.3
click at [778, 57] on div "Clients 1320 Actions Trier Filtrer" at bounding box center [647, 50] width 1169 height 68
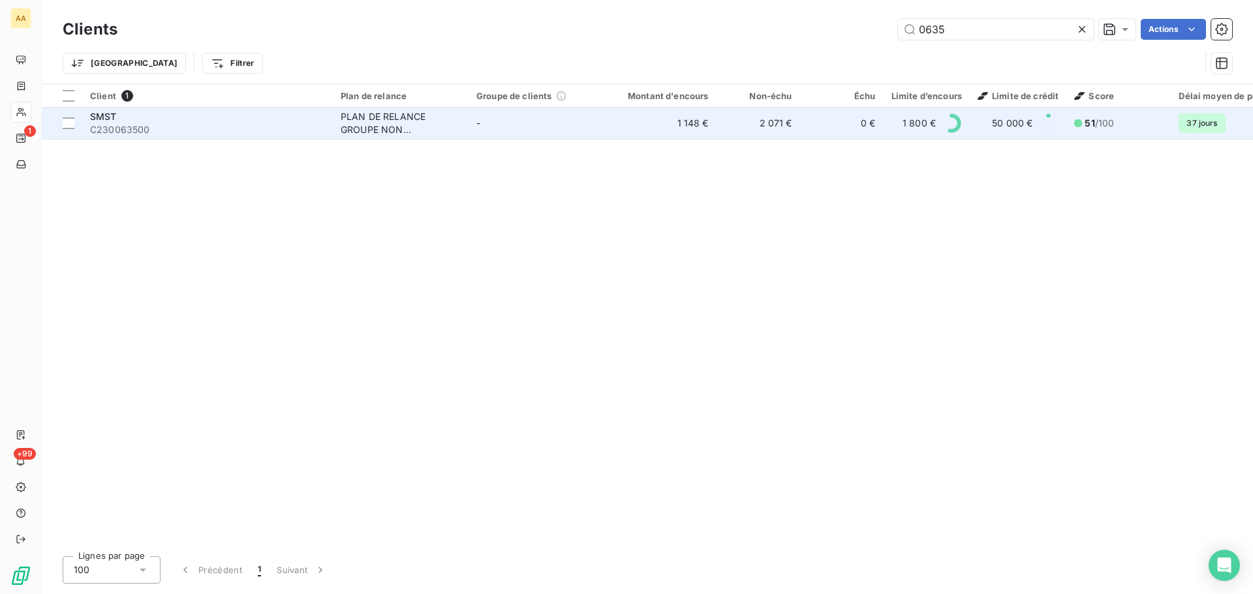
type input "0635"
click at [182, 130] on span "C230063500" at bounding box center [207, 129] width 235 height 13
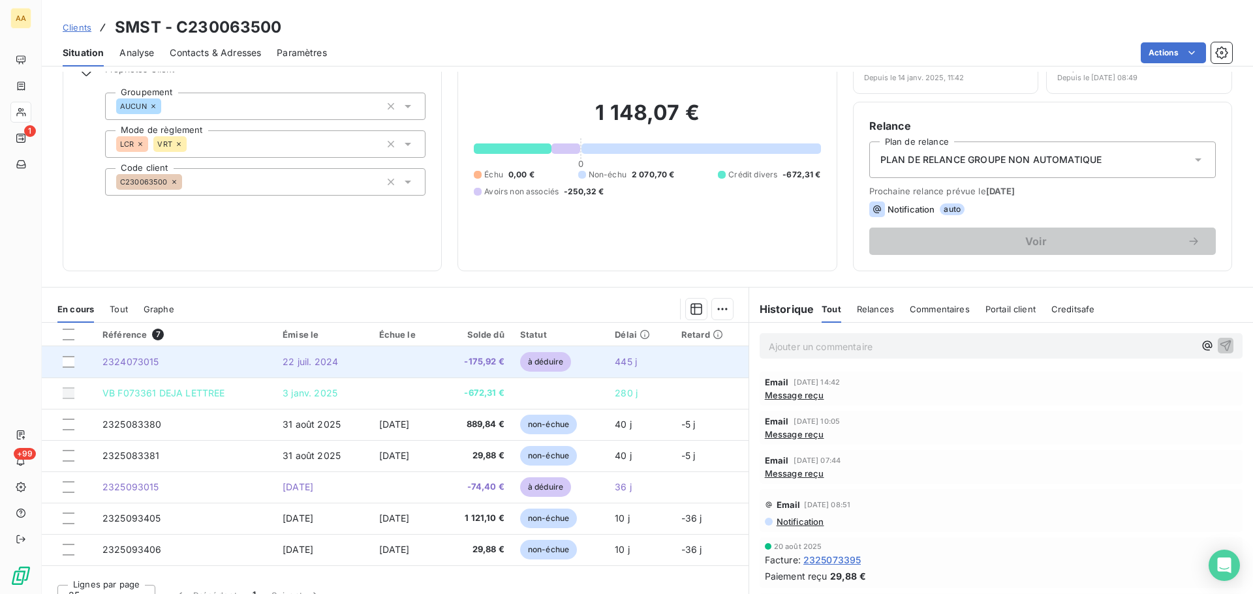
scroll to position [88, 0]
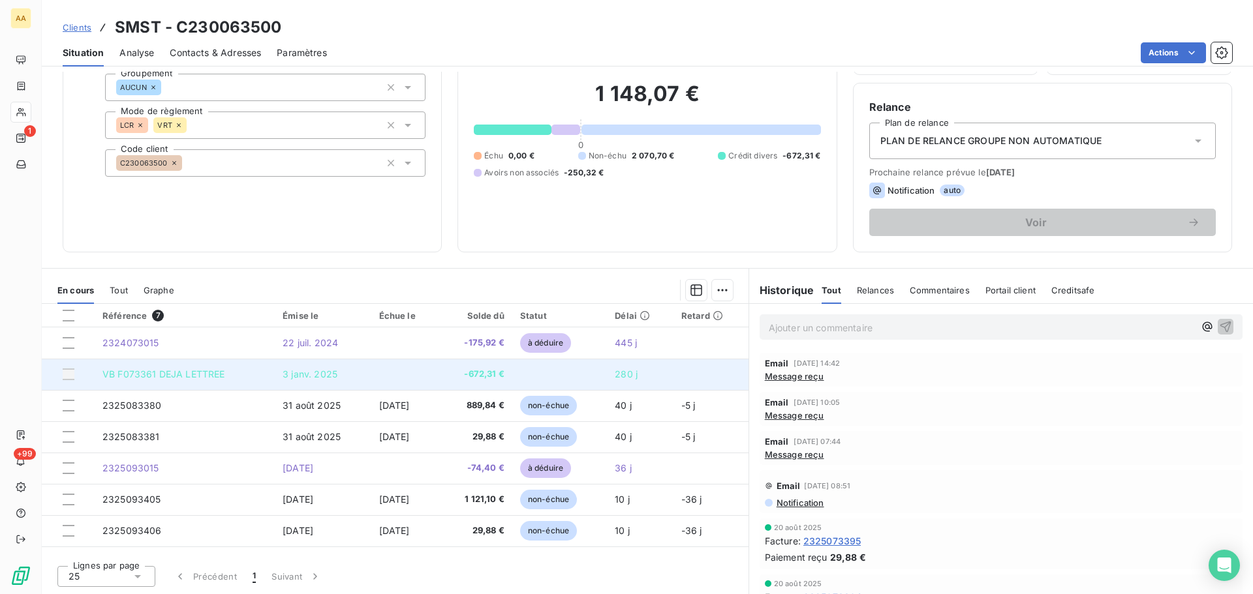
click at [71, 374] on div at bounding box center [69, 375] width 12 height 12
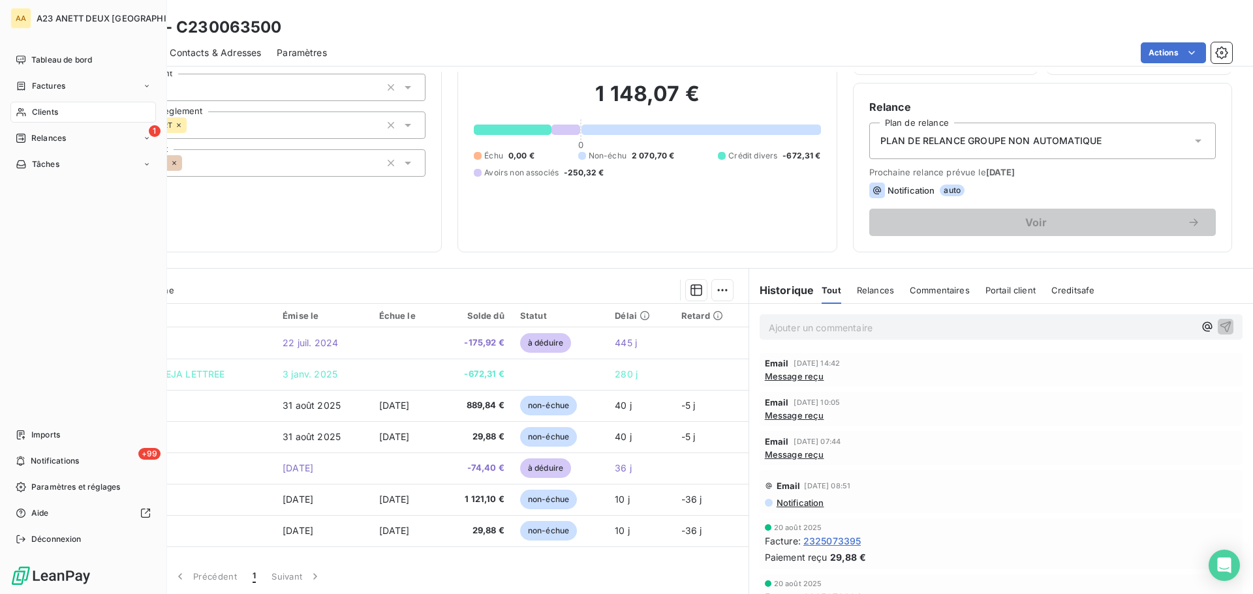
drag, startPoint x: 35, startPoint y: 101, endPoint x: 38, endPoint y: 112, distance: 10.9
click at [35, 102] on nav "Tableau de bord Factures Clients 1 Relances Tâches" at bounding box center [82, 112] width 145 height 125
click at [39, 115] on span "Clients" at bounding box center [45, 112] width 26 height 12
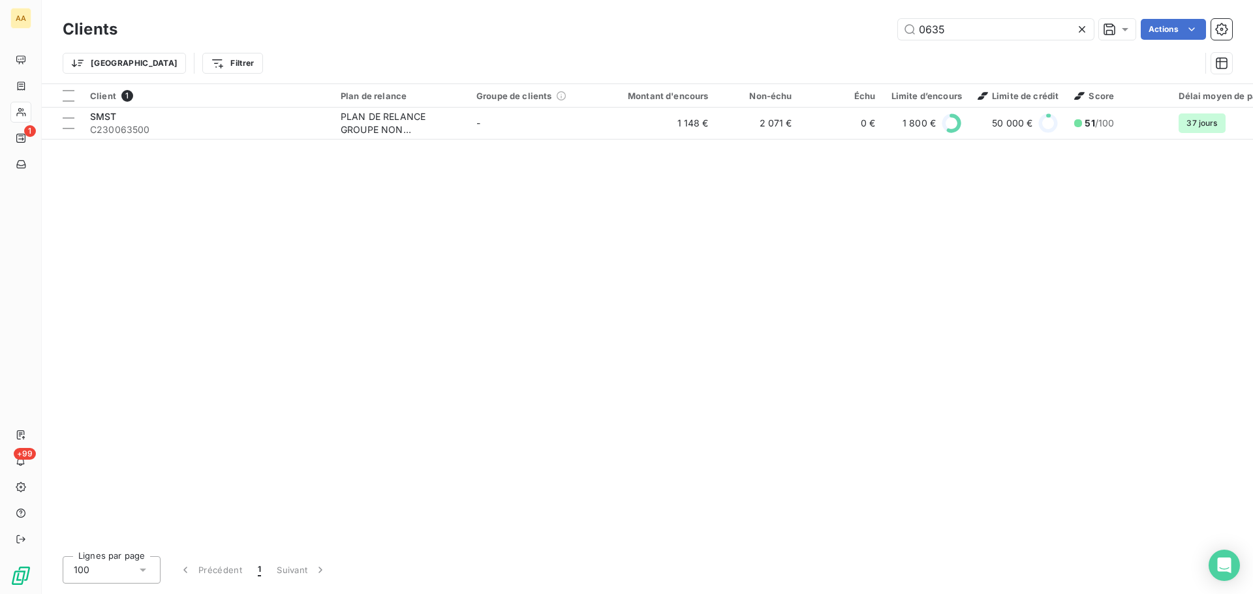
drag, startPoint x: 956, startPoint y: 29, endPoint x: 803, endPoint y: 37, distance: 153.6
click at [806, 37] on div "0635 Actions" at bounding box center [682, 29] width 1099 height 21
type input "5"
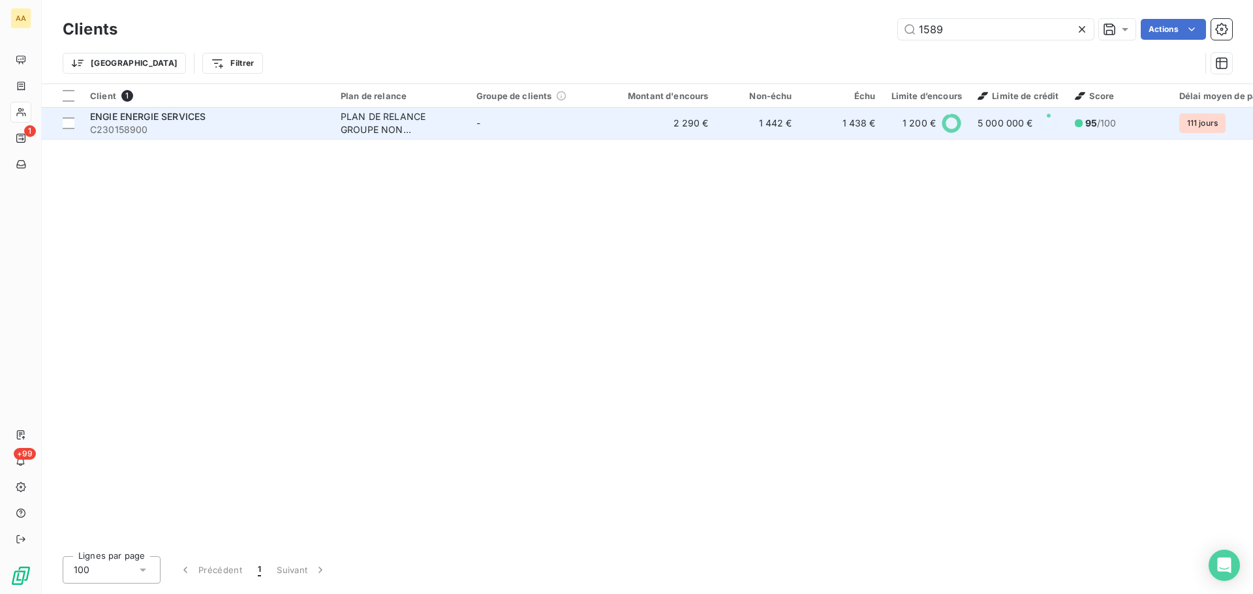
type input "1589"
click at [168, 136] on td "ENGIE ENERGIE SERVICES C230158900" at bounding box center [207, 123] width 251 height 31
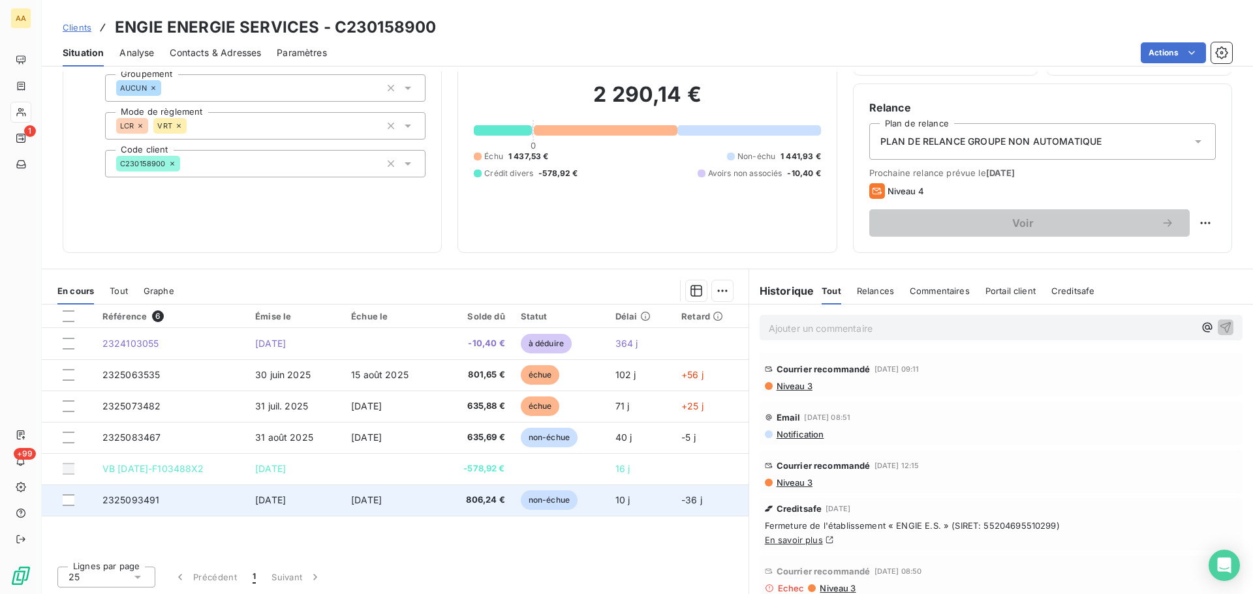
scroll to position [88, 0]
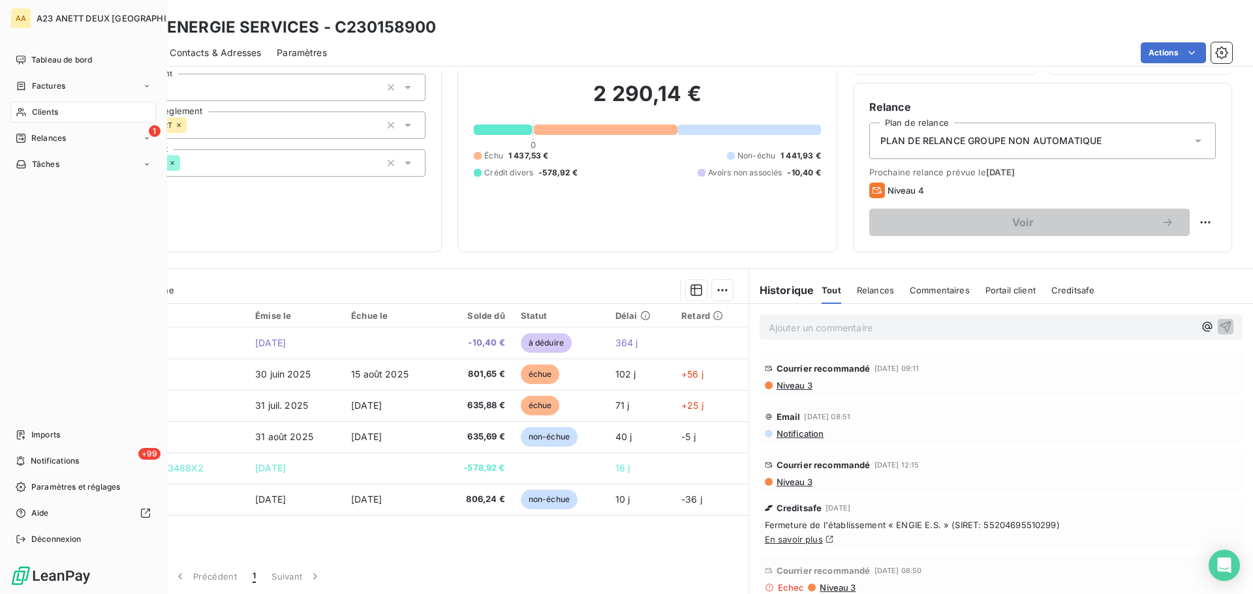
click at [46, 115] on span "Clients" at bounding box center [45, 112] width 26 height 12
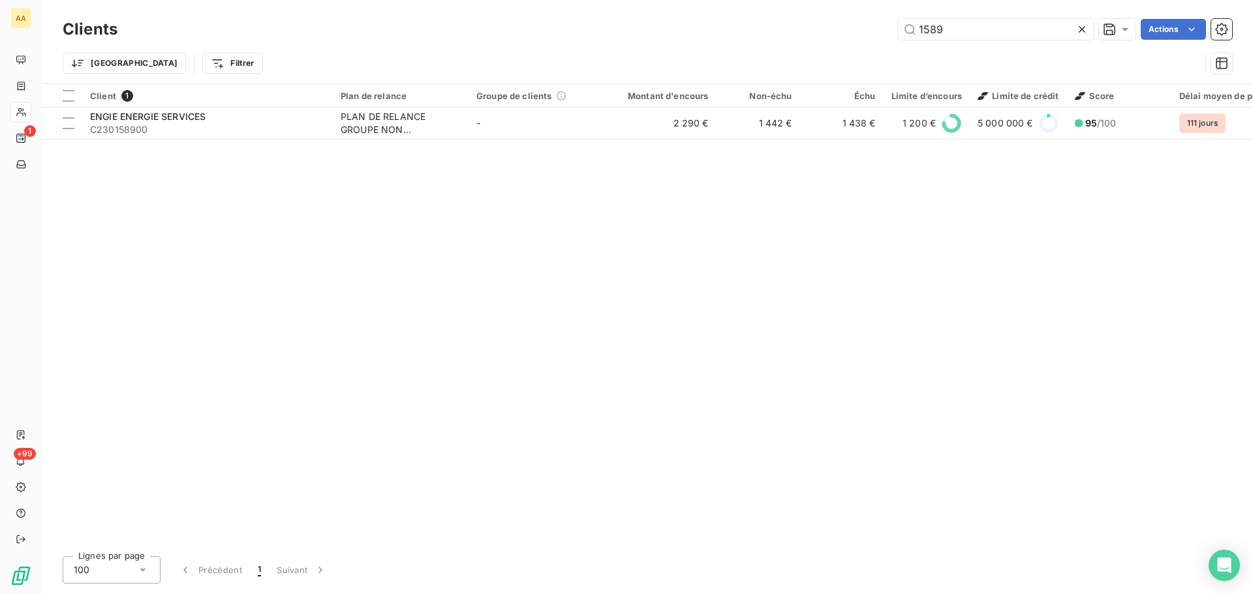
drag, startPoint x: 945, startPoint y: 35, endPoint x: 869, endPoint y: 35, distance: 75.7
click at [869, 35] on div "1589 Actions" at bounding box center [682, 29] width 1099 height 21
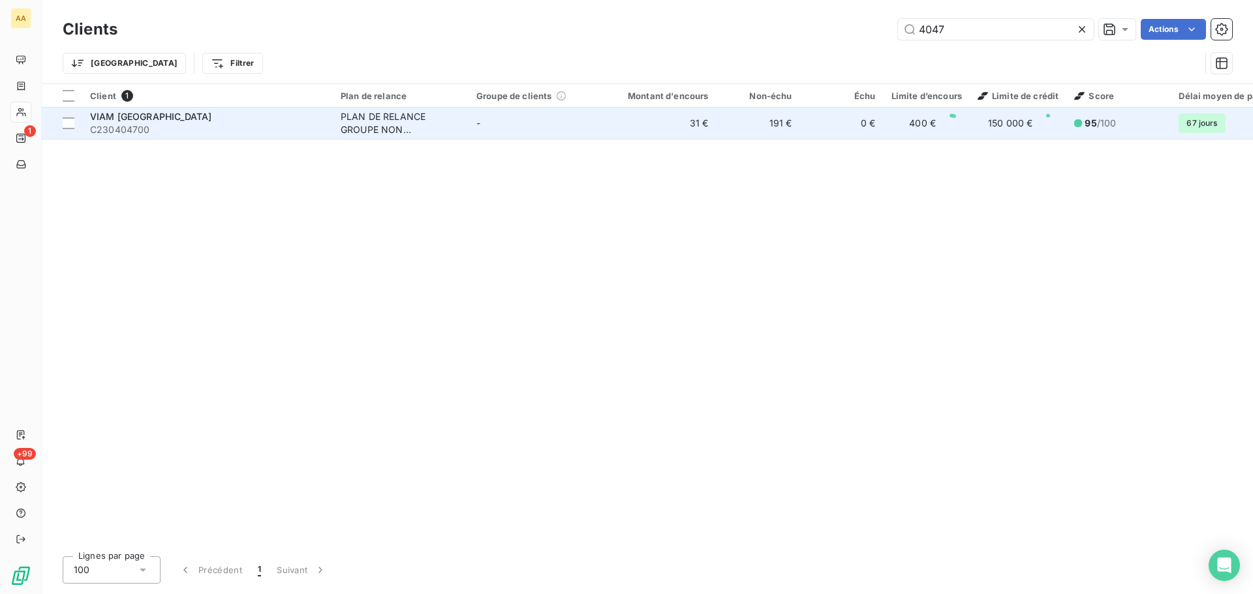
type input "4047"
click at [221, 117] on div "VIAM LONGUEVILLE" at bounding box center [207, 116] width 235 height 13
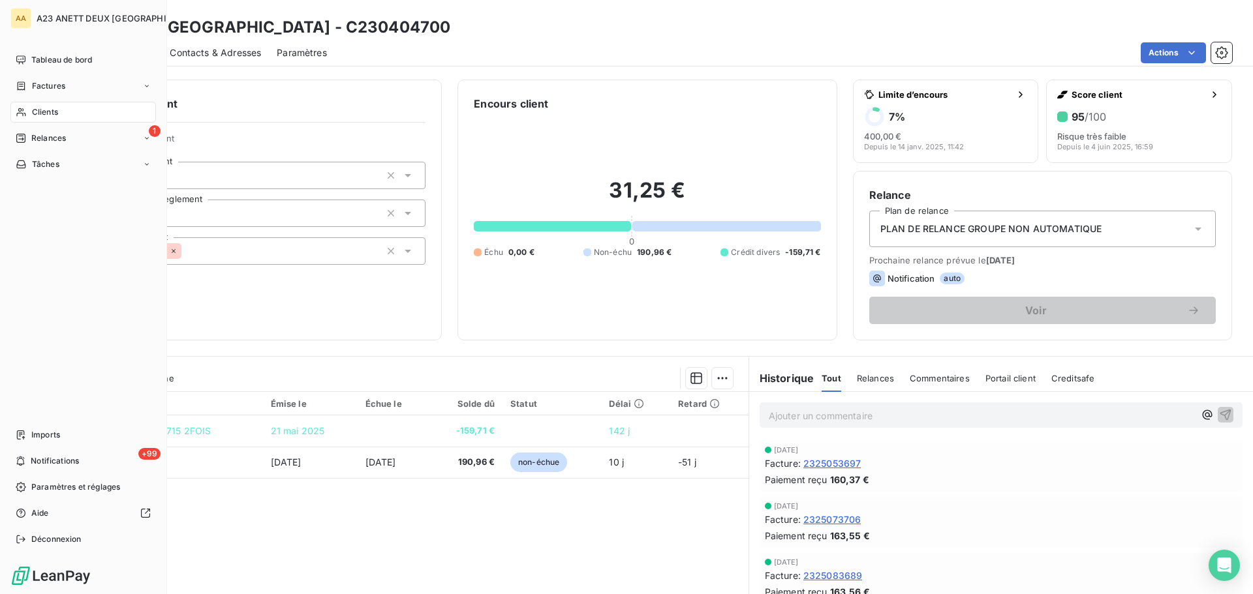
click at [78, 112] on div "Clients" at bounding box center [82, 112] width 145 height 21
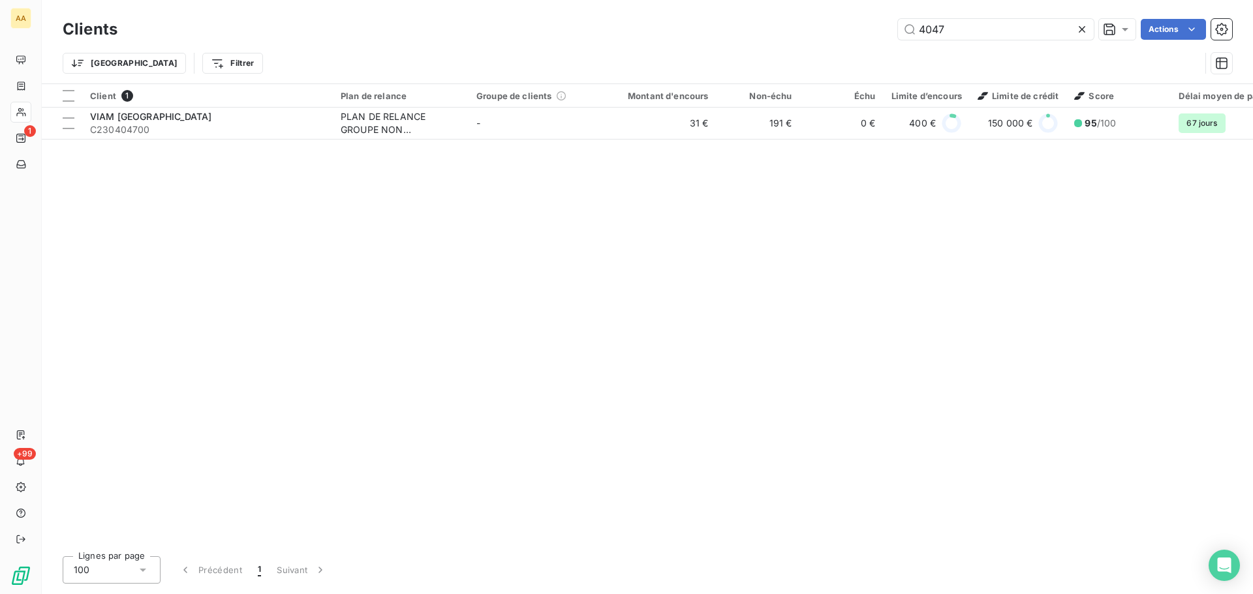
drag, startPoint x: 956, startPoint y: 29, endPoint x: 624, endPoint y: 7, distance: 332.8
click at [758, 31] on div "4047 Actions" at bounding box center [682, 29] width 1099 height 21
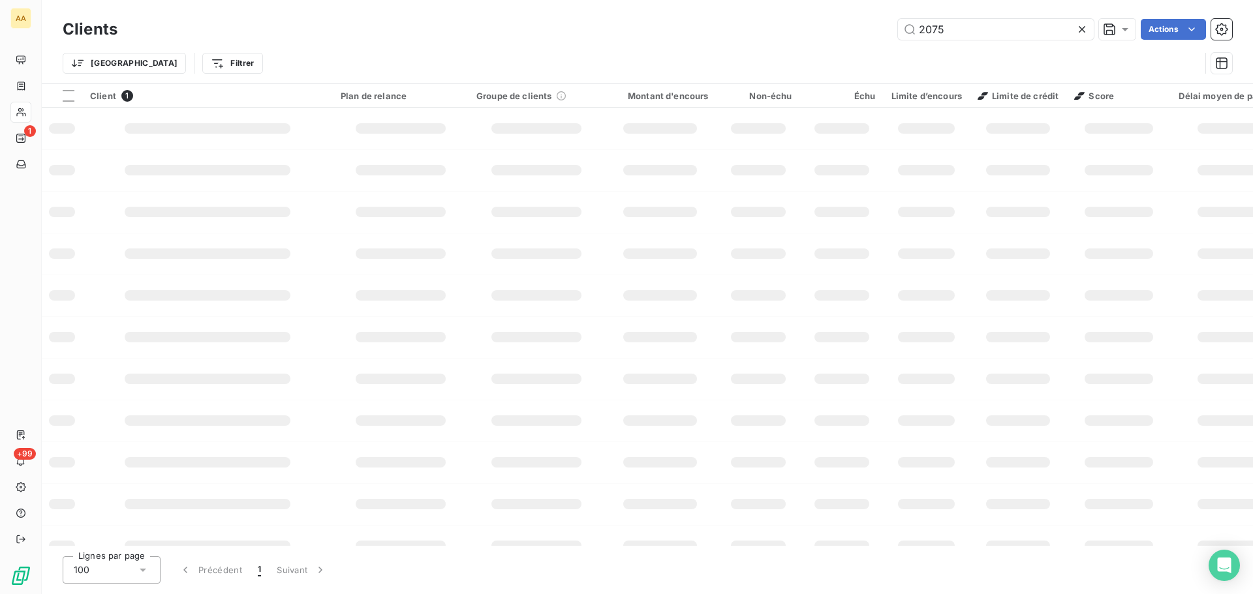
type input "2075"
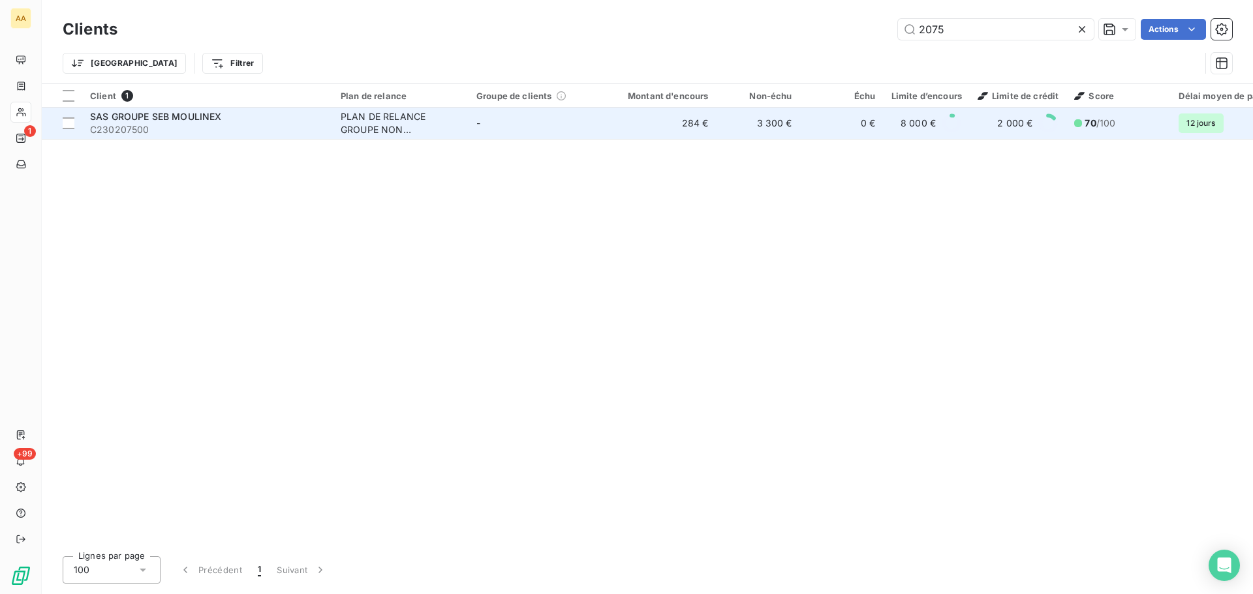
click at [260, 127] on span "C230207500" at bounding box center [207, 129] width 235 height 13
